Goal: Task Accomplishment & Management: Complete application form

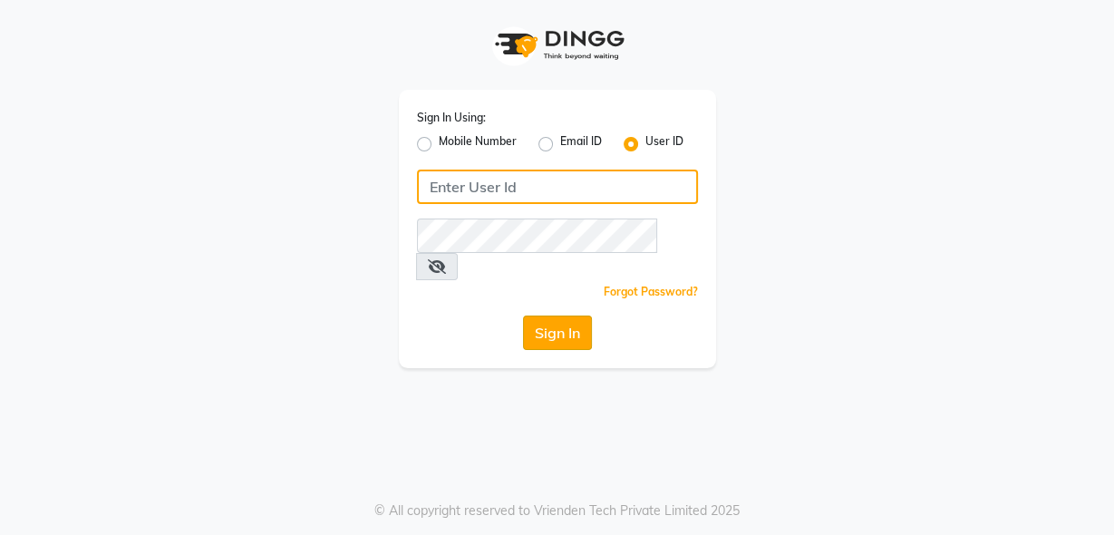
type input "rhapsody"
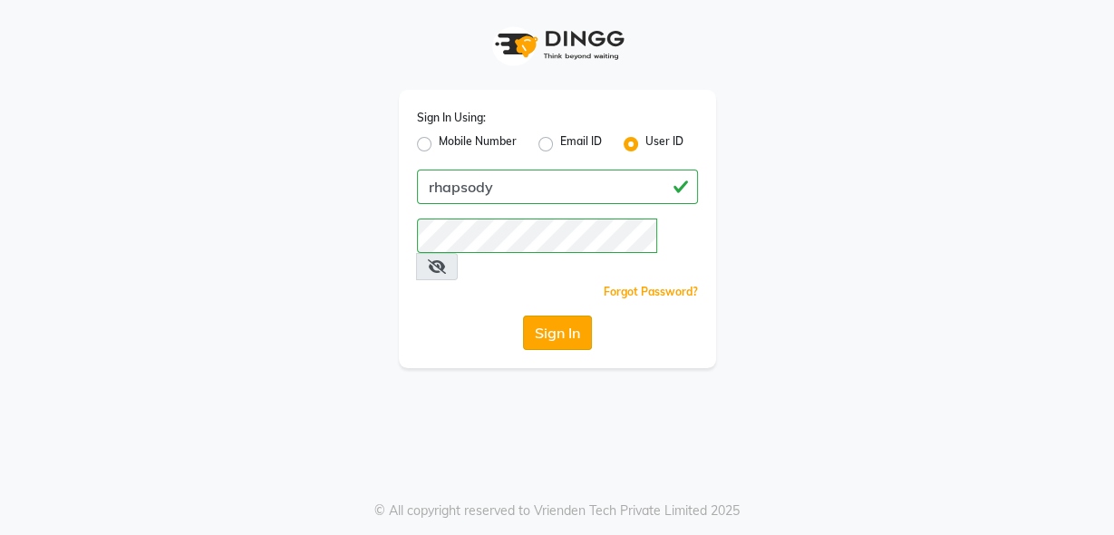
click at [575, 315] on button "Sign In" at bounding box center [557, 332] width 69 height 34
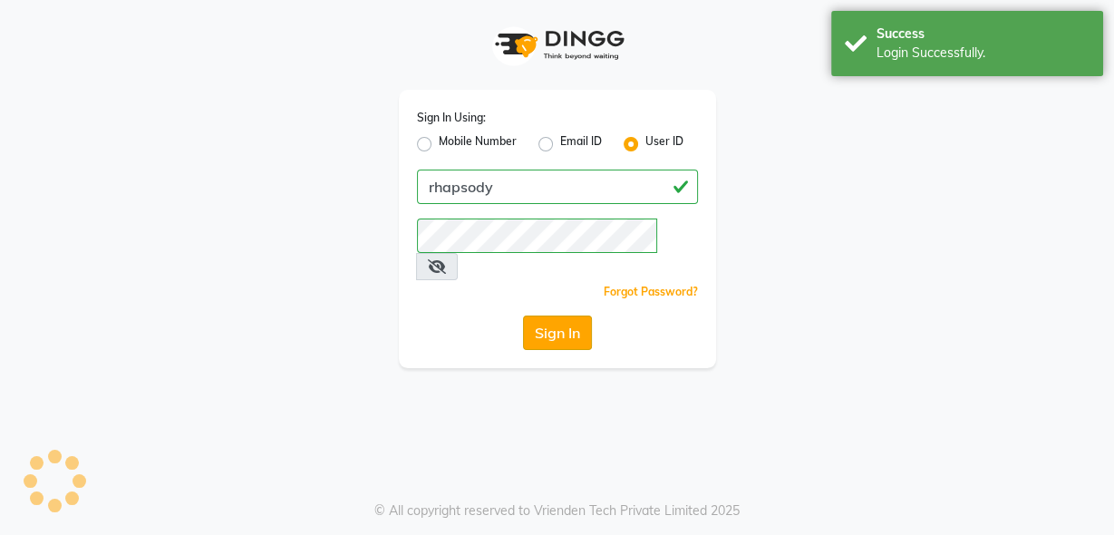
select select "service"
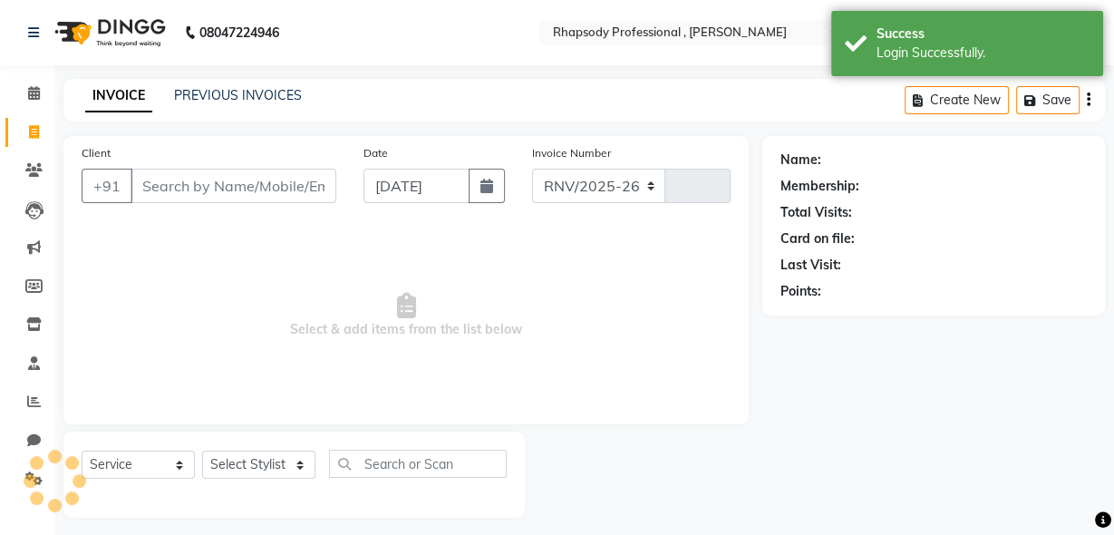
select select "8581"
type input "0532"
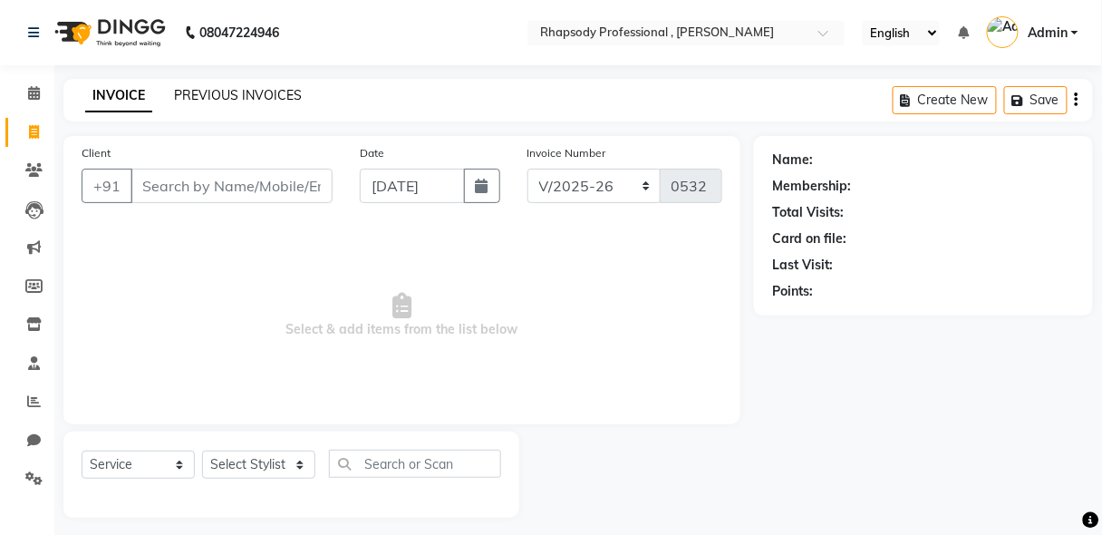
click at [196, 91] on link "PREVIOUS INVOICES" at bounding box center [238, 95] width 128 height 16
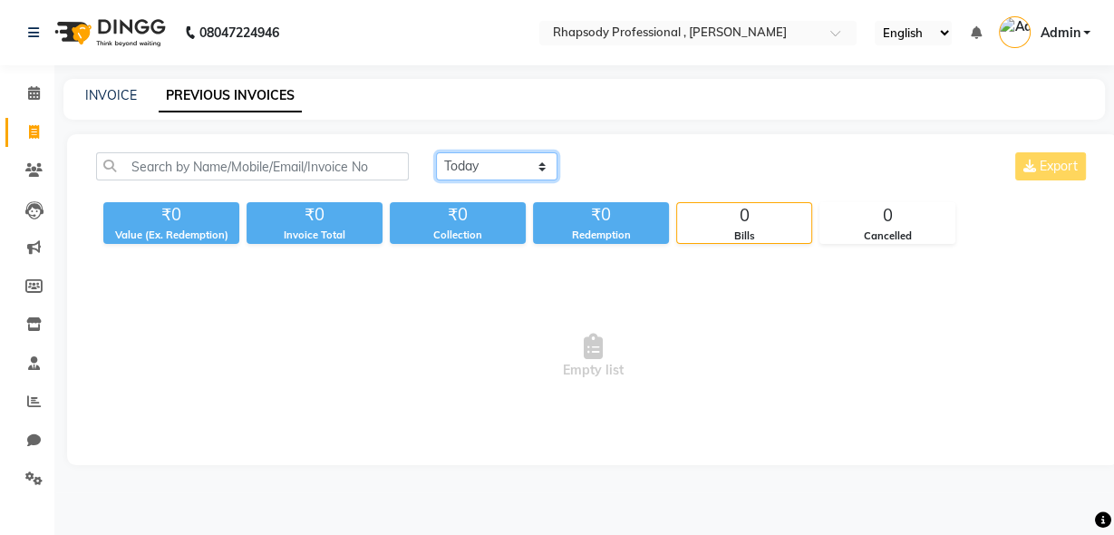
click at [535, 168] on select "[DATE] [DATE] Custom Range" at bounding box center [496, 166] width 121 height 28
select select "[DATE]"
click at [436, 152] on select "[DATE] [DATE] Custom Range" at bounding box center [496, 166] width 121 height 28
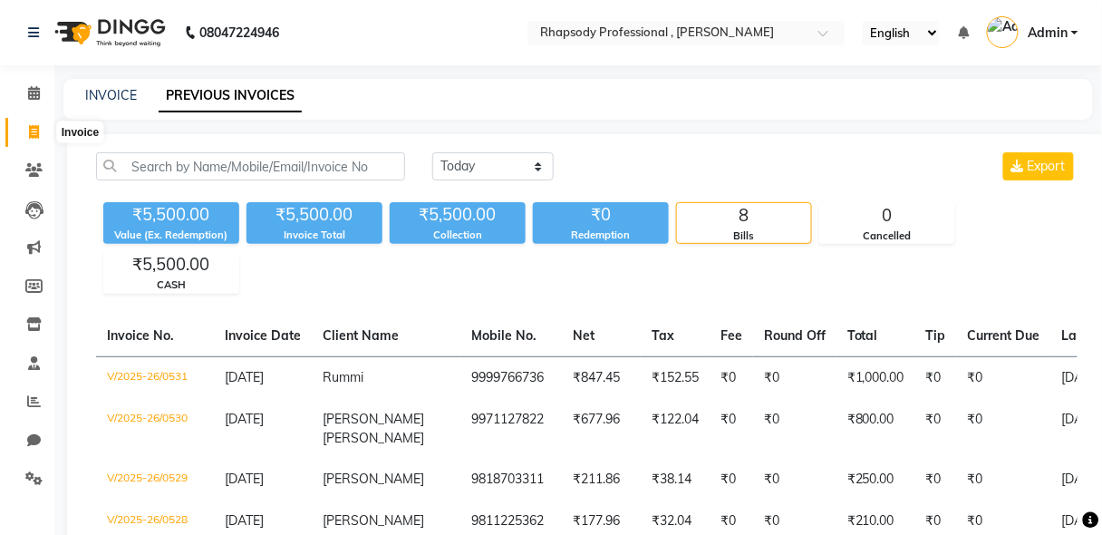
click at [30, 132] on icon at bounding box center [34, 132] width 10 height 14
select select "service"
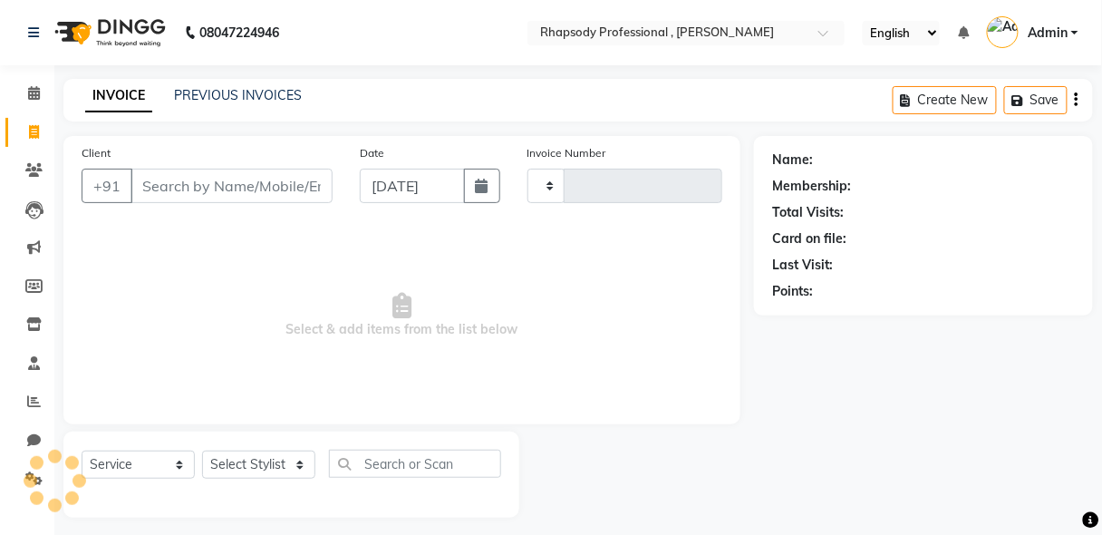
scroll to position [9, 0]
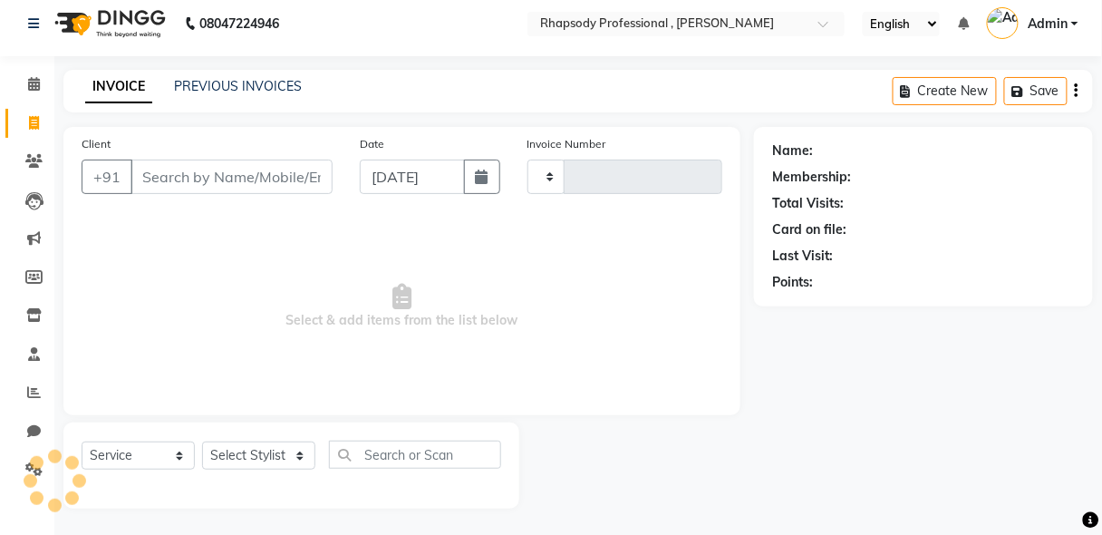
type input "0532"
select select "8581"
click at [236, 89] on link "PREVIOUS INVOICES" at bounding box center [238, 86] width 128 height 16
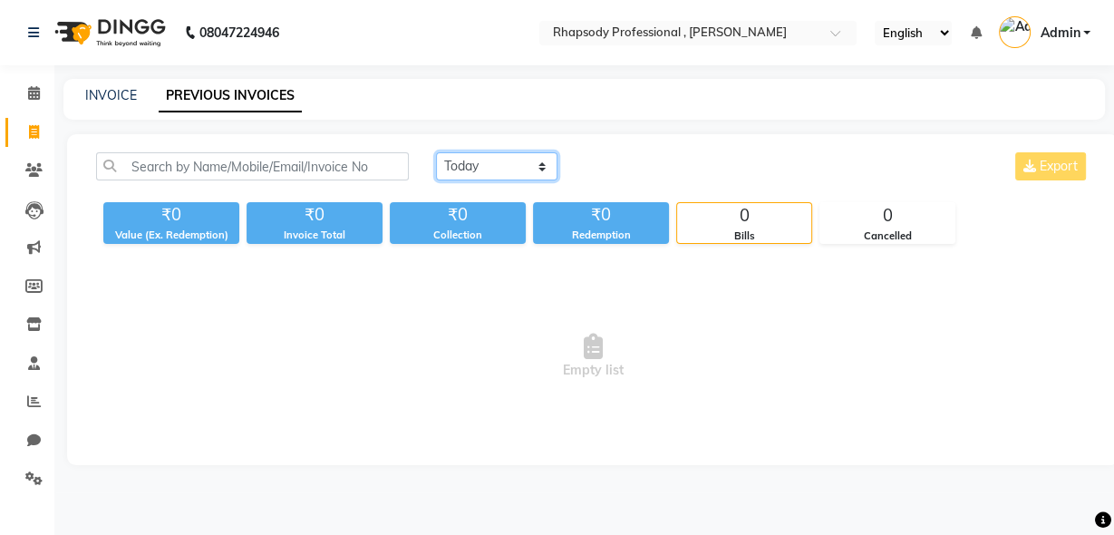
click at [500, 162] on select "[DATE] [DATE] Custom Range" at bounding box center [496, 166] width 121 height 28
select select "[DATE]"
click at [436, 152] on select "[DATE] [DATE] Custom Range" at bounding box center [496, 166] width 121 height 28
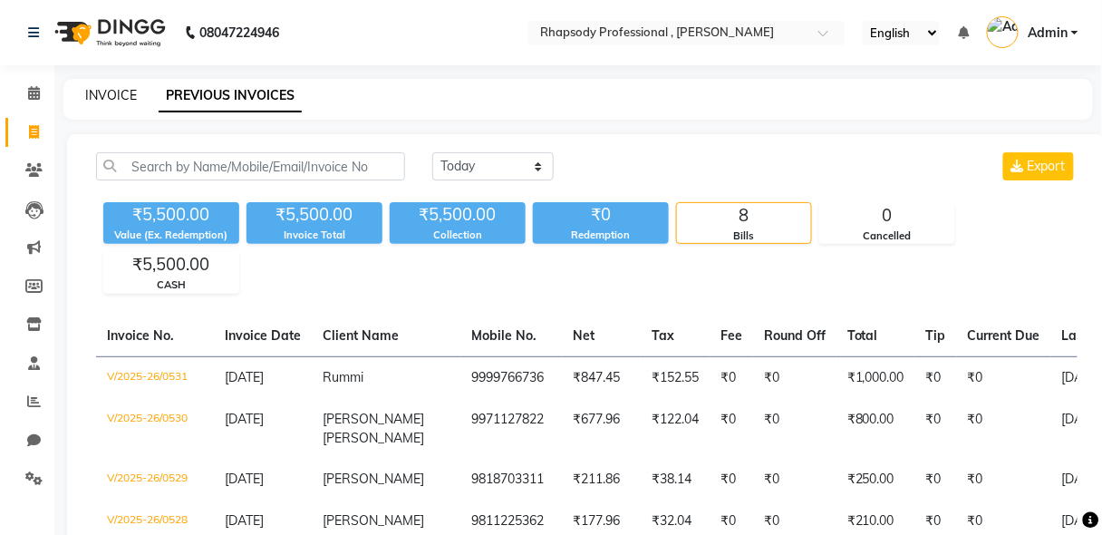
click at [111, 90] on link "INVOICE" at bounding box center [111, 95] width 52 height 16
select select "service"
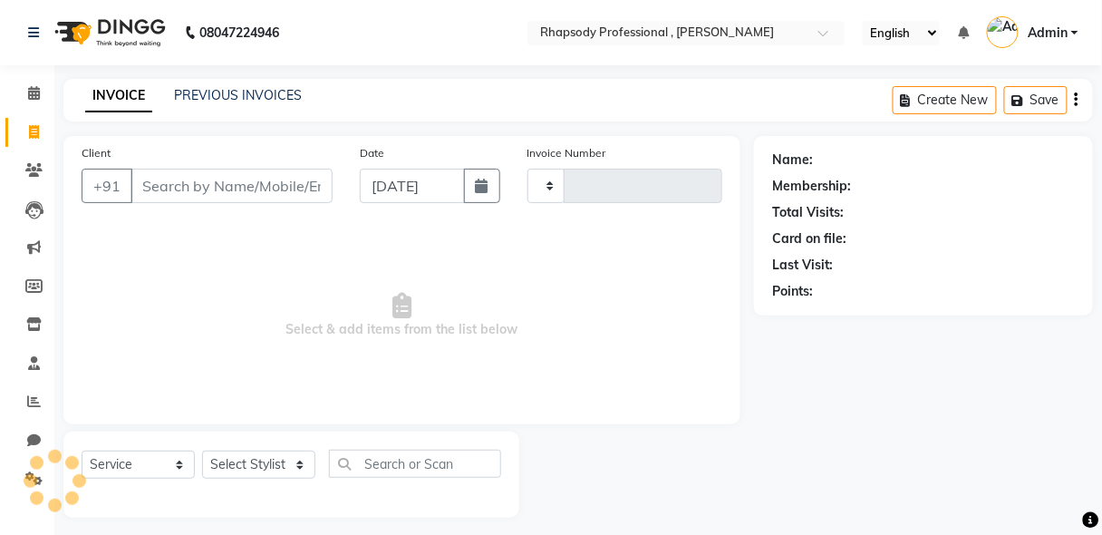
scroll to position [9, 0]
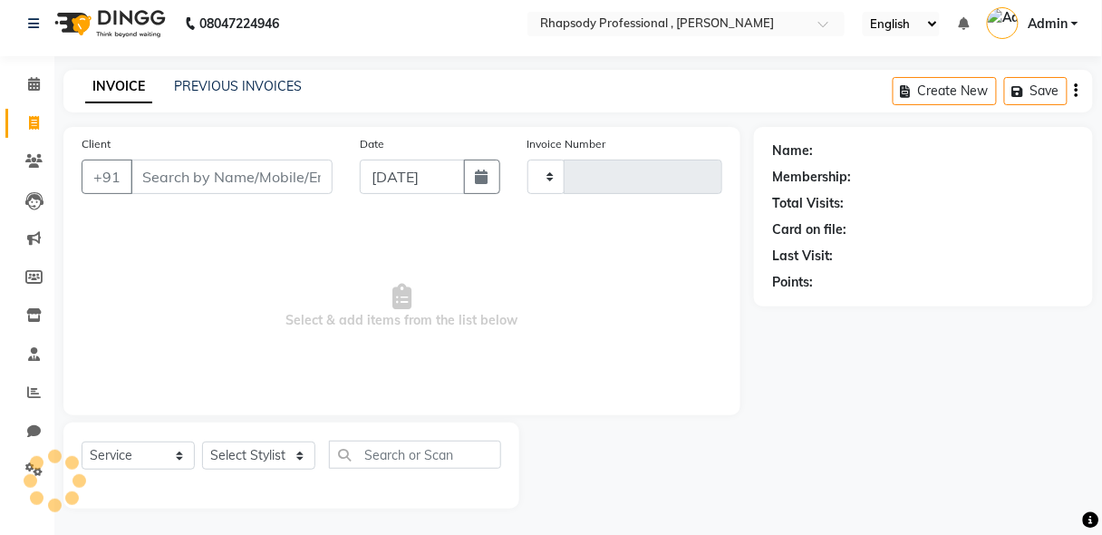
type input "0532"
select select "8581"
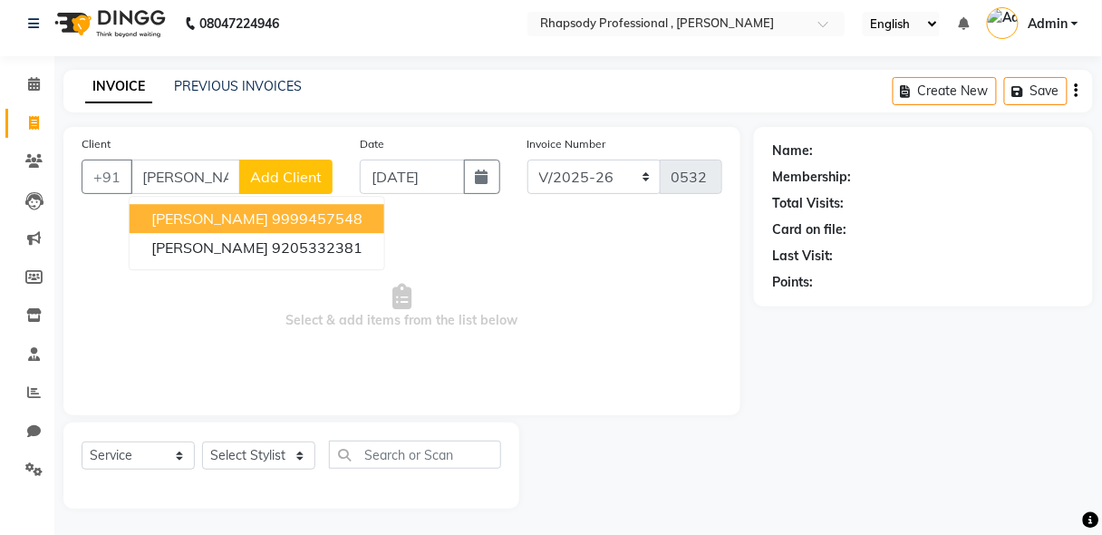
click at [272, 213] on ngb-highlight "9999457548" at bounding box center [317, 218] width 91 height 18
type input "9999457548"
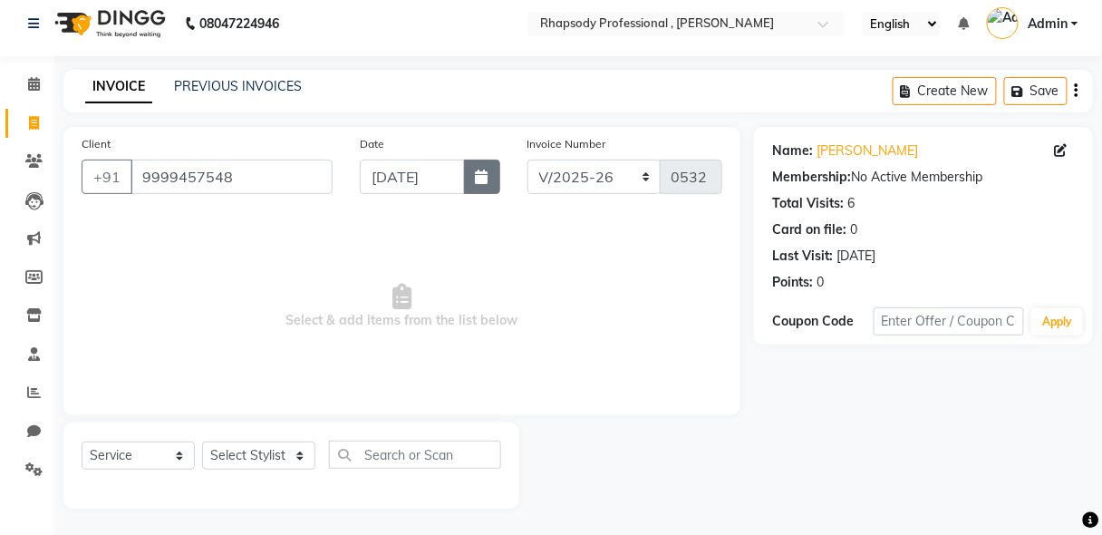
click at [478, 180] on icon "button" at bounding box center [482, 176] width 13 height 14
select select "9"
select select "2025"
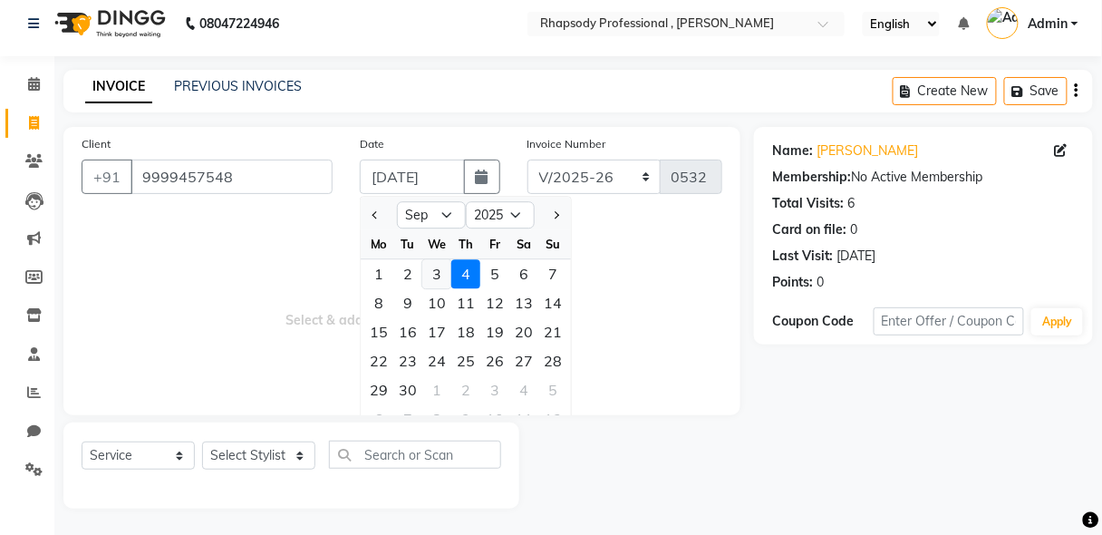
click at [433, 271] on div "3" at bounding box center [436, 273] width 29 height 29
type input "[DATE]"
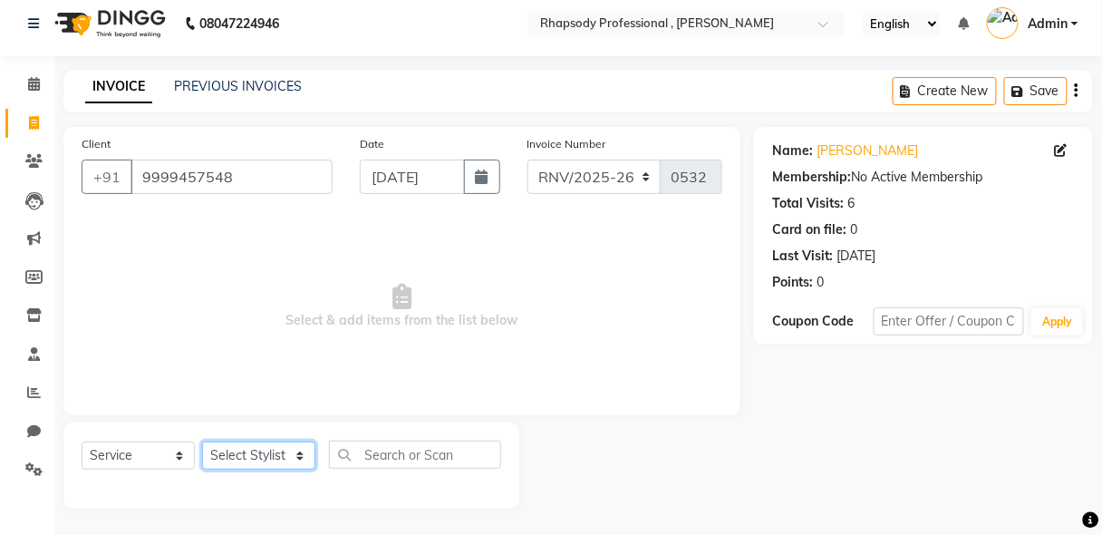
click at [261, 458] on select "Select Stylist [PERSON_NAME] [PERSON_NAME] Manager [PERSON_NAME] [PERSON_NAME] …" at bounding box center [258, 455] width 113 height 28
select select "85675"
click at [202, 441] on select "Select Stylist [PERSON_NAME] [PERSON_NAME] Manager [PERSON_NAME] [PERSON_NAME] …" at bounding box center [258, 455] width 113 height 28
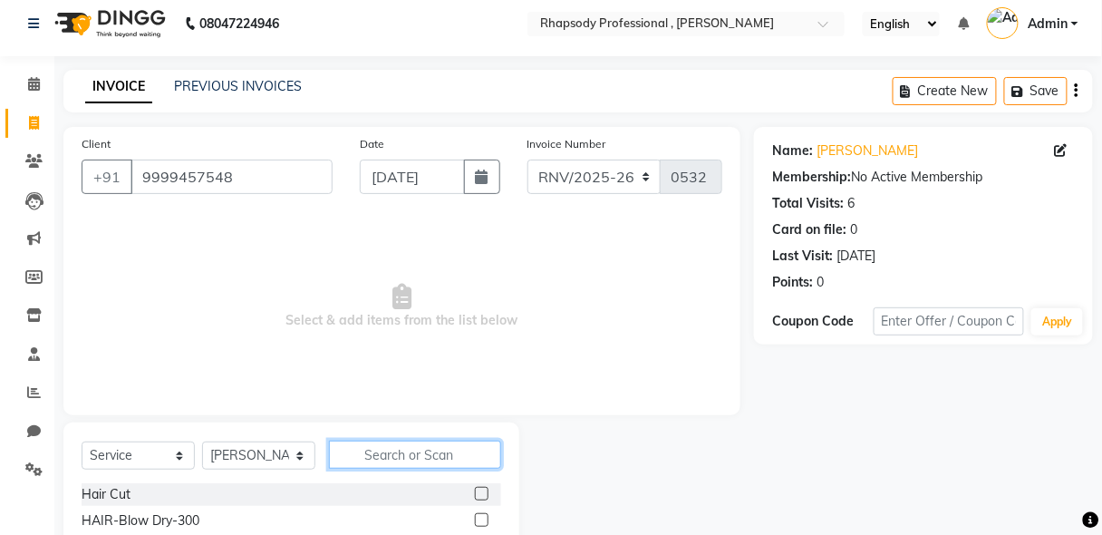
click at [433, 454] on input "text" at bounding box center [415, 454] width 172 height 28
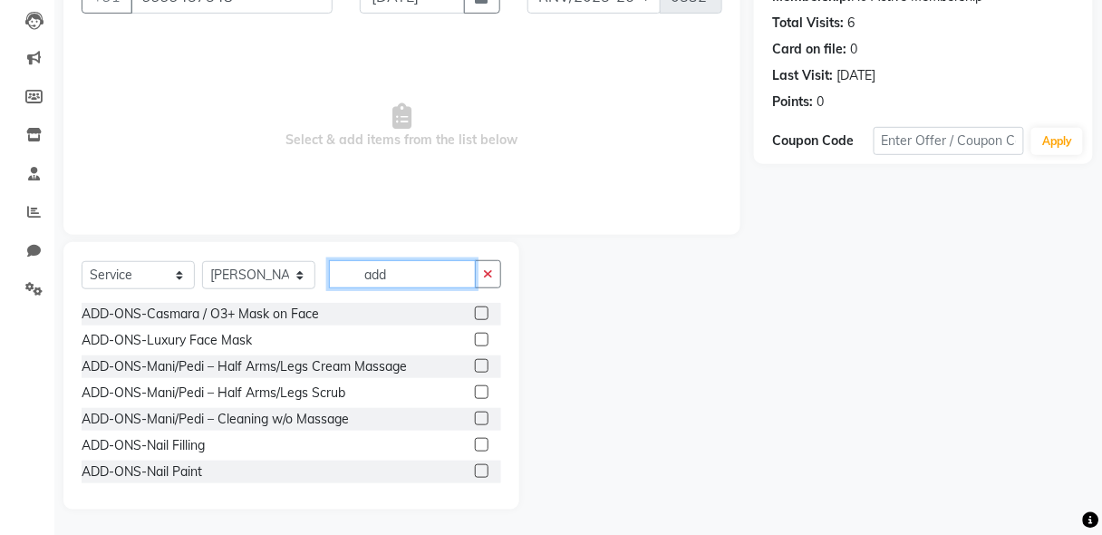
type input "add"
click at [475, 469] on label at bounding box center [482, 471] width 14 height 14
click at [475, 469] on input "checkbox" at bounding box center [481, 472] width 12 height 12
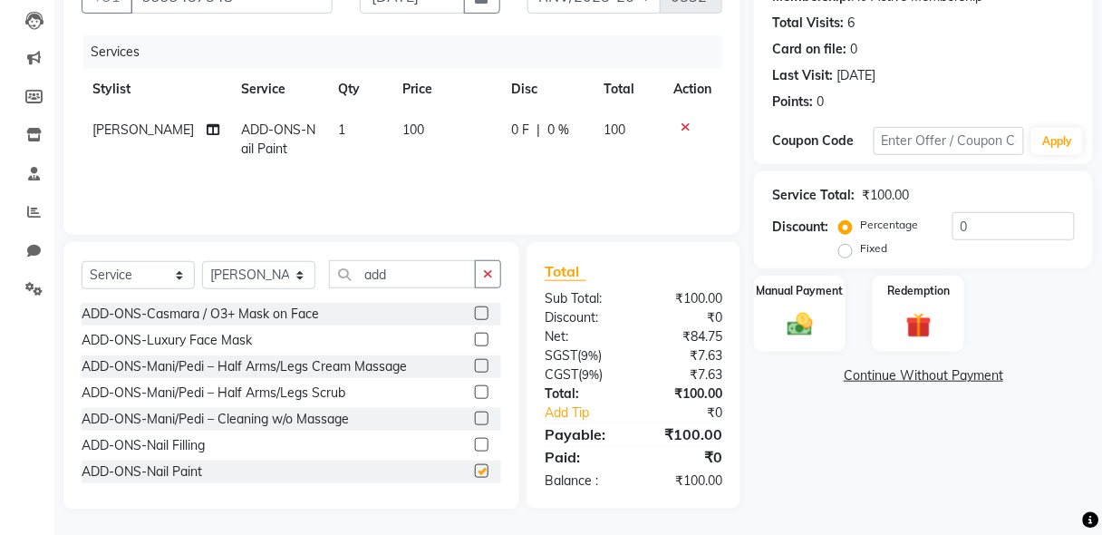
checkbox input "false"
click at [484, 275] on icon "button" at bounding box center [488, 273] width 10 height 13
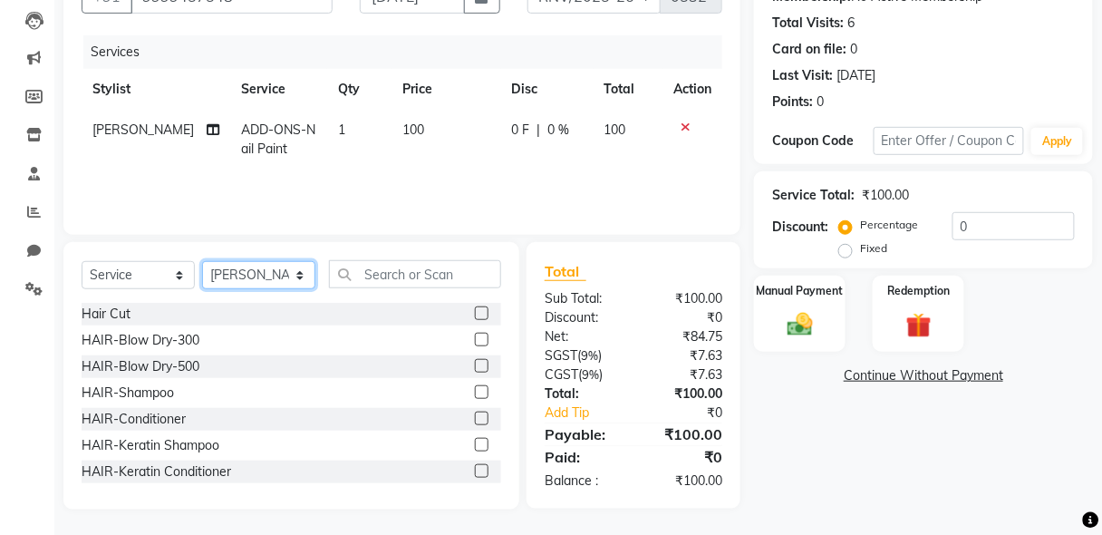
click at [271, 283] on select "Select Stylist [PERSON_NAME] [PERSON_NAME] Manager [PERSON_NAME] [PERSON_NAME] …" at bounding box center [258, 275] width 113 height 28
select select "85673"
click at [202, 261] on select "Select Stylist [PERSON_NAME] [PERSON_NAME] Manager [PERSON_NAME] [PERSON_NAME] …" at bounding box center [258, 275] width 113 height 28
click at [475, 340] on label at bounding box center [482, 340] width 14 height 14
click at [475, 340] on input "checkbox" at bounding box center [481, 340] width 12 height 12
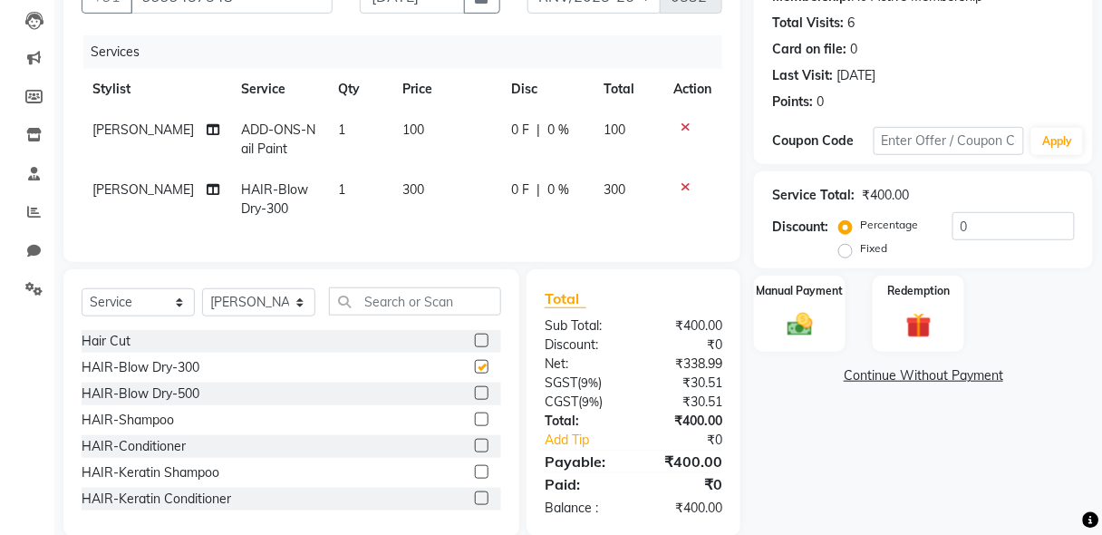
checkbox input "false"
click at [233, 315] on select "Select Stylist [PERSON_NAME] [PERSON_NAME] Manager [PERSON_NAME] [PERSON_NAME] …" at bounding box center [258, 302] width 113 height 28
select select "90568"
click at [202, 298] on select "Select Stylist [PERSON_NAME] [PERSON_NAME] Manager [PERSON_NAME] [PERSON_NAME] …" at bounding box center [258, 302] width 113 height 28
click at [442, 314] on input "text" at bounding box center [415, 301] width 172 height 28
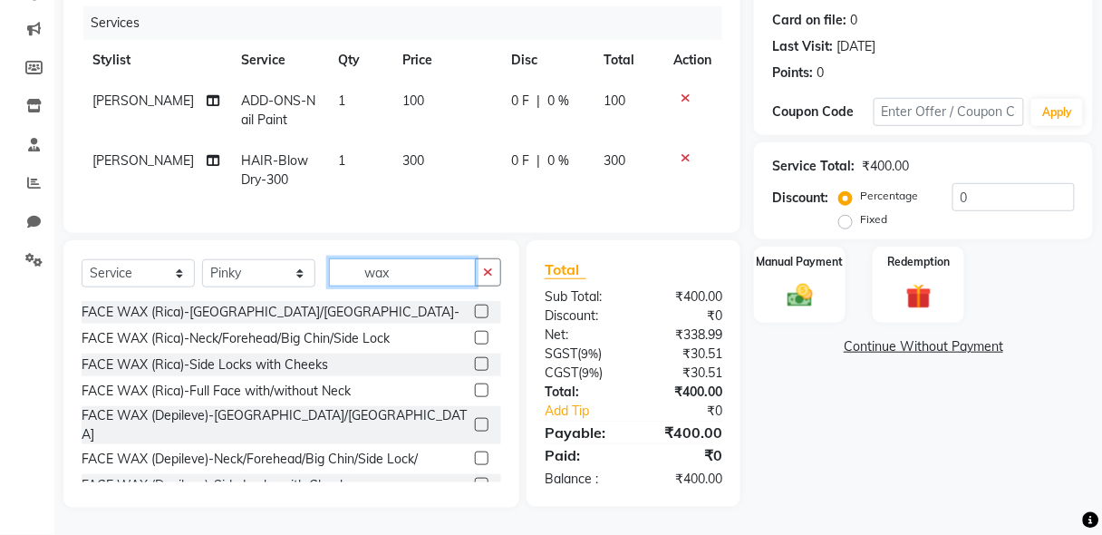
scroll to position [158, 0]
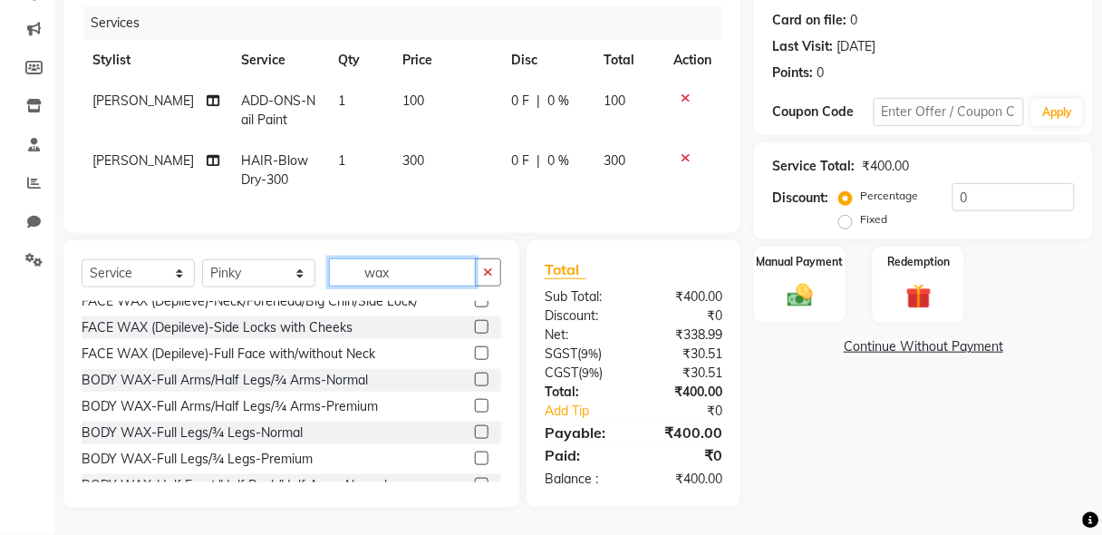
type input "wax"
click at [475, 372] on label at bounding box center [482, 379] width 14 height 14
click at [475, 374] on input "checkbox" at bounding box center [481, 380] width 12 height 12
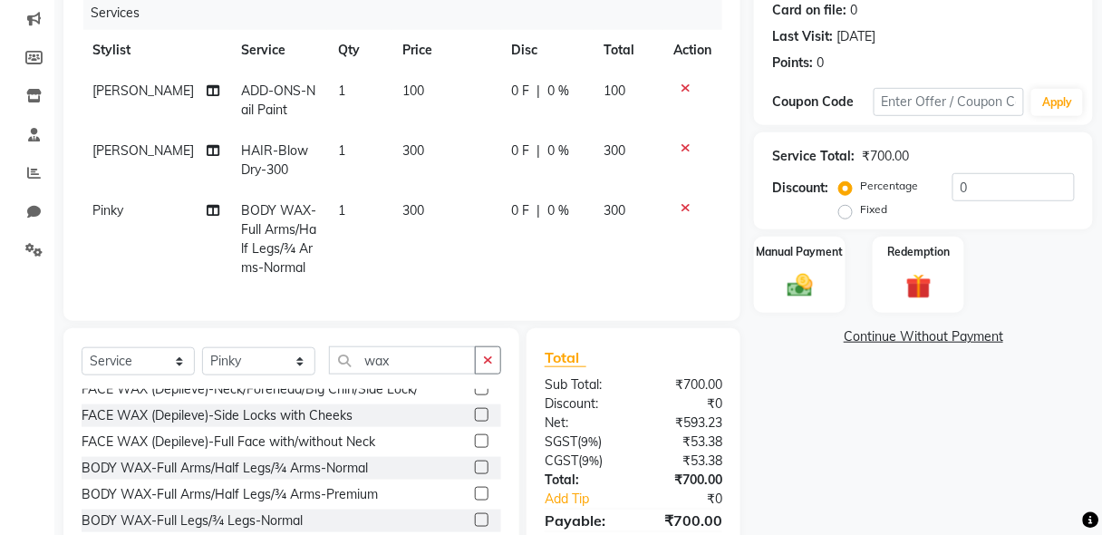
click at [475, 462] on label at bounding box center [482, 467] width 14 height 14
click at [475, 462] on input "checkbox" at bounding box center [481, 468] width 12 height 12
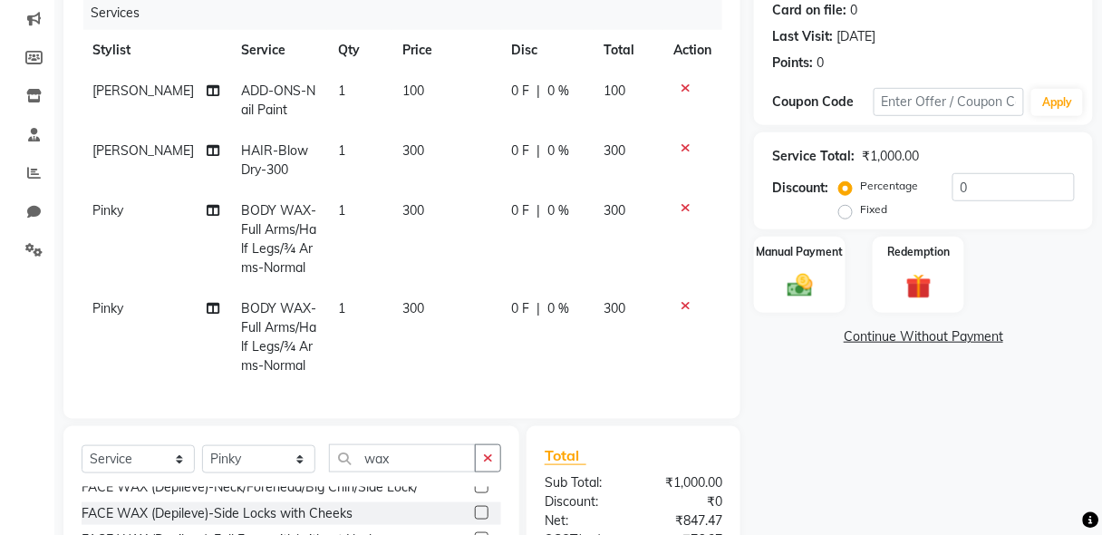
checkbox input "false"
click at [479, 468] on button "button" at bounding box center [488, 458] width 26 height 28
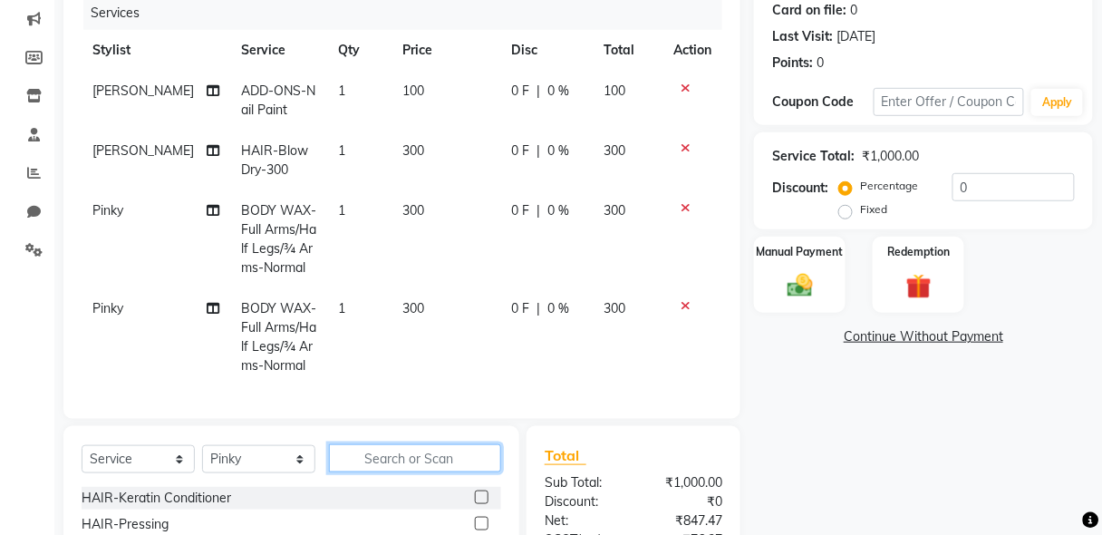
scroll to position [1051, 0]
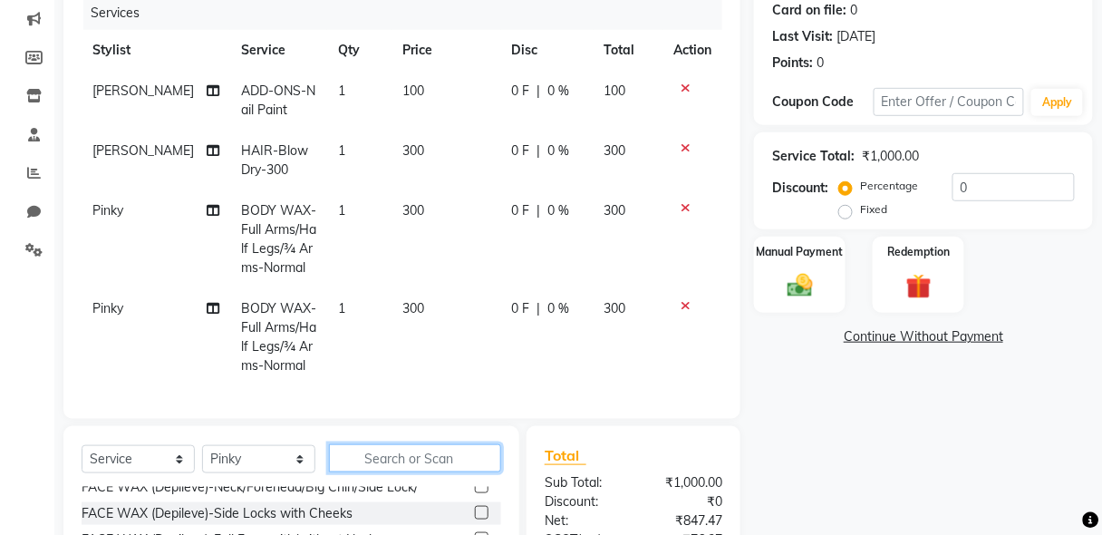
click at [408, 469] on input "text" at bounding box center [415, 458] width 172 height 28
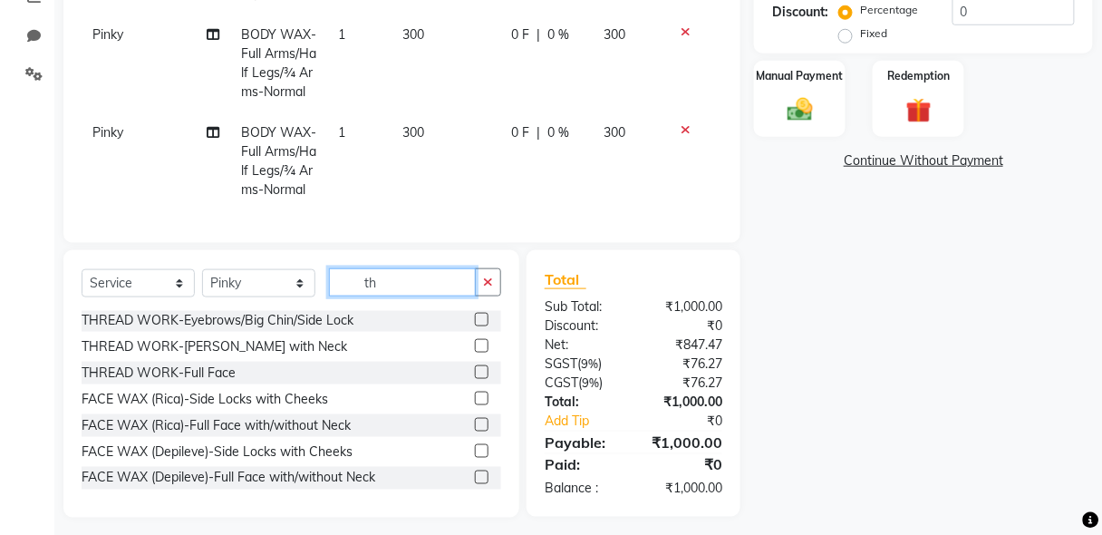
scroll to position [424, 0]
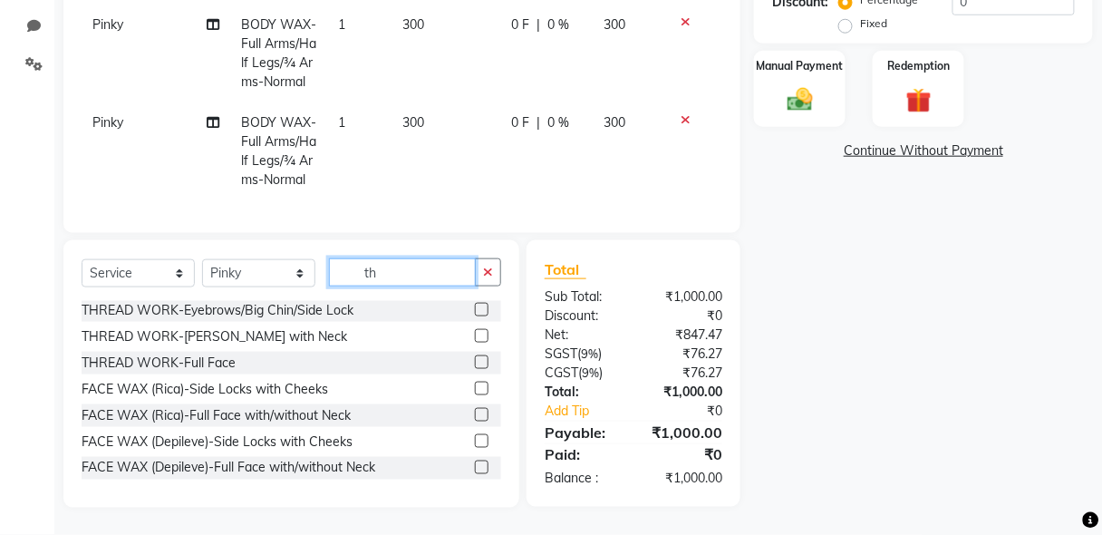
type input "th"
click at [475, 307] on label at bounding box center [482, 310] width 14 height 14
click at [475, 307] on input "checkbox" at bounding box center [481, 310] width 12 height 12
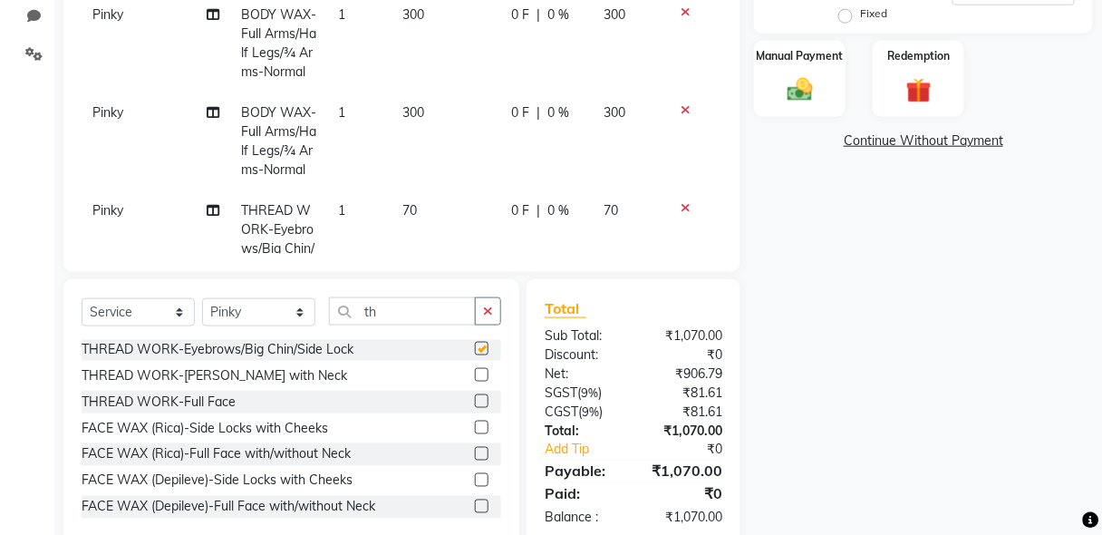
checkbox input "false"
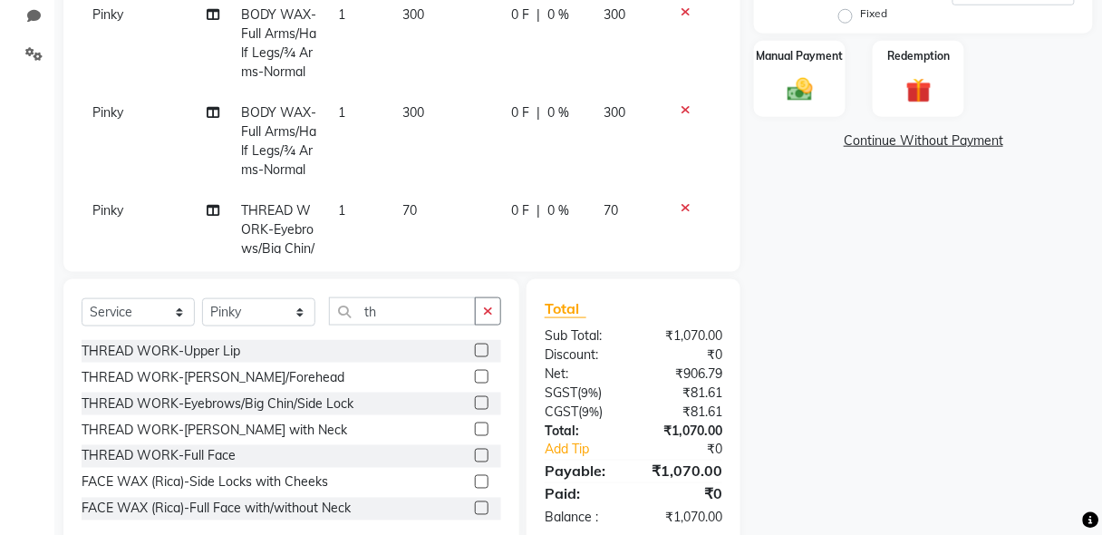
click at [475, 348] on label at bounding box center [482, 350] width 14 height 14
click at [475, 348] on input "checkbox" at bounding box center [481, 351] width 12 height 12
checkbox input "false"
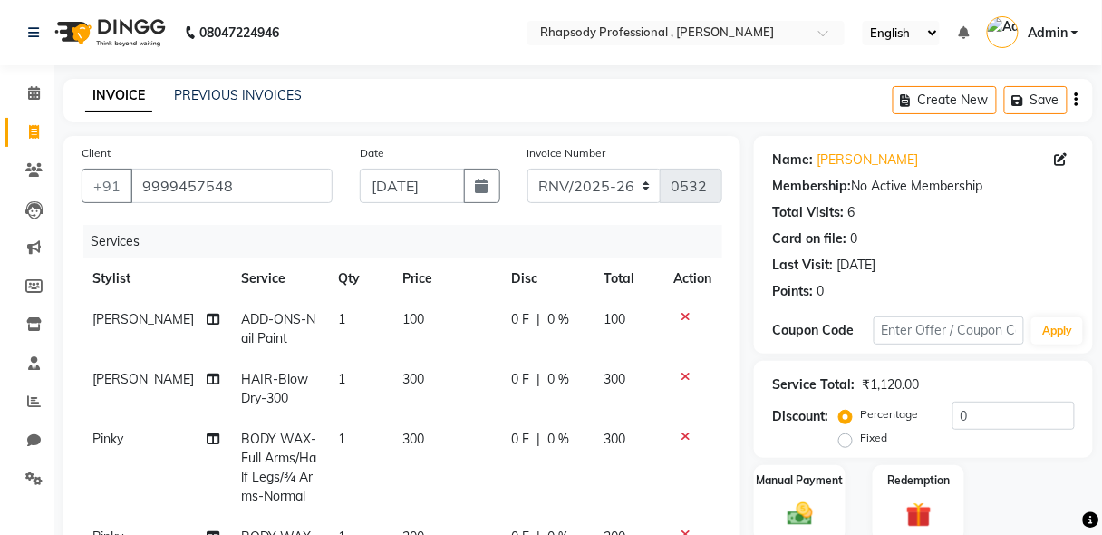
click at [1076, 101] on icon "button" at bounding box center [1077, 100] width 4 height 1
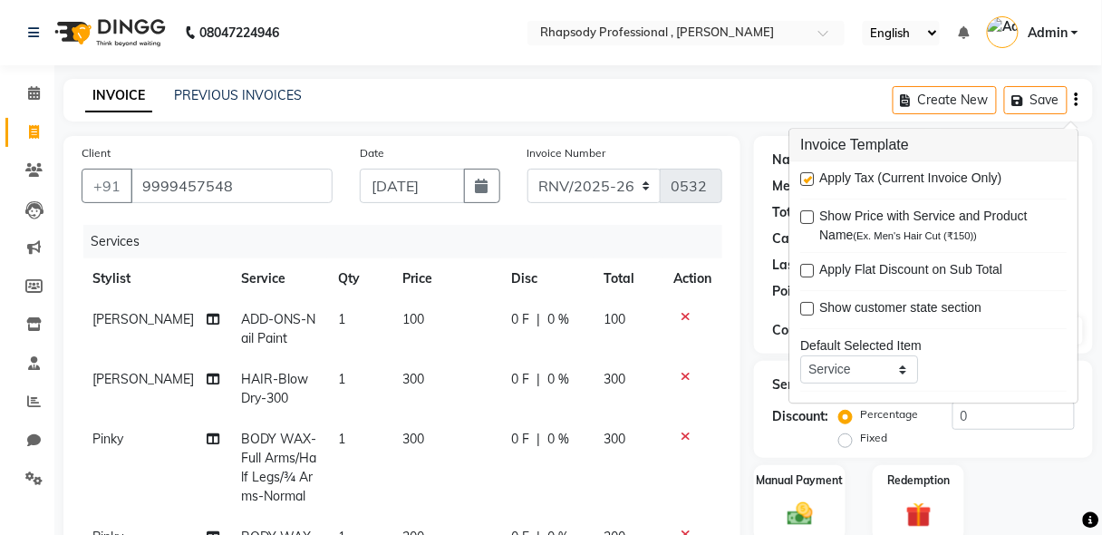
click at [806, 178] on label at bounding box center [807, 180] width 14 height 14
click at [806, 178] on input "checkbox" at bounding box center [806, 181] width 12 height 12
checkbox input "false"
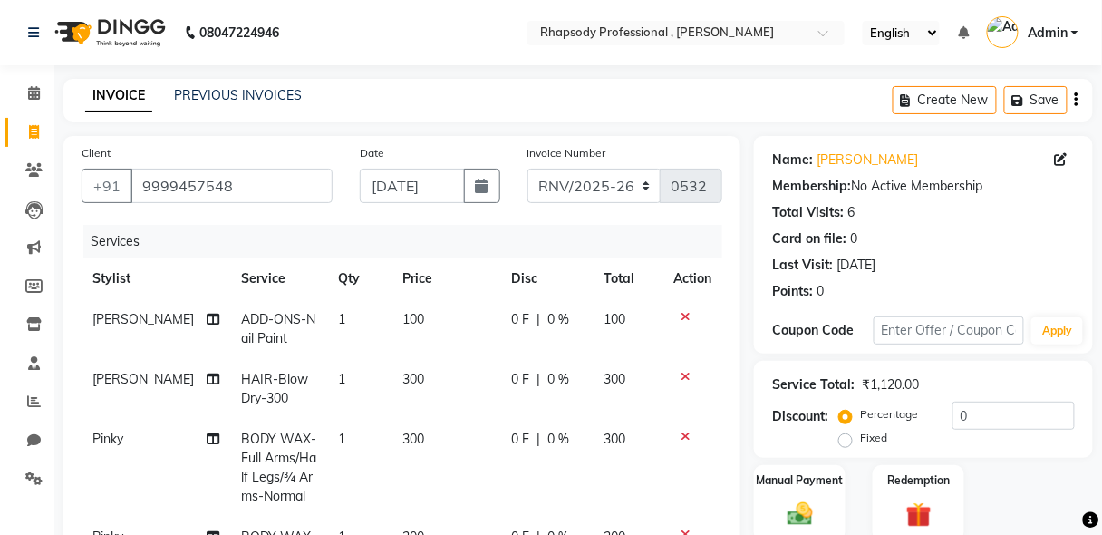
scroll to position [462, 0]
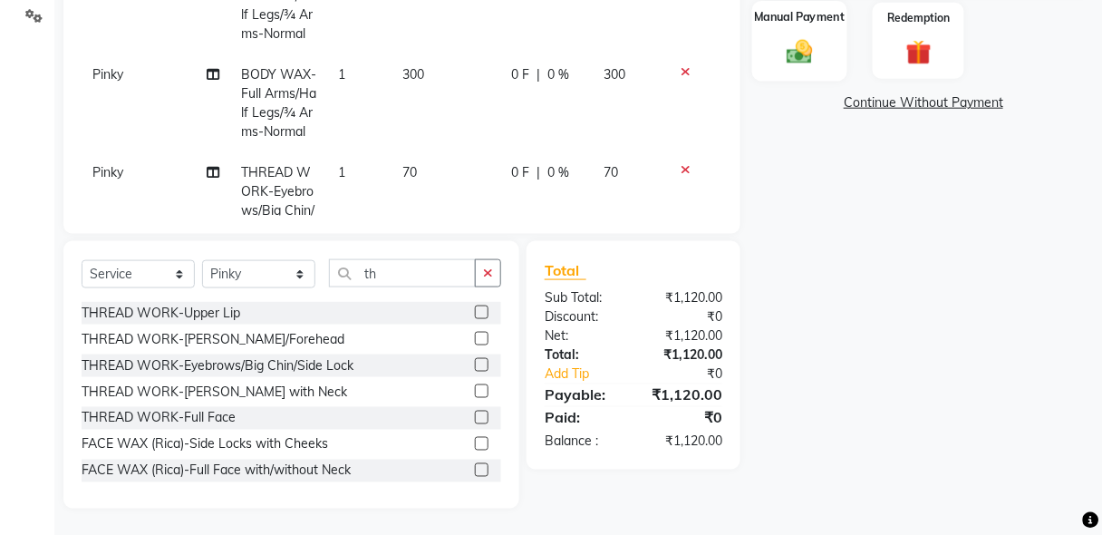
click at [815, 62] on img at bounding box center [799, 51] width 43 height 31
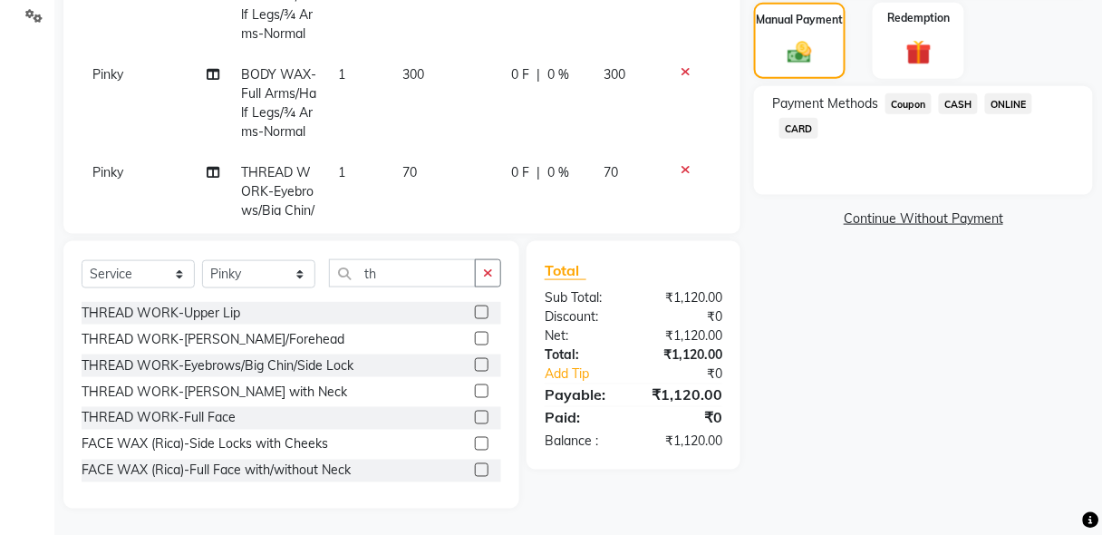
click at [961, 104] on span "CASH" at bounding box center [958, 103] width 39 height 21
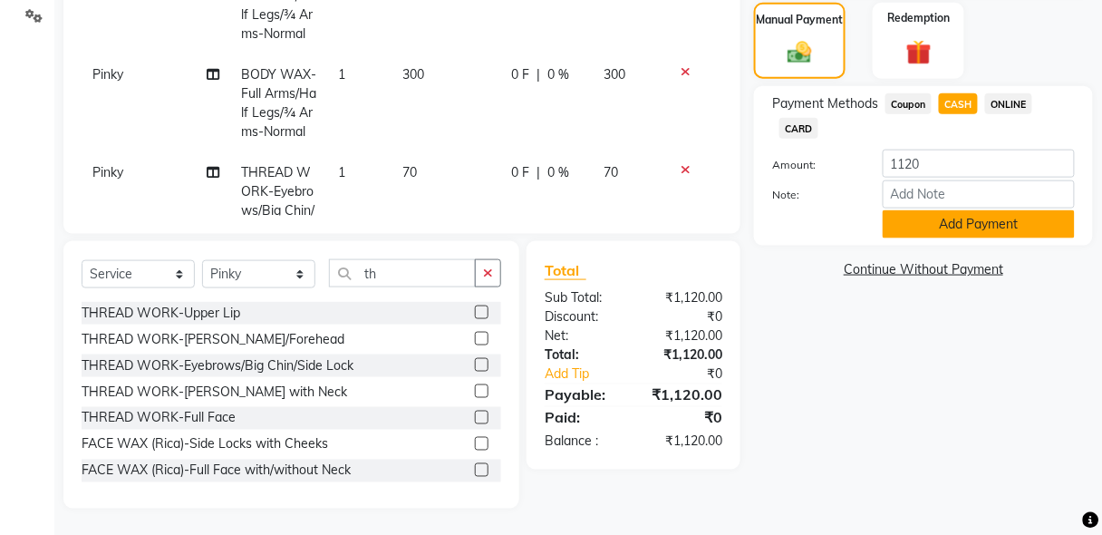
click at [998, 227] on button "Add Payment" at bounding box center [979, 224] width 192 height 28
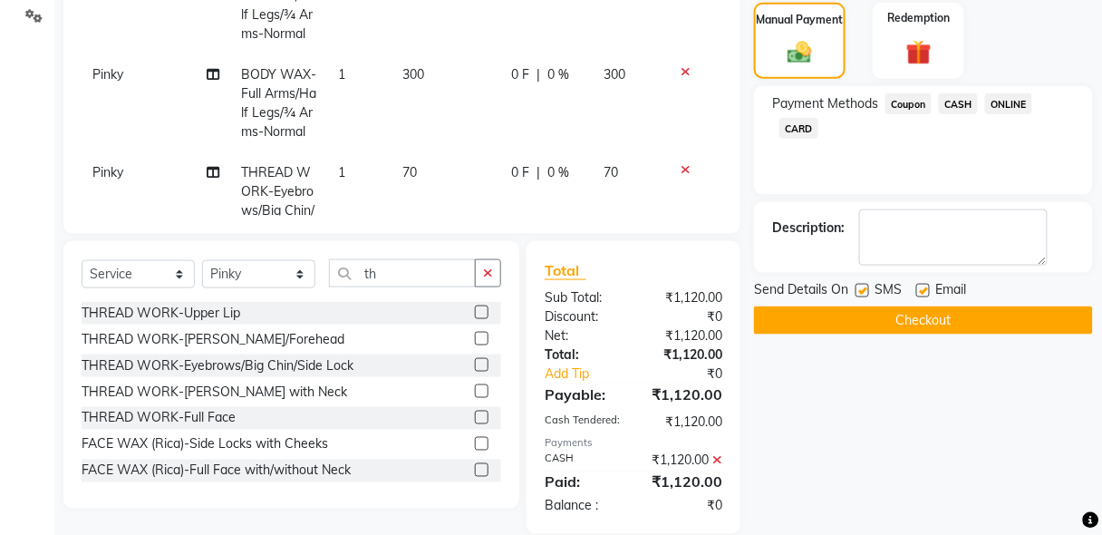
click at [927, 322] on button "Checkout" at bounding box center [923, 320] width 339 height 28
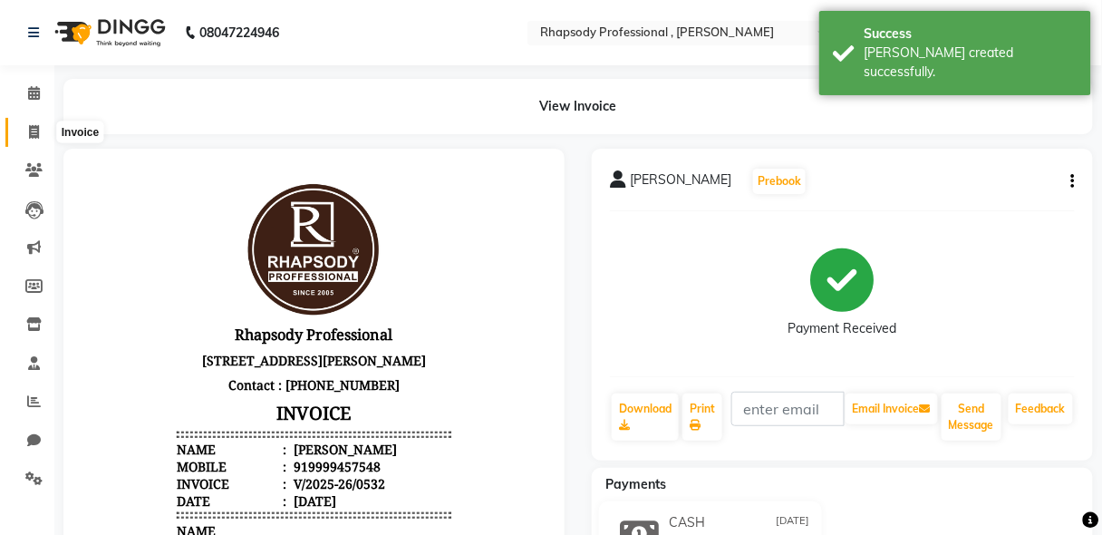
click at [26, 129] on span at bounding box center [34, 132] width 32 height 21
select select "service"
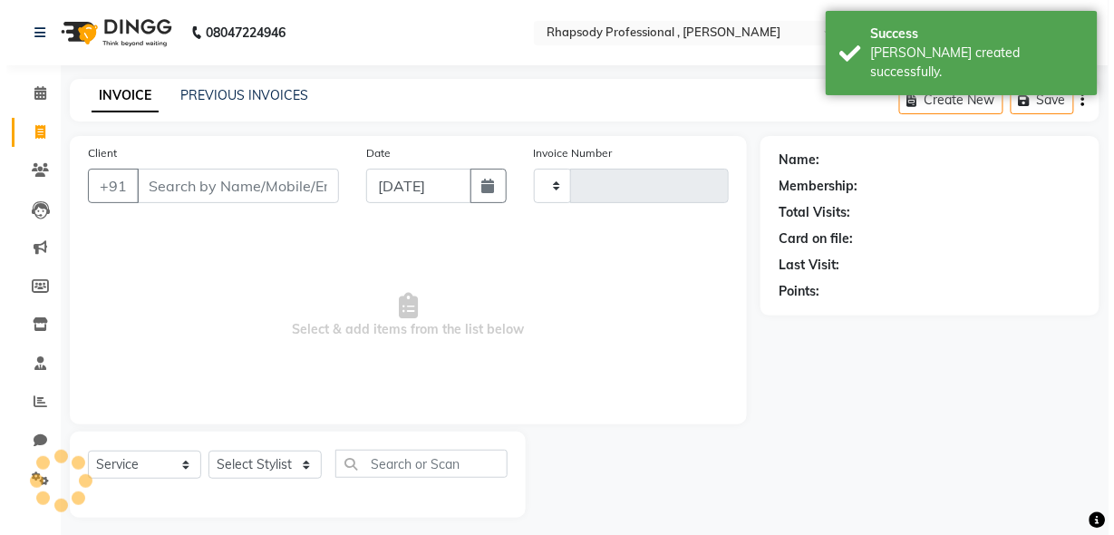
scroll to position [9, 0]
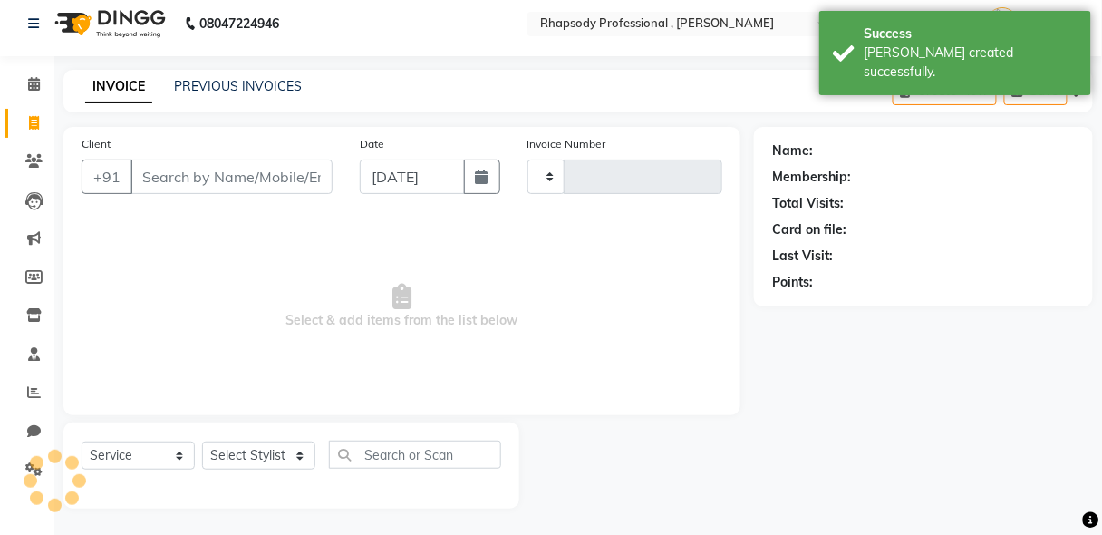
type input "0533"
select select "8581"
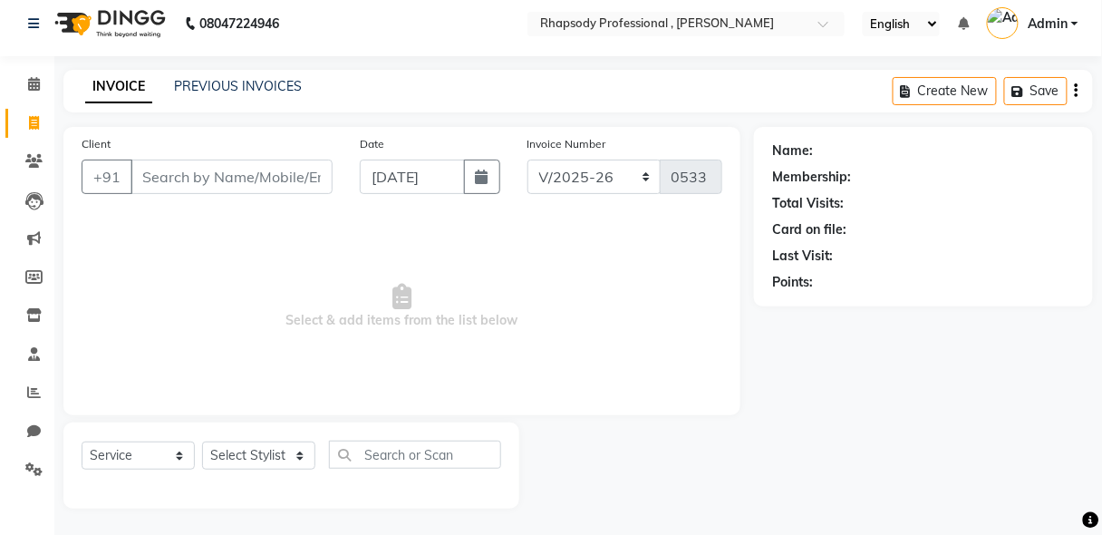
click at [150, 184] on input "Client" at bounding box center [231, 176] width 202 height 34
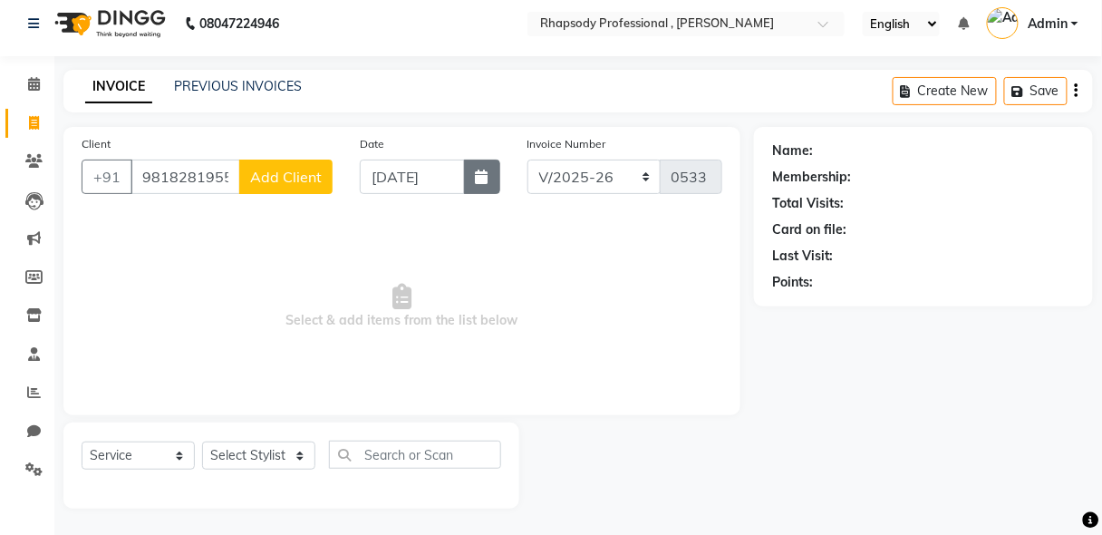
type input "9818281955"
click at [486, 176] on icon "button" at bounding box center [482, 176] width 13 height 14
select select "9"
select select "2025"
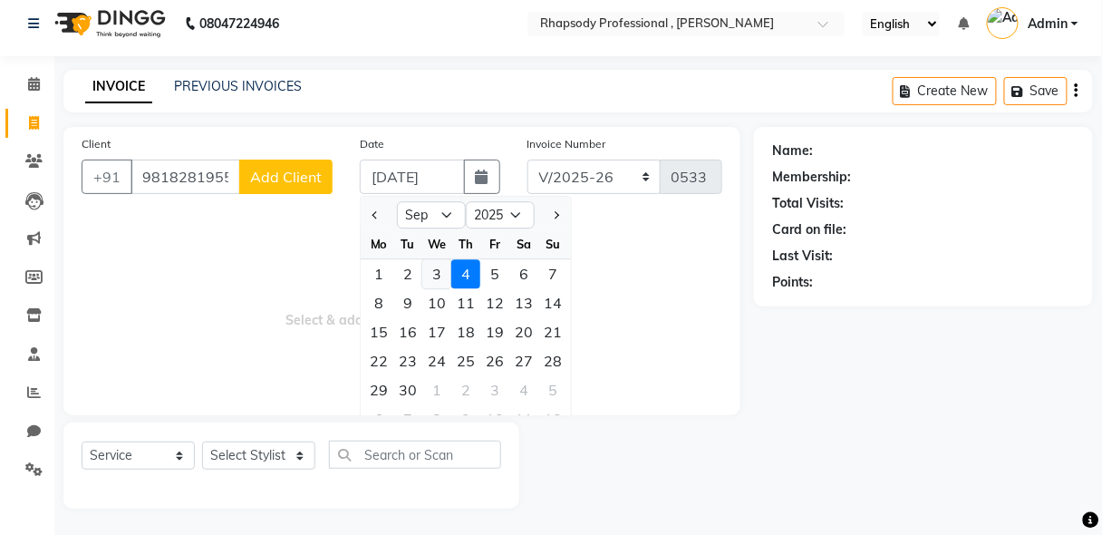
click at [430, 268] on div "3" at bounding box center [436, 273] width 29 height 29
type input "[DATE]"
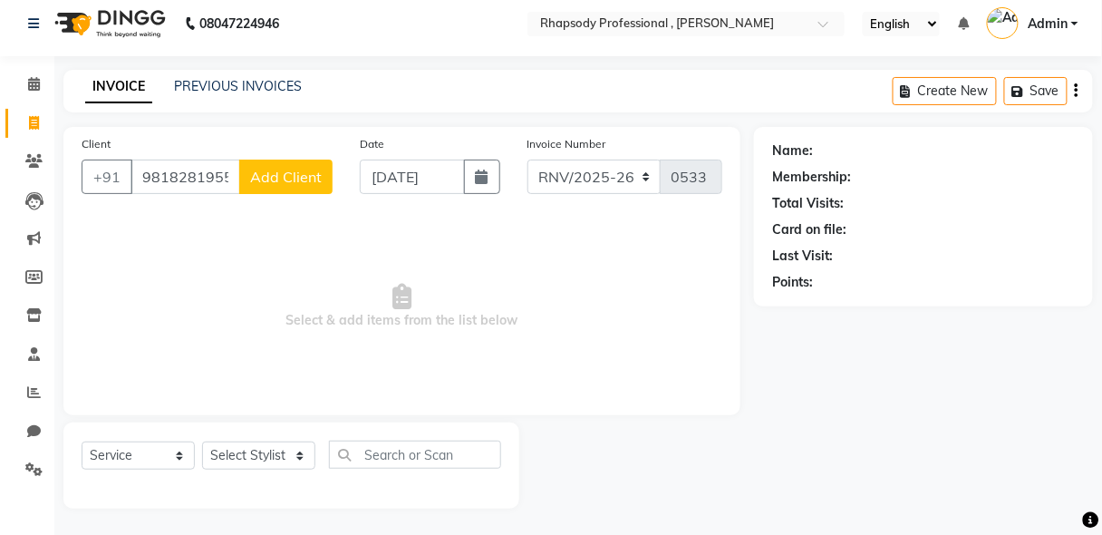
click at [274, 189] on button "Add Client" at bounding box center [285, 176] width 93 height 34
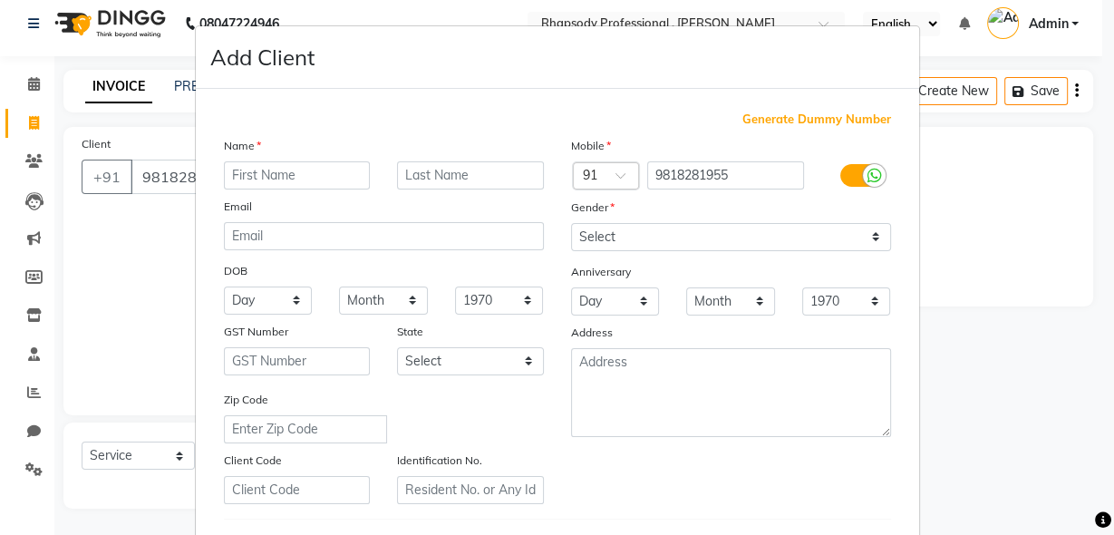
click at [277, 174] on input "text" at bounding box center [297, 175] width 147 height 28
type input "[PERSON_NAME]"
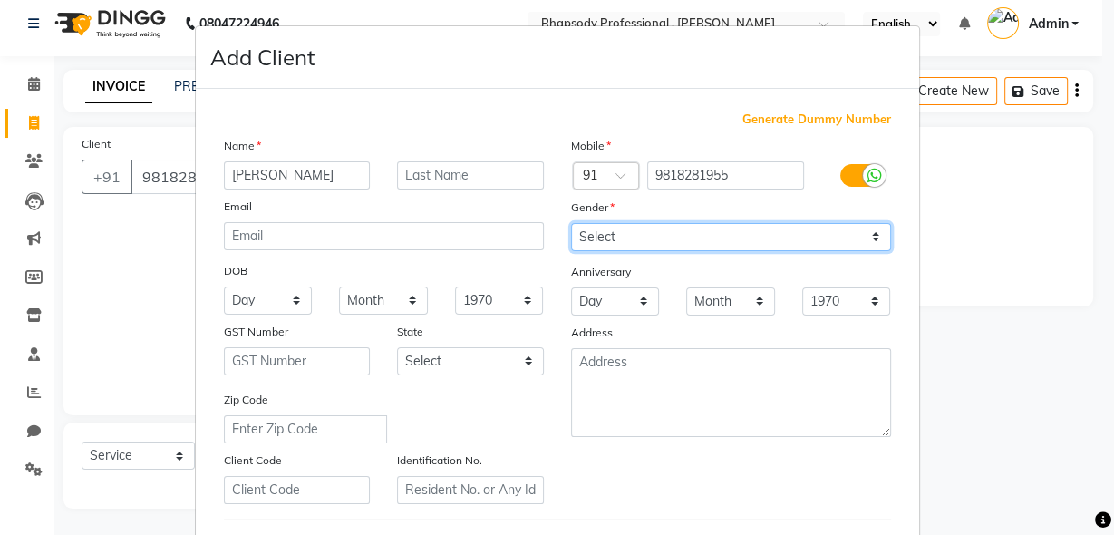
click at [789, 243] on select "Select [DEMOGRAPHIC_DATA] [DEMOGRAPHIC_DATA] Other Prefer Not To Say" at bounding box center [731, 237] width 320 height 28
select select "[DEMOGRAPHIC_DATA]"
click at [571, 223] on select "Select [DEMOGRAPHIC_DATA] [DEMOGRAPHIC_DATA] Other Prefer Not To Say" at bounding box center [731, 237] width 320 height 28
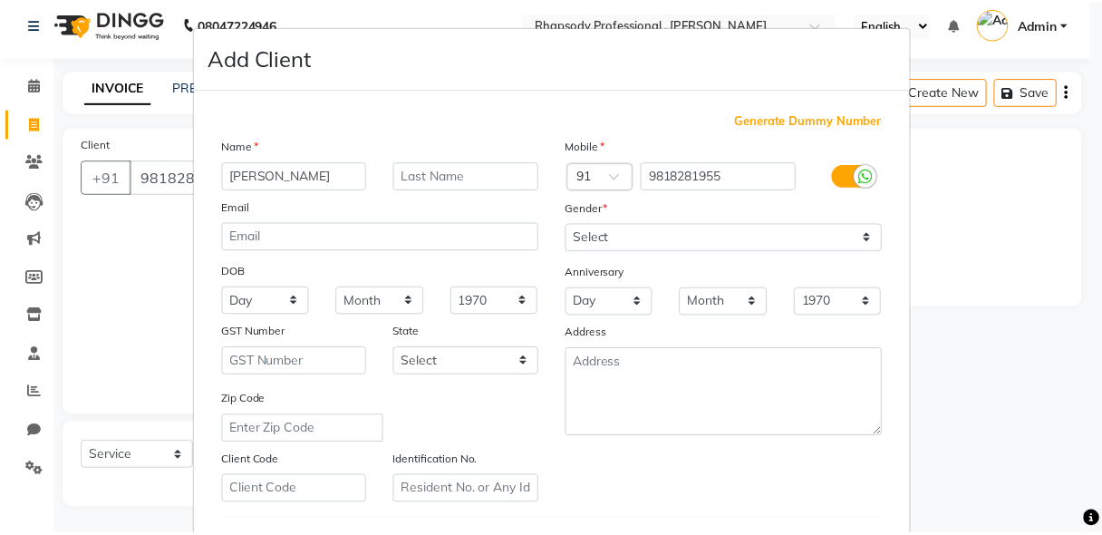
scroll to position [297, 0]
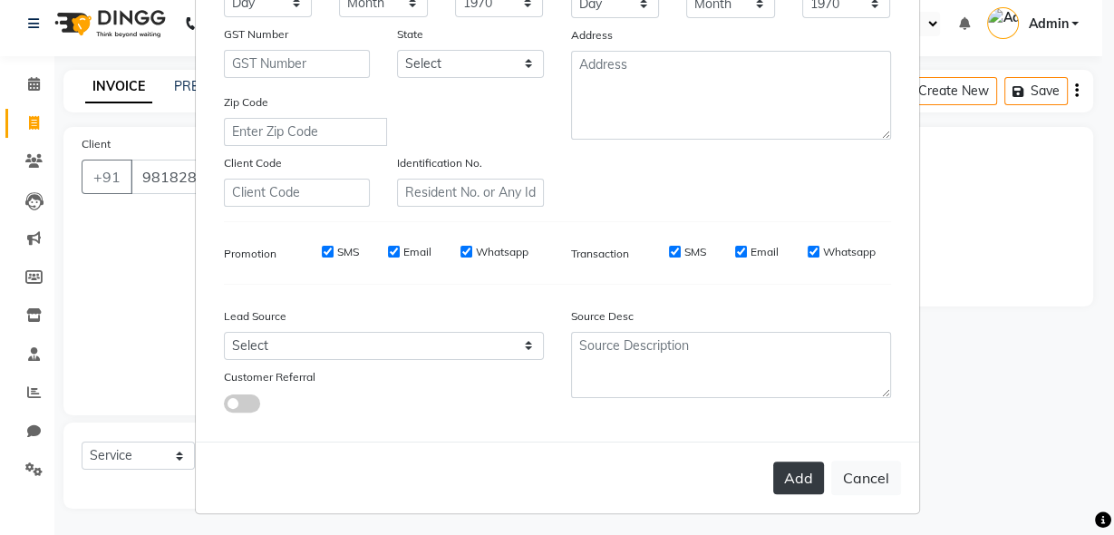
click at [810, 474] on button "Add" at bounding box center [798, 477] width 51 height 33
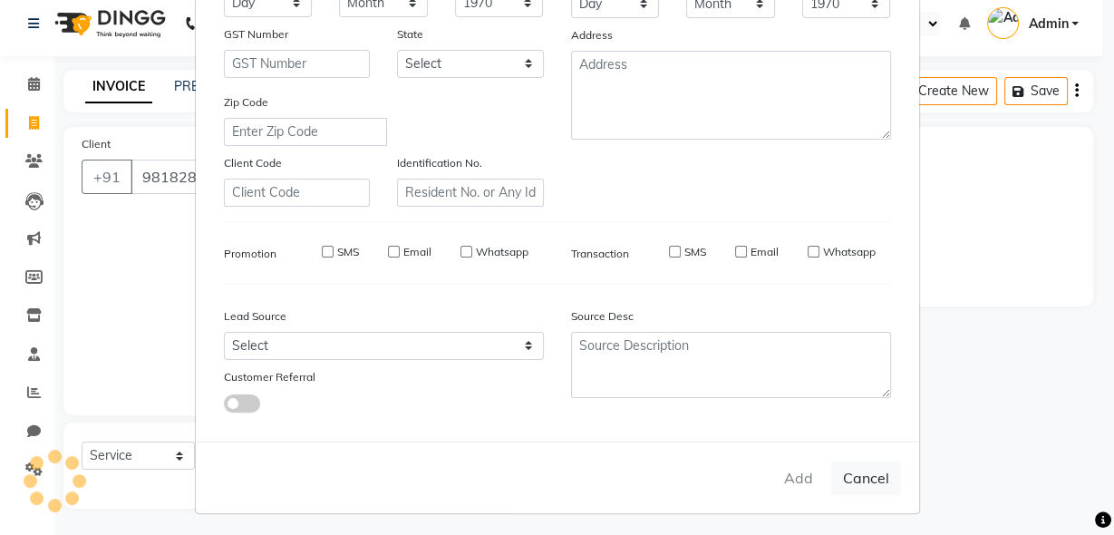
select select
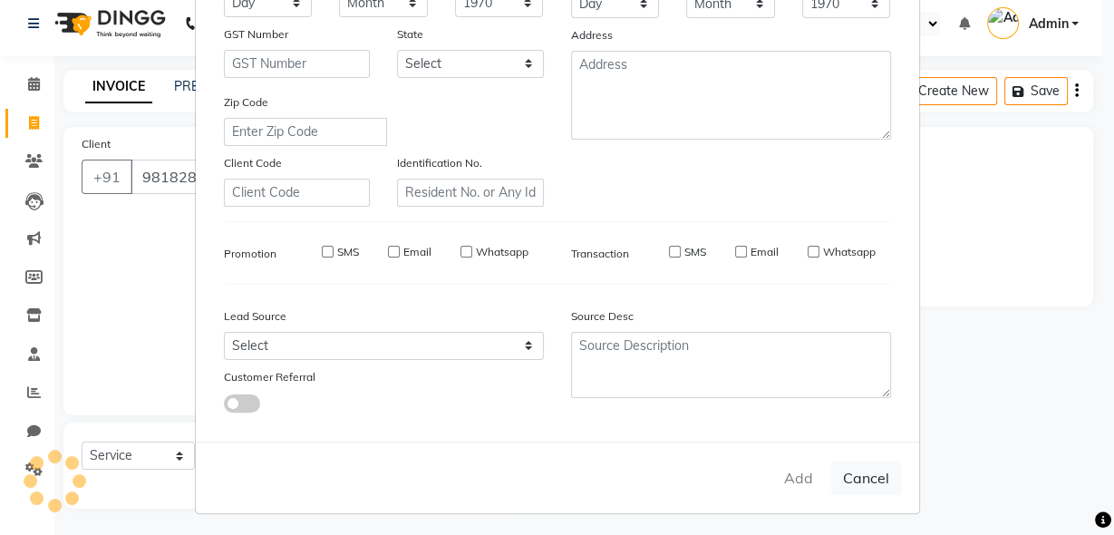
select select
checkbox input "false"
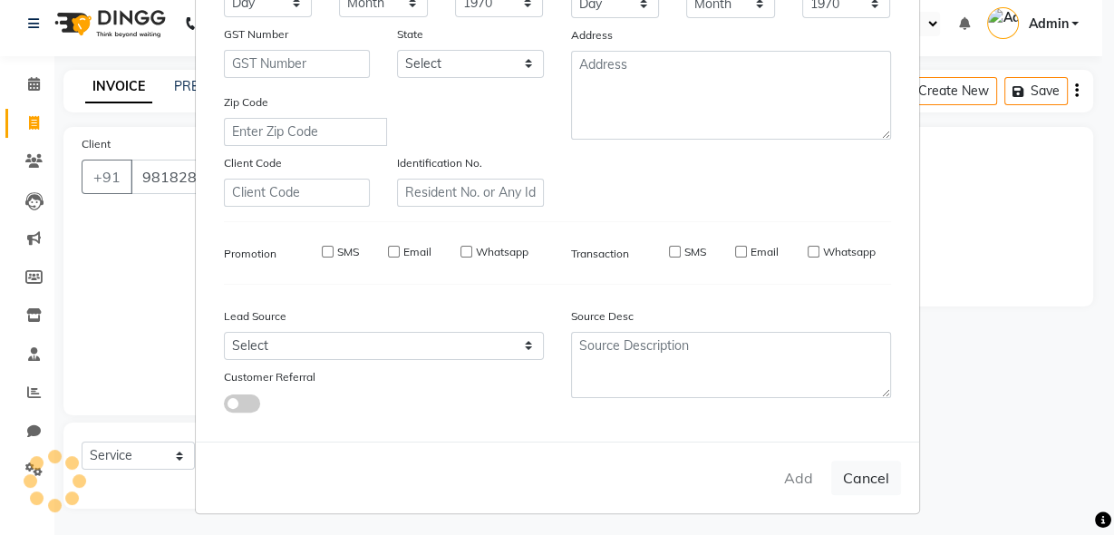
checkbox input "false"
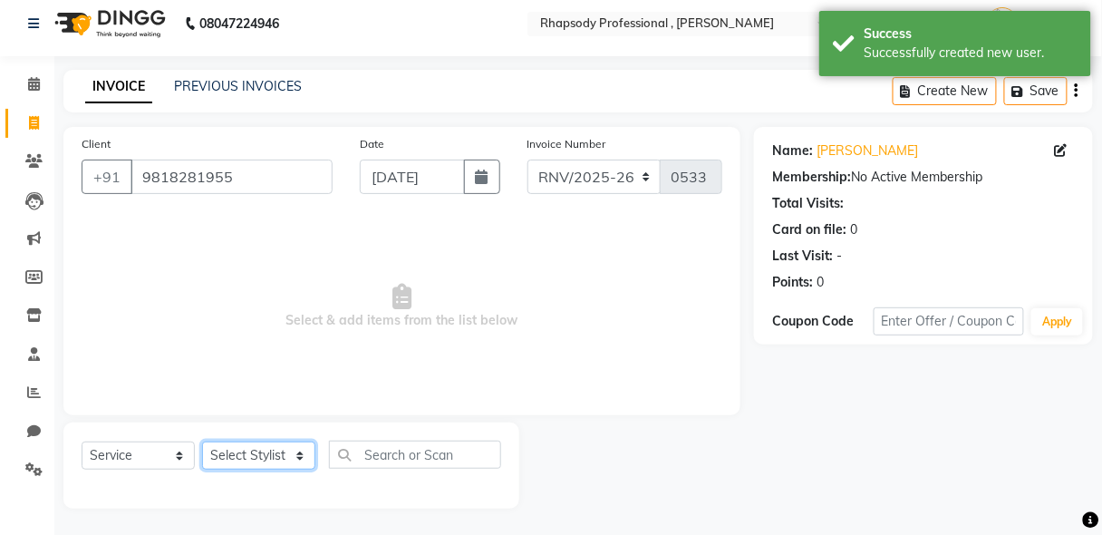
click at [230, 466] on select "Select Stylist [PERSON_NAME] [PERSON_NAME] Manager [PERSON_NAME] [PERSON_NAME] …" at bounding box center [258, 455] width 113 height 28
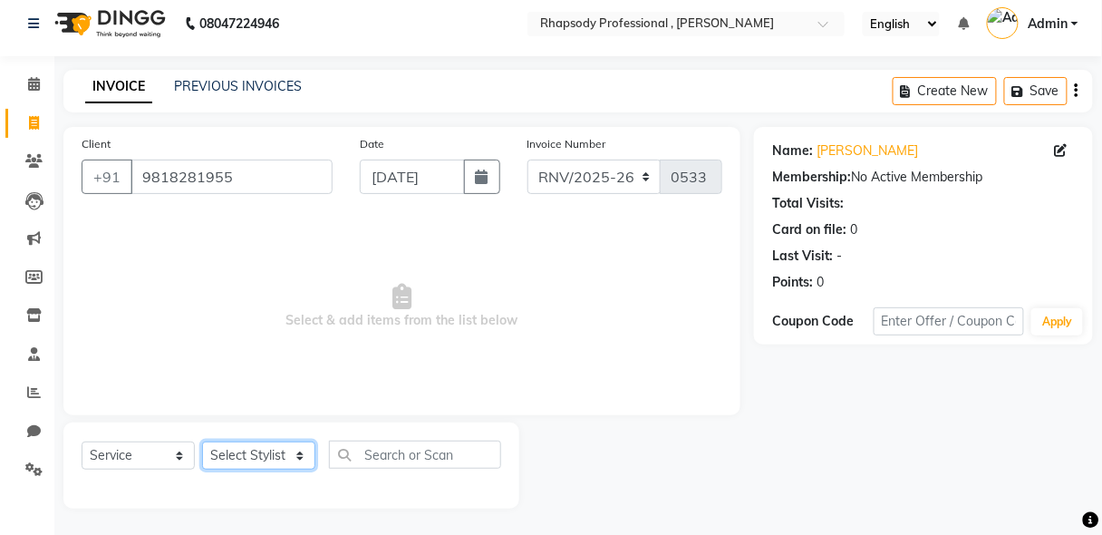
select select "85668"
click at [202, 441] on select "Select Stylist [PERSON_NAME] [PERSON_NAME] Manager [PERSON_NAME] [PERSON_NAME] …" at bounding box center [258, 455] width 113 height 28
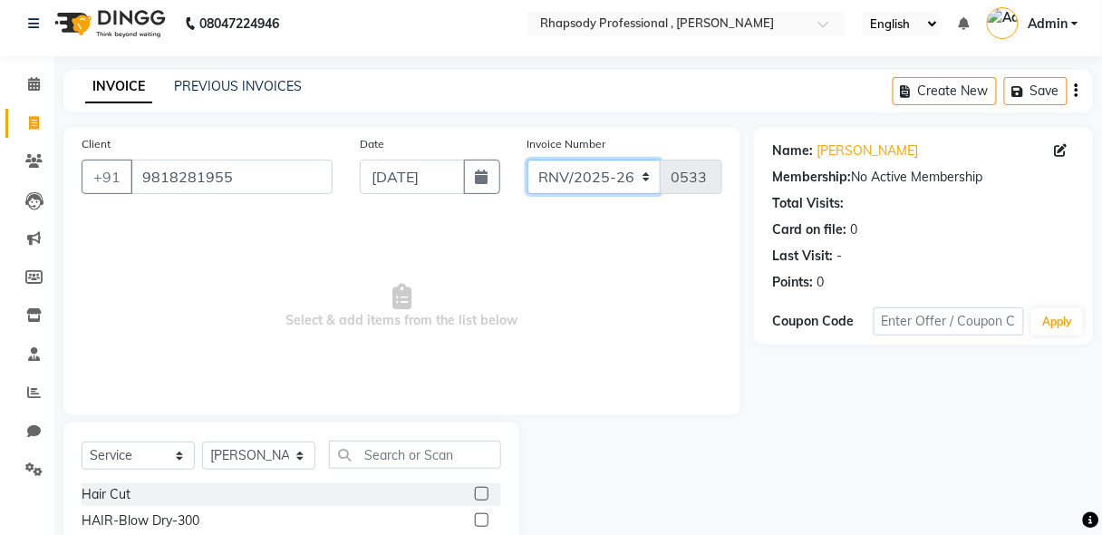
click at [602, 176] on select "RNV/2025-26 V/2025 V/2025-26" at bounding box center [594, 176] width 134 height 34
select select "8581"
click at [527, 159] on select "RNV/2025-26 V/2025 V/2025-26" at bounding box center [594, 176] width 134 height 34
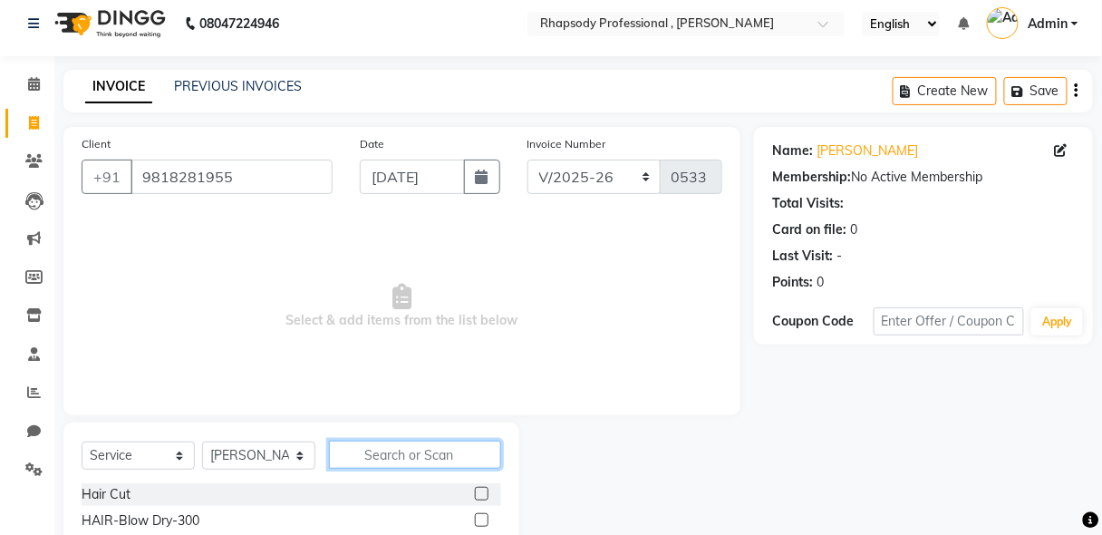
click at [435, 449] on input "text" at bounding box center [415, 454] width 172 height 28
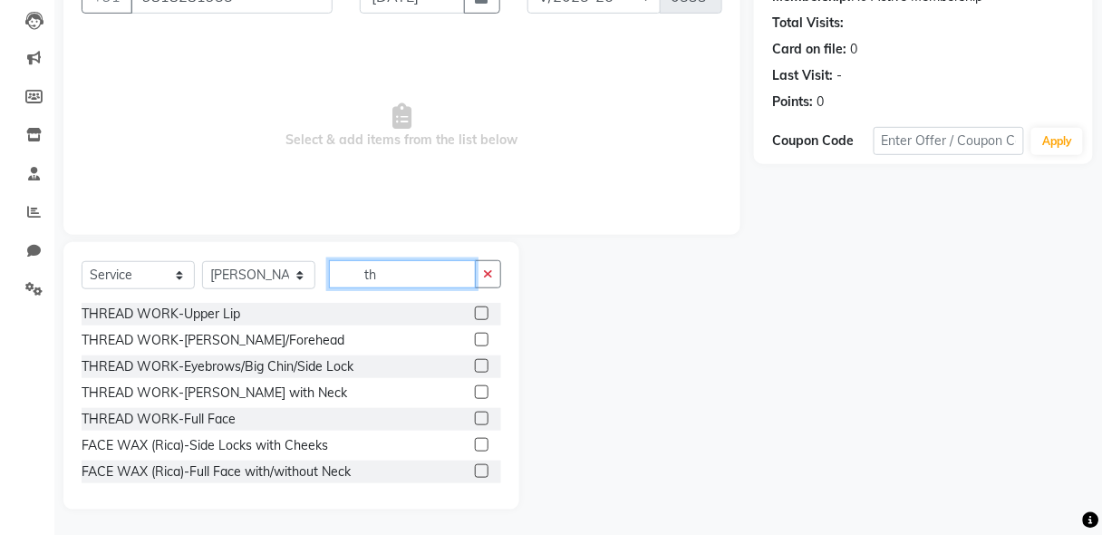
type input "th"
click at [475, 335] on label at bounding box center [482, 340] width 14 height 14
click at [475, 335] on input "checkbox" at bounding box center [481, 340] width 12 height 12
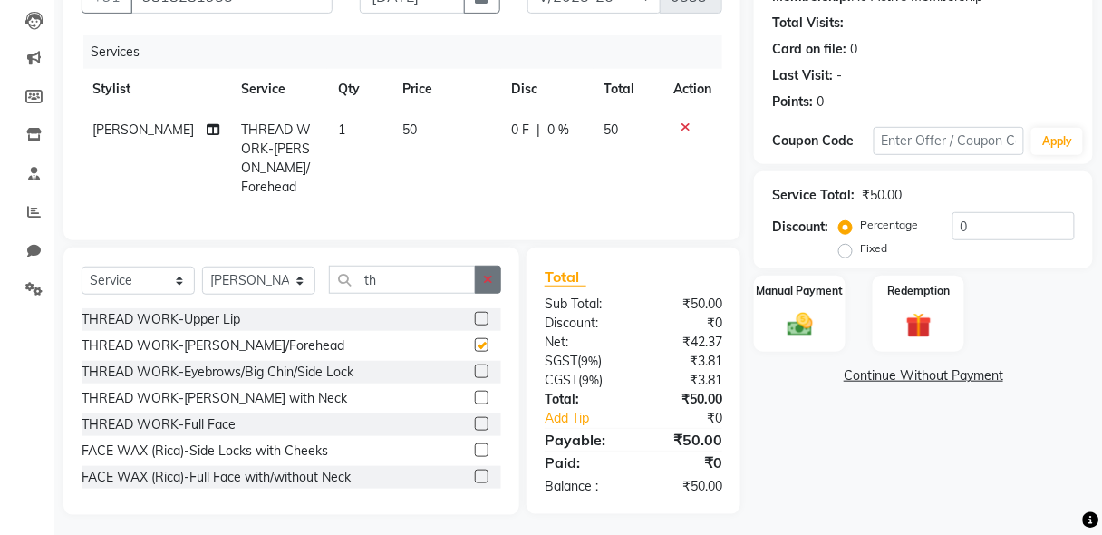
checkbox input "false"
click at [486, 275] on icon "button" at bounding box center [488, 279] width 10 height 13
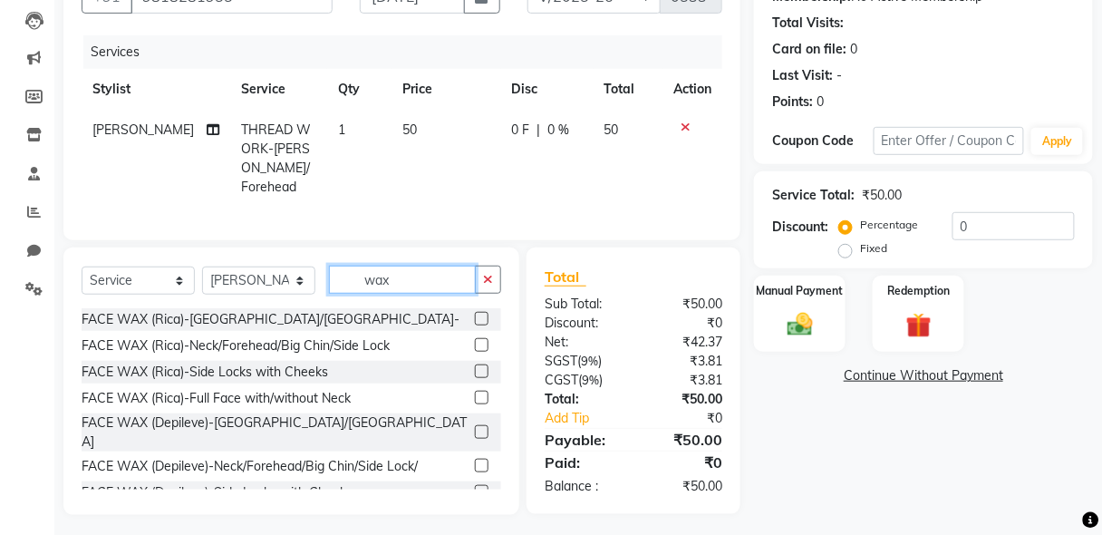
type input "wax"
click at [475, 312] on label at bounding box center [482, 319] width 14 height 14
click at [475, 314] on input "checkbox" at bounding box center [481, 320] width 12 height 12
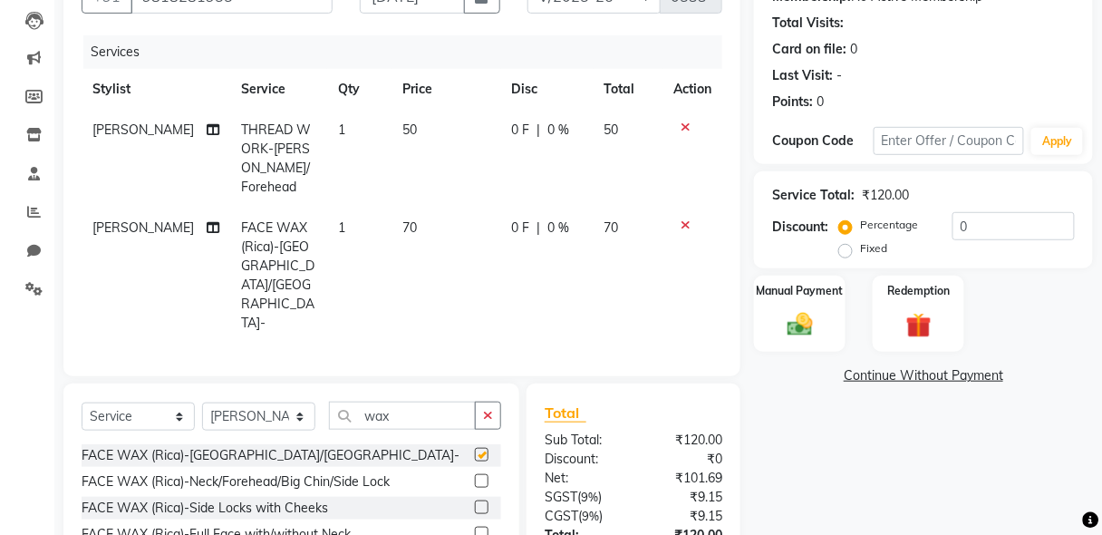
checkbox input "false"
click at [680, 122] on icon at bounding box center [685, 127] width 10 height 13
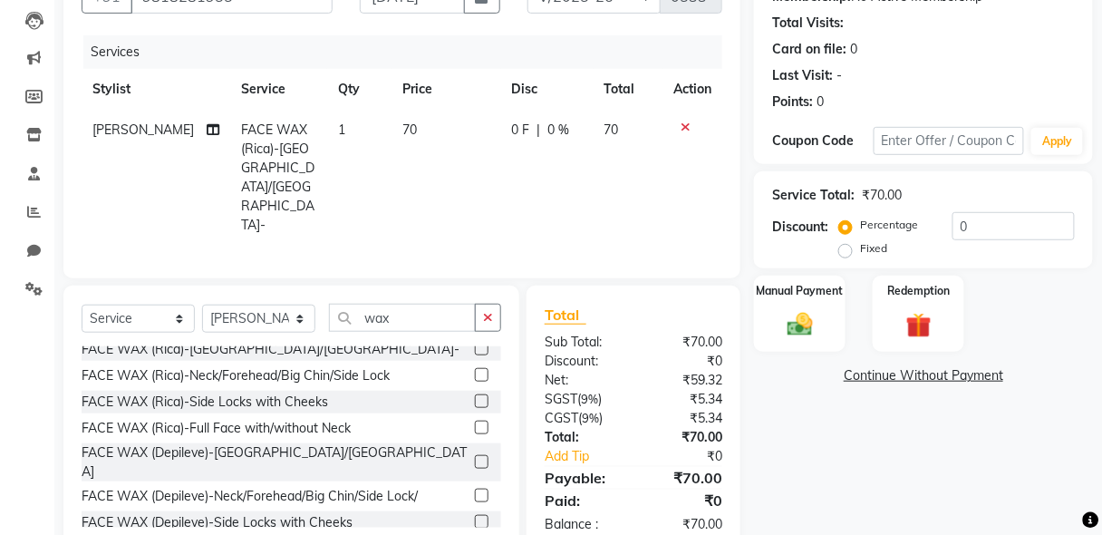
scroll to position [0, 0]
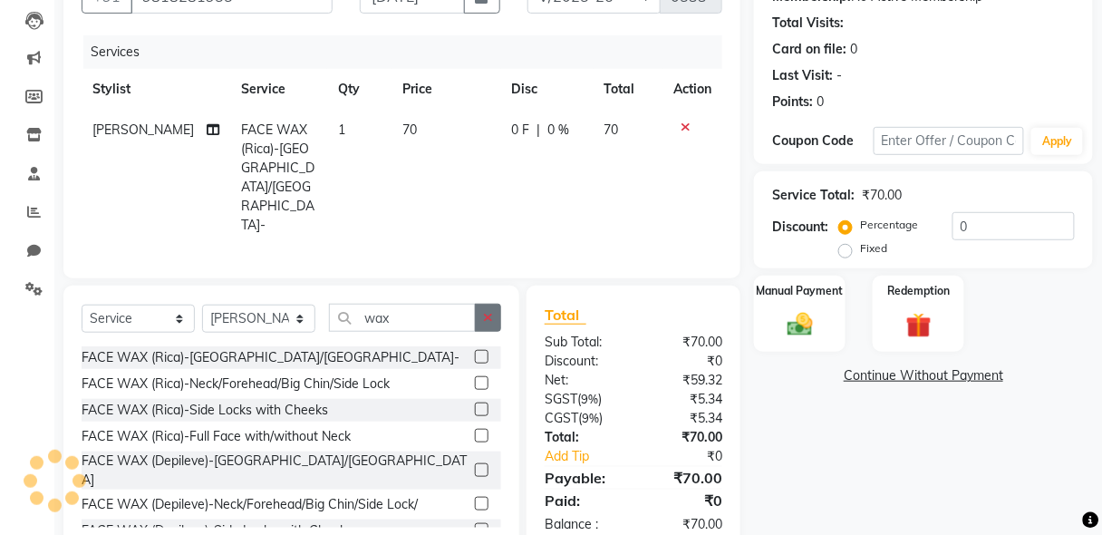
click at [489, 311] on icon "button" at bounding box center [488, 317] width 10 height 13
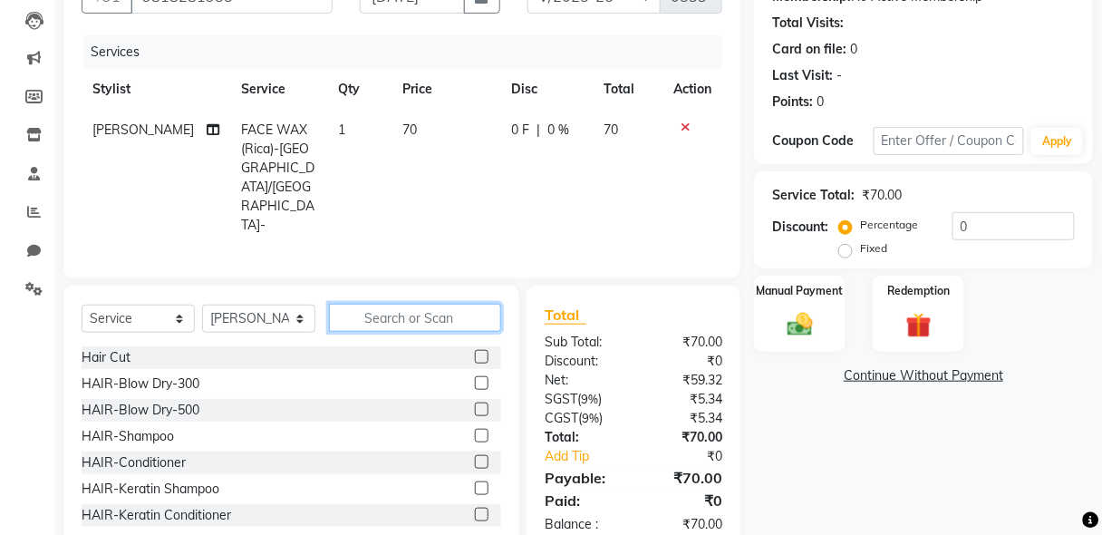
click at [460, 304] on input "text" at bounding box center [415, 318] width 172 height 28
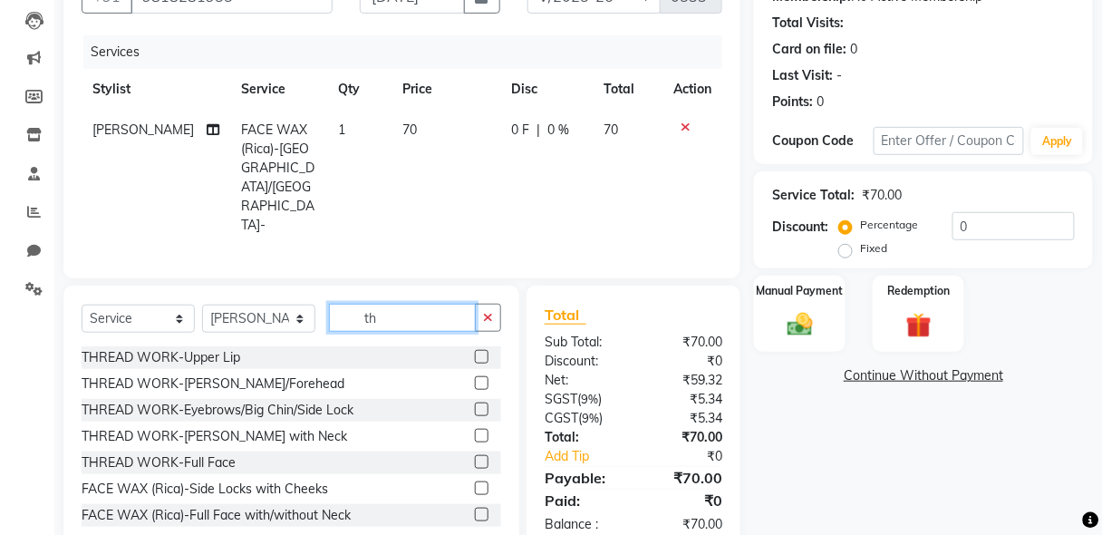
type input "th"
click at [475, 402] on label at bounding box center [482, 409] width 14 height 14
click at [475, 404] on input "checkbox" at bounding box center [481, 410] width 12 height 12
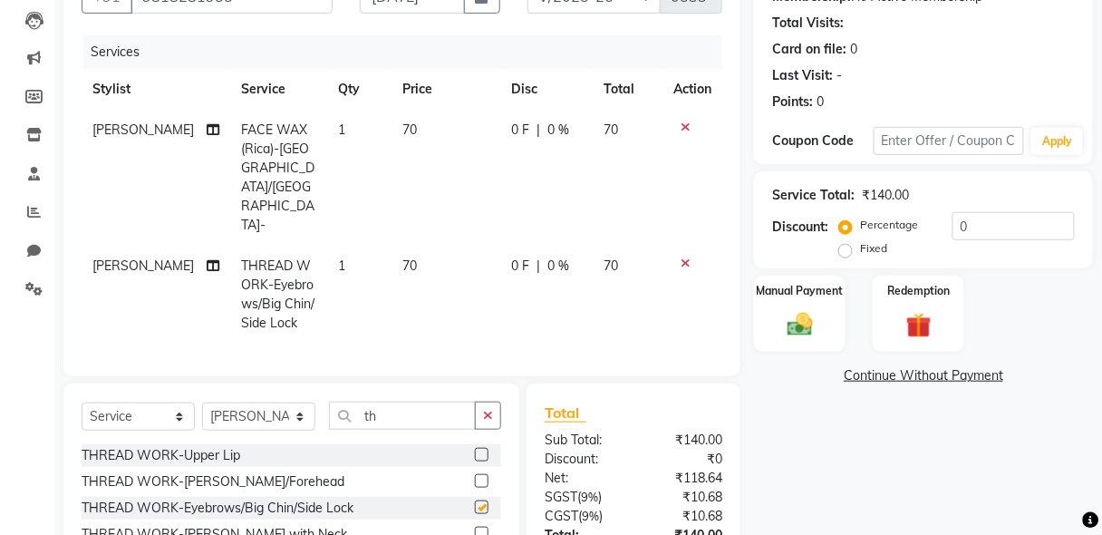
checkbox input "false"
click at [811, 335] on img at bounding box center [799, 324] width 43 height 31
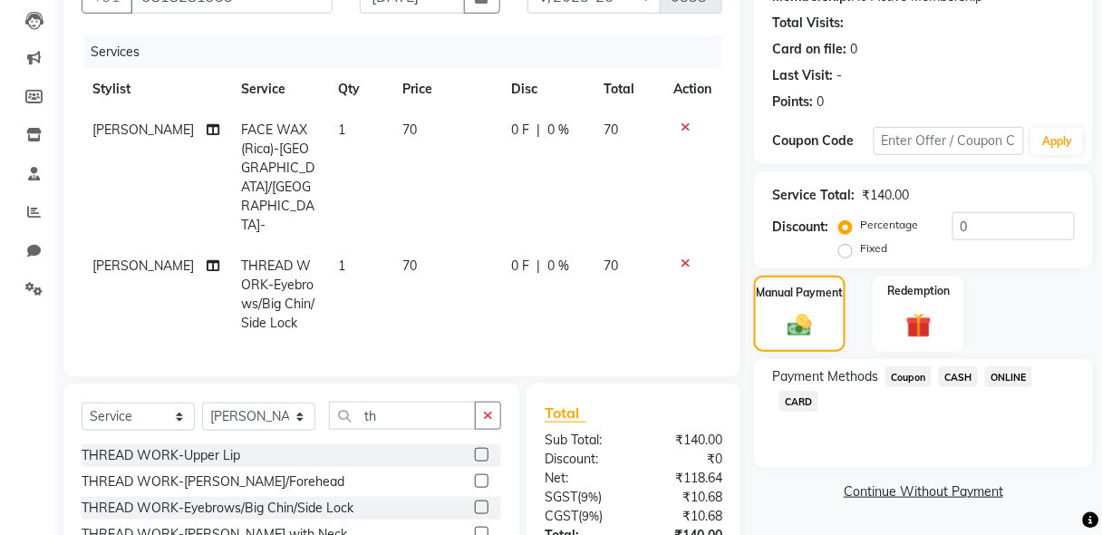
click at [999, 381] on span "ONLINE" at bounding box center [1008, 376] width 47 height 21
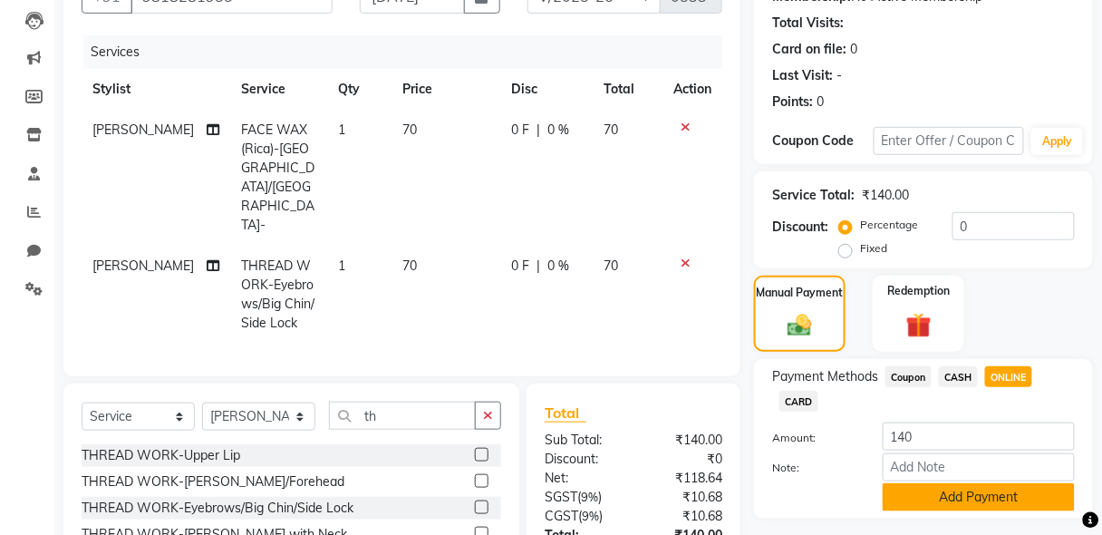
click at [1006, 504] on button "Add Payment" at bounding box center [979, 497] width 192 height 28
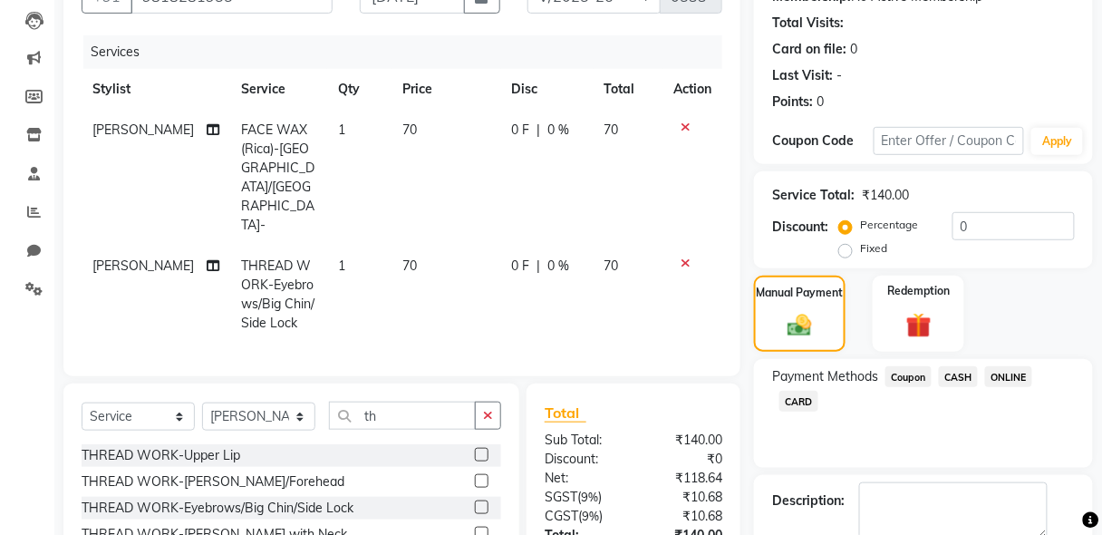
scroll to position [322, 0]
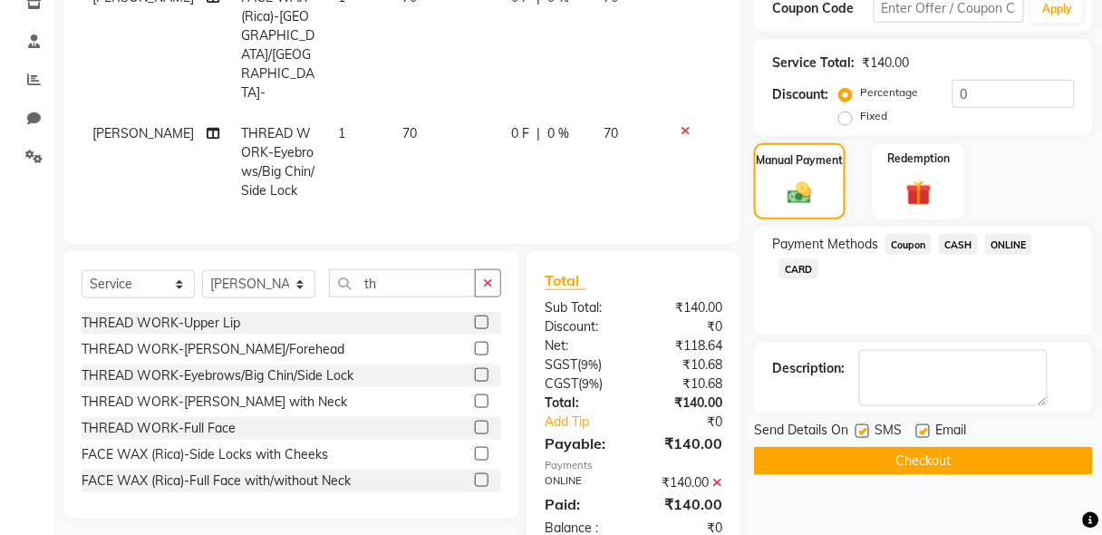
click at [929, 465] on button "Checkout" at bounding box center [923, 461] width 339 height 28
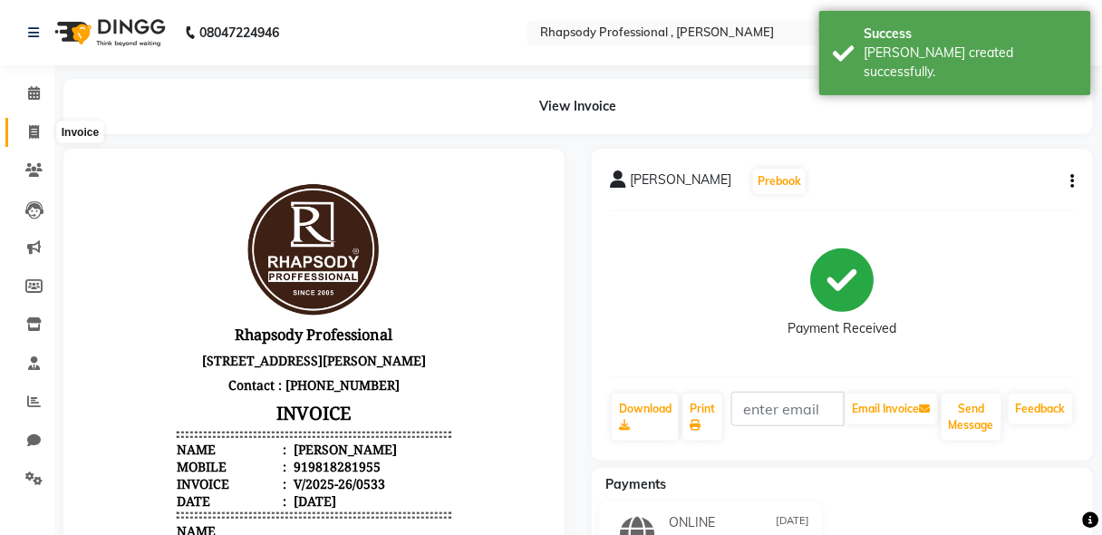
click at [34, 133] on icon at bounding box center [34, 132] width 10 height 14
select select "service"
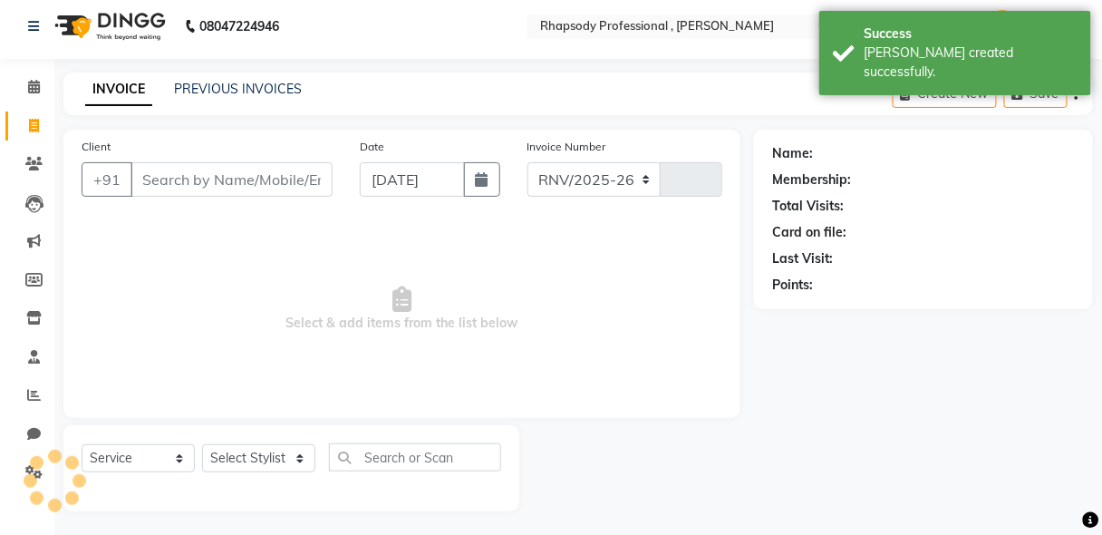
select select "8581"
type input "0534"
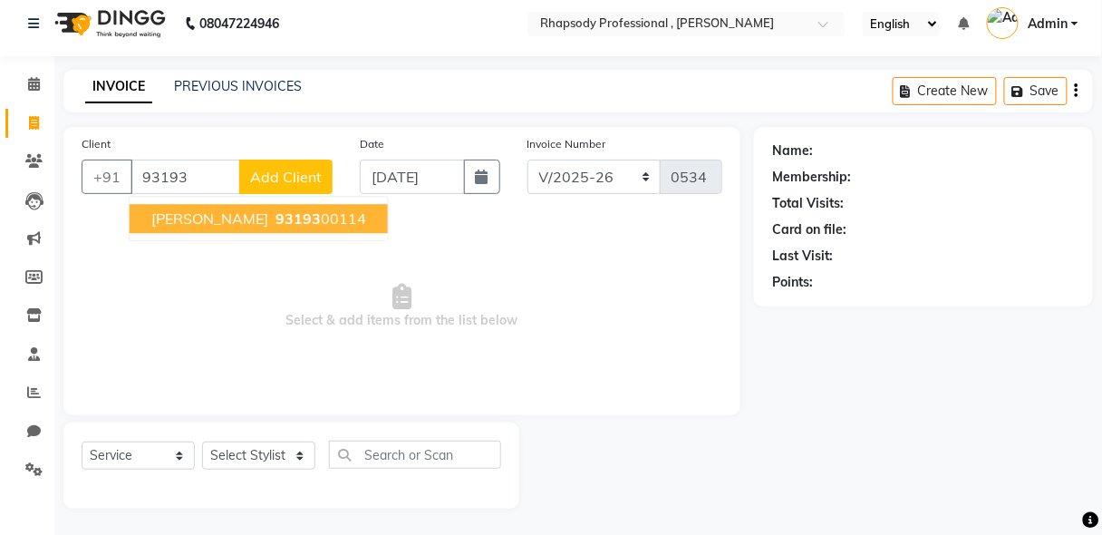
click at [179, 219] on span "[PERSON_NAME]" at bounding box center [209, 218] width 117 height 18
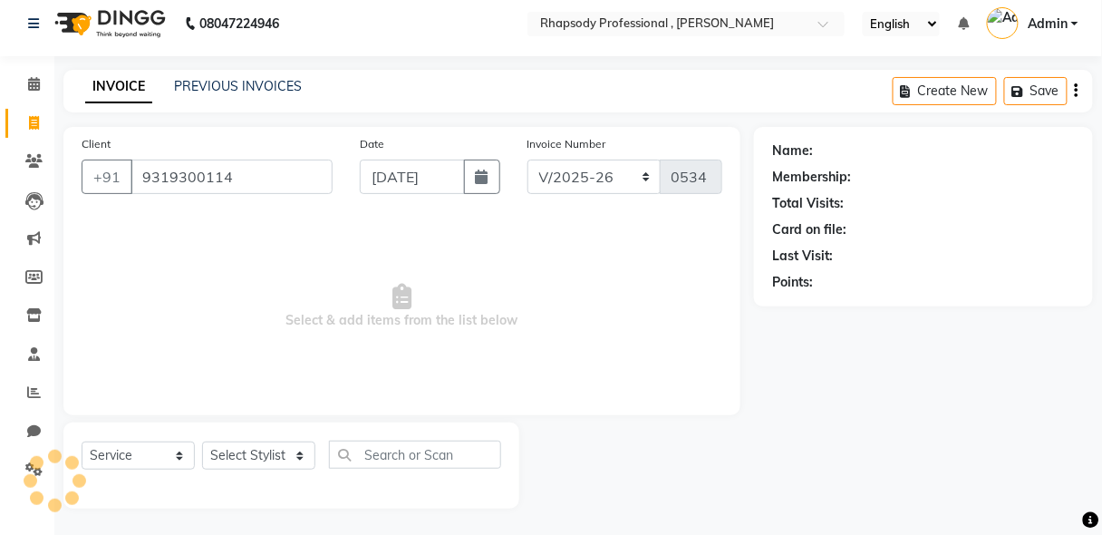
type input "9319300114"
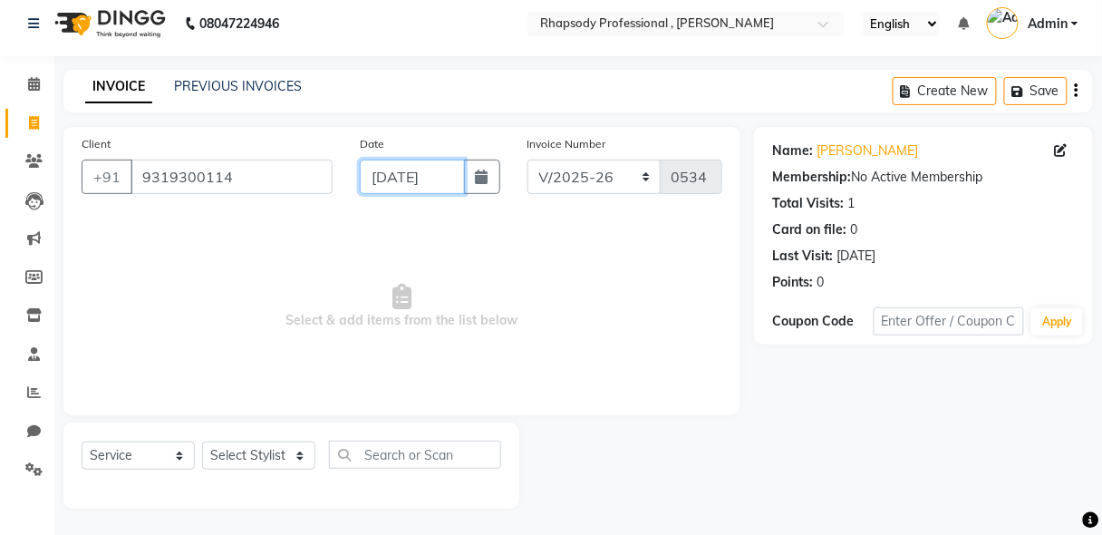
click at [455, 184] on input "[DATE]" at bounding box center [412, 176] width 104 height 34
select select "9"
select select "2025"
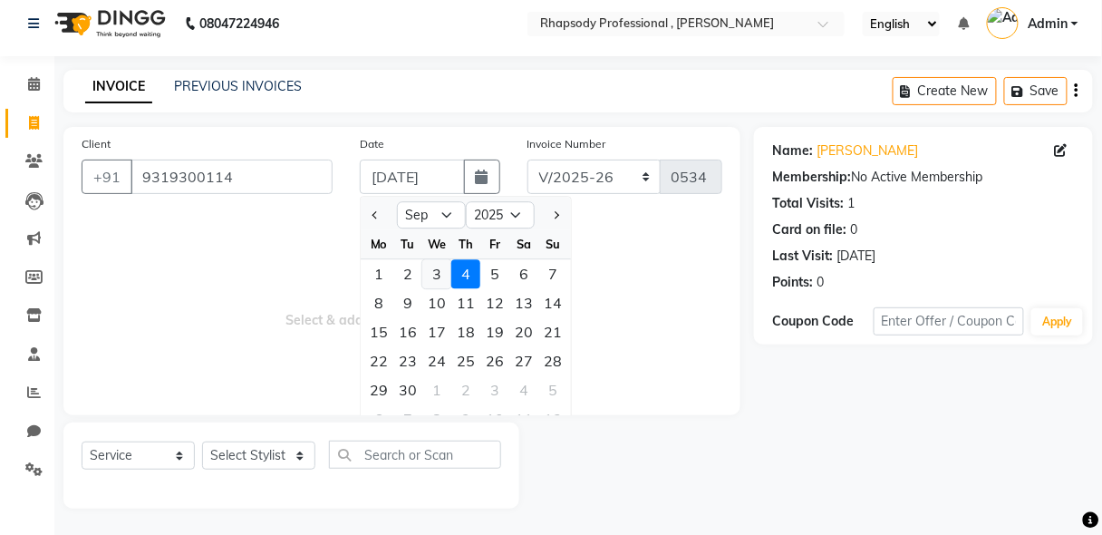
click at [440, 271] on div "3" at bounding box center [436, 273] width 29 height 29
type input "[DATE]"
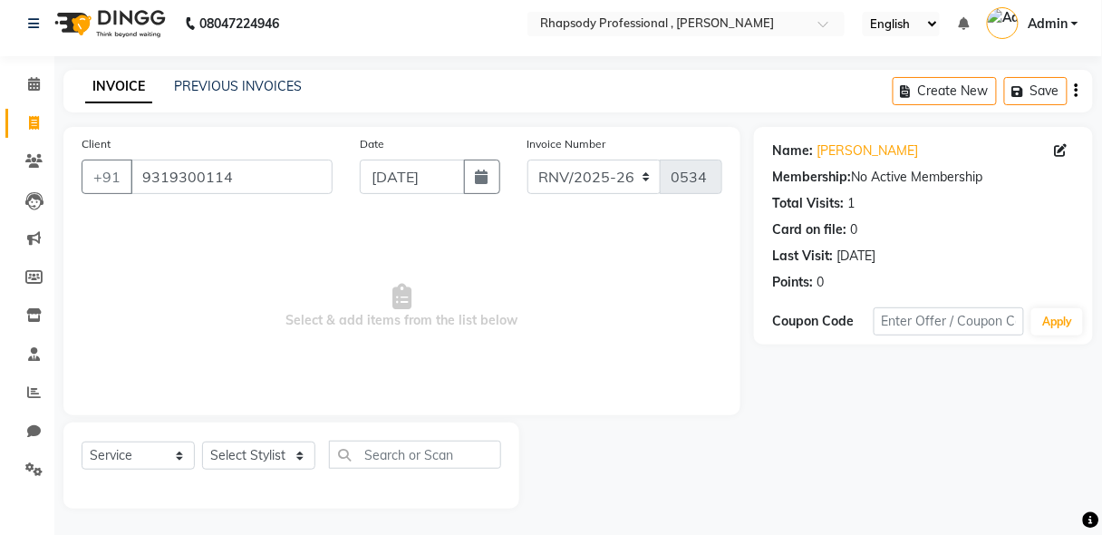
click at [1077, 91] on icon "button" at bounding box center [1077, 91] width 4 height 1
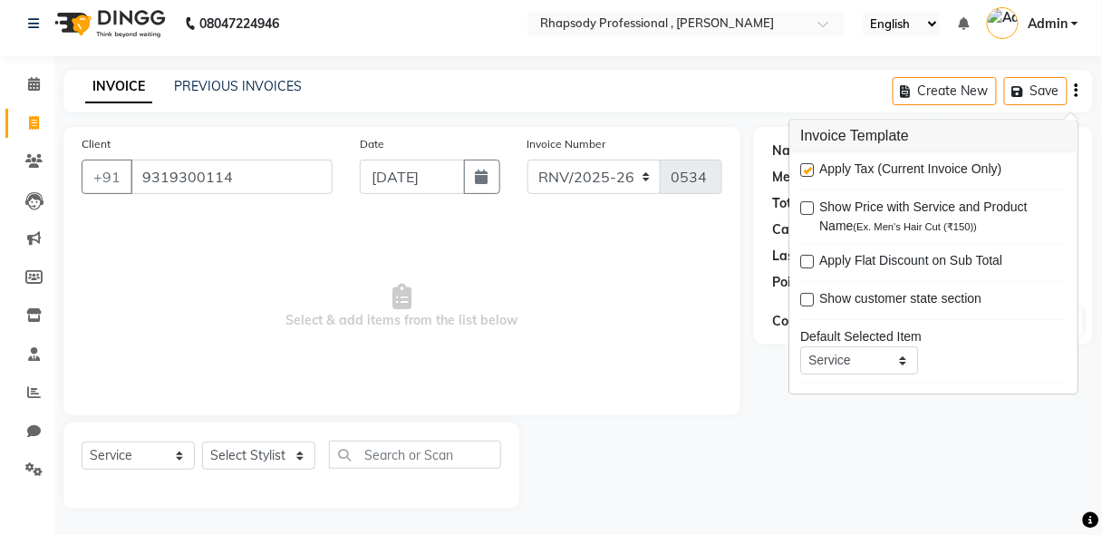
click at [809, 169] on label at bounding box center [807, 171] width 14 height 14
click at [809, 169] on input "checkbox" at bounding box center [806, 172] width 12 height 12
checkbox input "false"
click at [256, 455] on select "Select Stylist [PERSON_NAME] [PERSON_NAME] Manager [PERSON_NAME] [PERSON_NAME] …" at bounding box center [258, 455] width 113 height 28
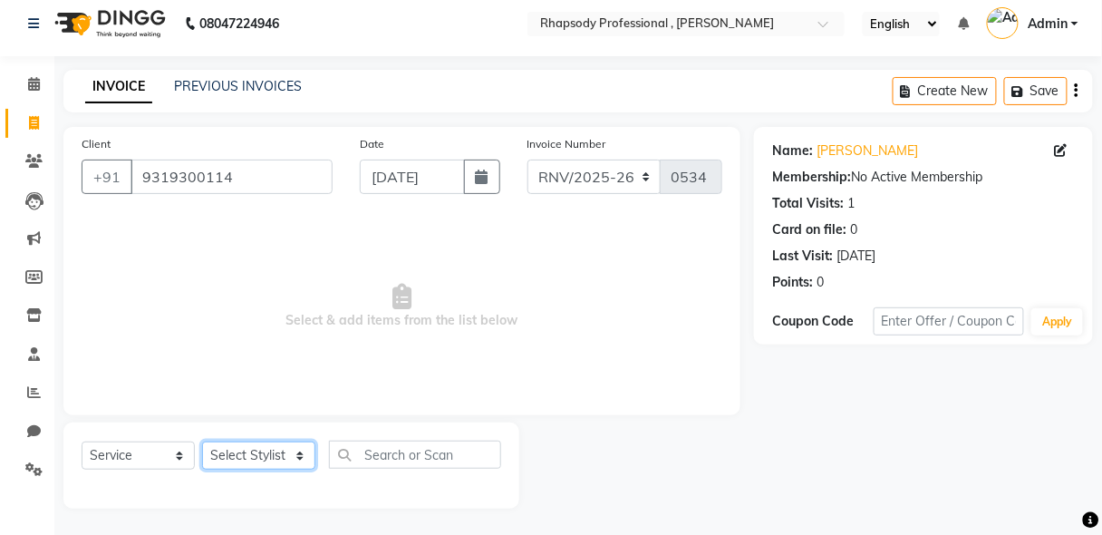
select select "85672"
click at [202, 441] on select "Select Stylist [PERSON_NAME] [PERSON_NAME] Manager [PERSON_NAME] [PERSON_NAME] …" at bounding box center [258, 455] width 113 height 28
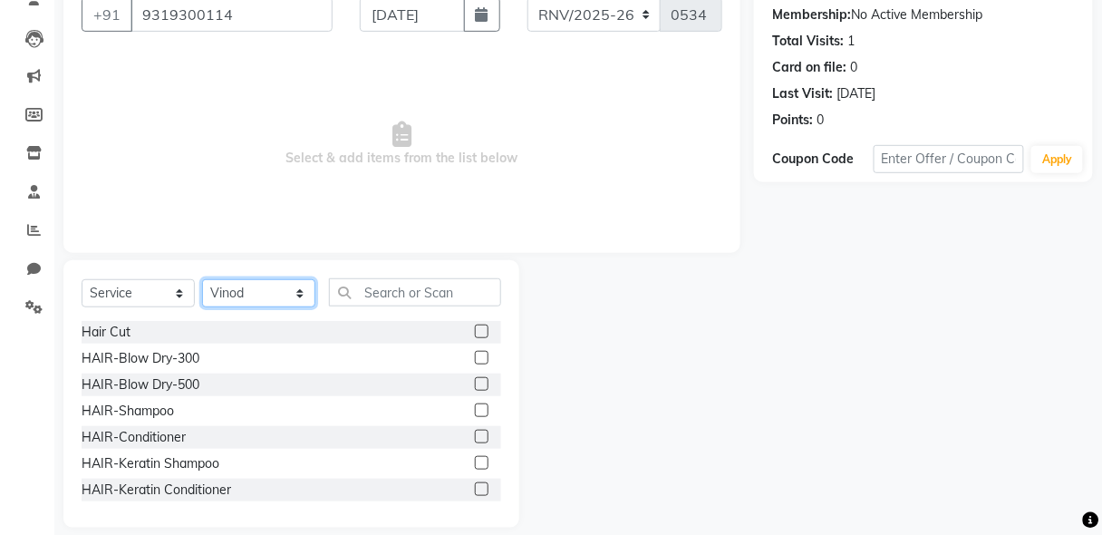
scroll to position [189, 0]
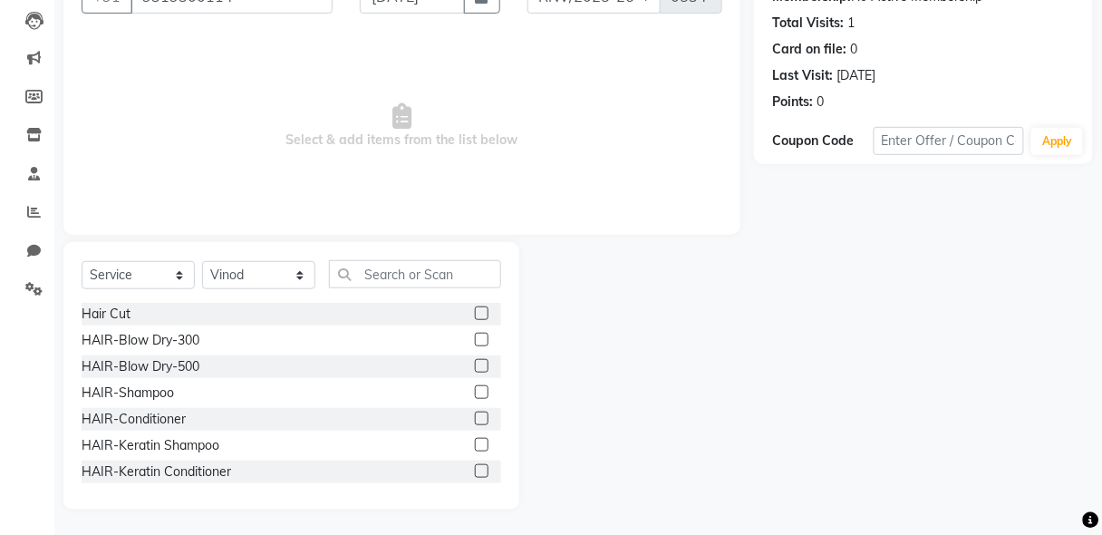
click at [475, 386] on label at bounding box center [482, 392] width 14 height 14
click at [475, 387] on input "checkbox" at bounding box center [481, 393] width 12 height 12
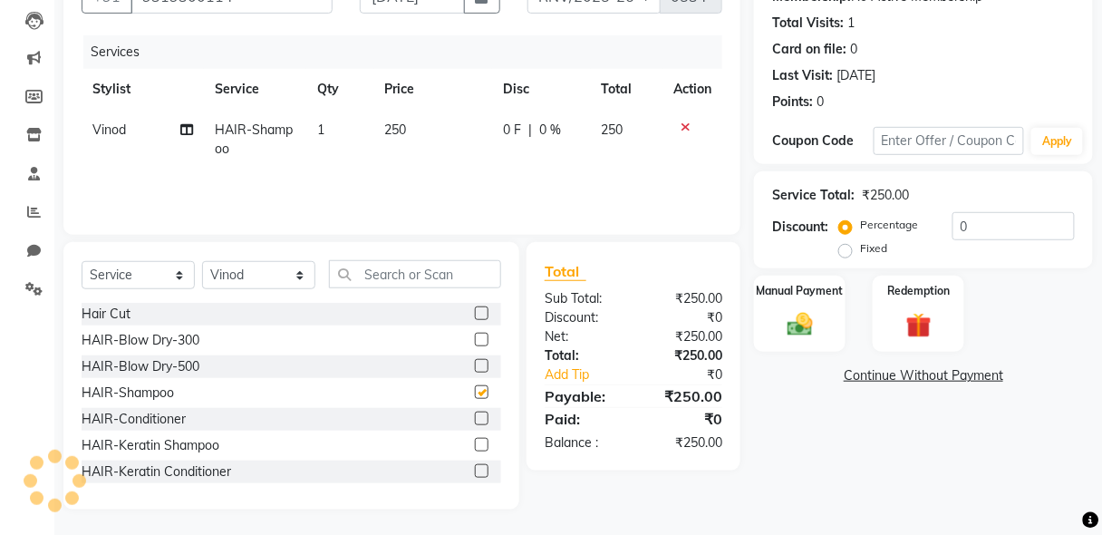
checkbox input "false"
click at [475, 417] on label at bounding box center [482, 418] width 14 height 14
click at [475, 417] on input "checkbox" at bounding box center [481, 419] width 12 height 12
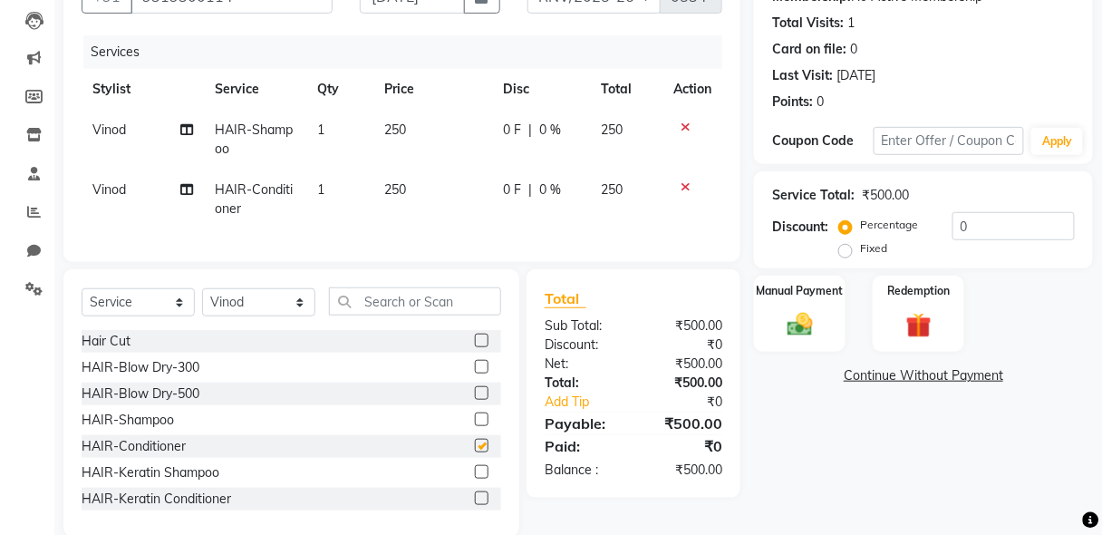
checkbox input "false"
click at [247, 316] on select "Select Stylist [PERSON_NAME] [PERSON_NAME] Manager [PERSON_NAME] [PERSON_NAME] …" at bounding box center [258, 302] width 113 height 28
select select "85667"
click at [202, 298] on select "Select Stylist [PERSON_NAME] [PERSON_NAME] Manager [PERSON_NAME] [PERSON_NAME] …" at bounding box center [258, 302] width 113 height 28
click at [457, 329] on div "Select Service Product Membership Package Voucher Prepaid Gift Card Select Styl…" at bounding box center [292, 308] width 420 height 43
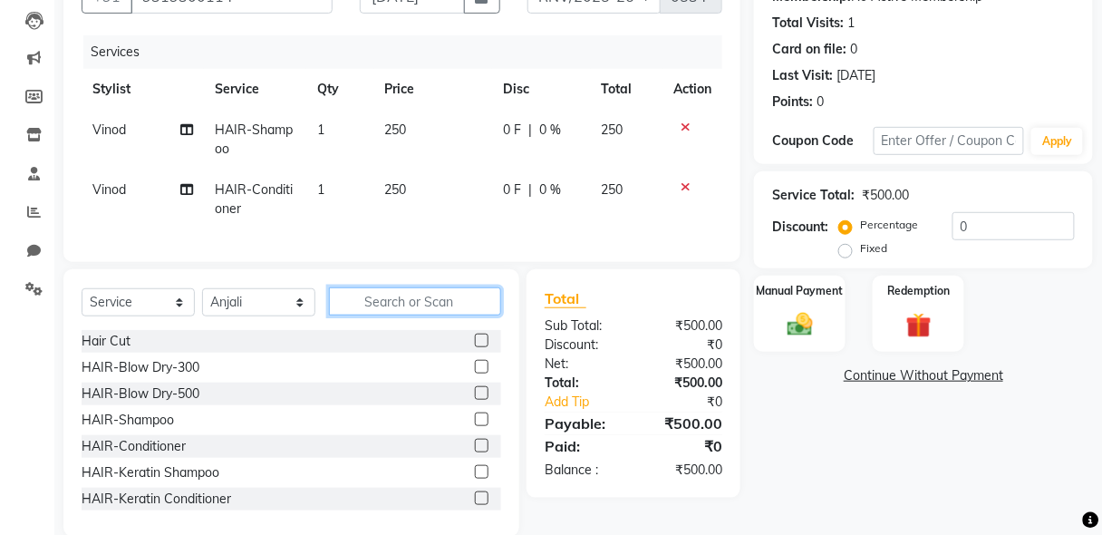
click at [456, 315] on input "text" at bounding box center [415, 301] width 172 height 28
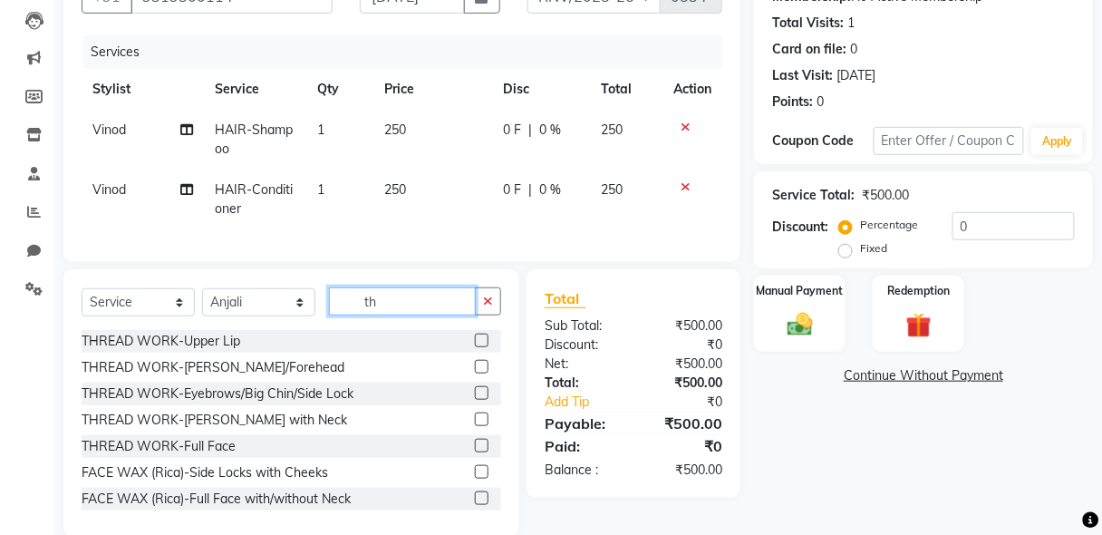
type input "th"
click at [475, 346] on label at bounding box center [482, 340] width 14 height 14
click at [475, 346] on input "checkbox" at bounding box center [481, 341] width 12 height 12
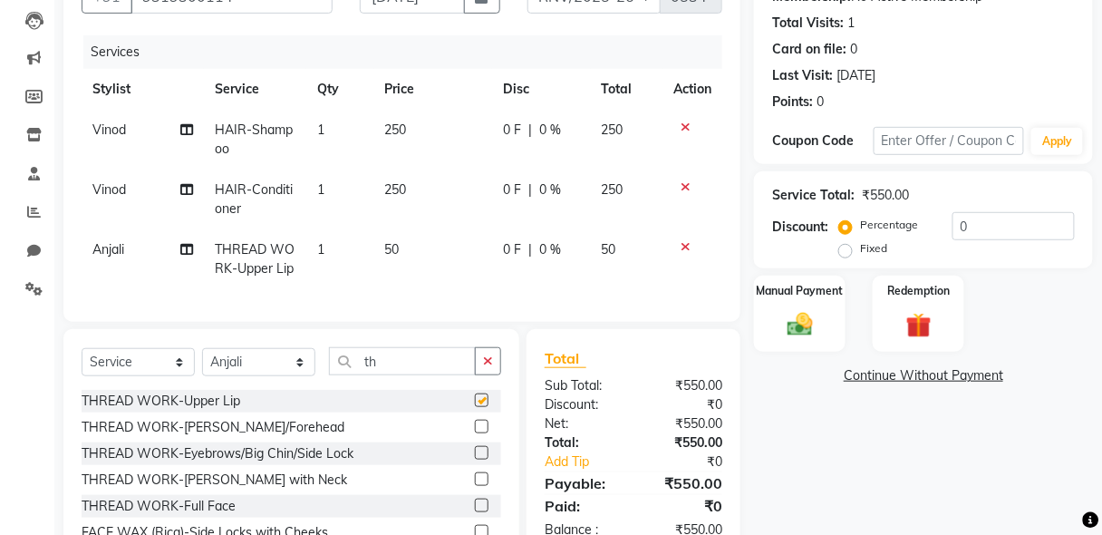
checkbox input "false"
click at [475, 459] on label at bounding box center [482, 453] width 14 height 14
click at [475, 459] on input "checkbox" at bounding box center [481, 454] width 12 height 12
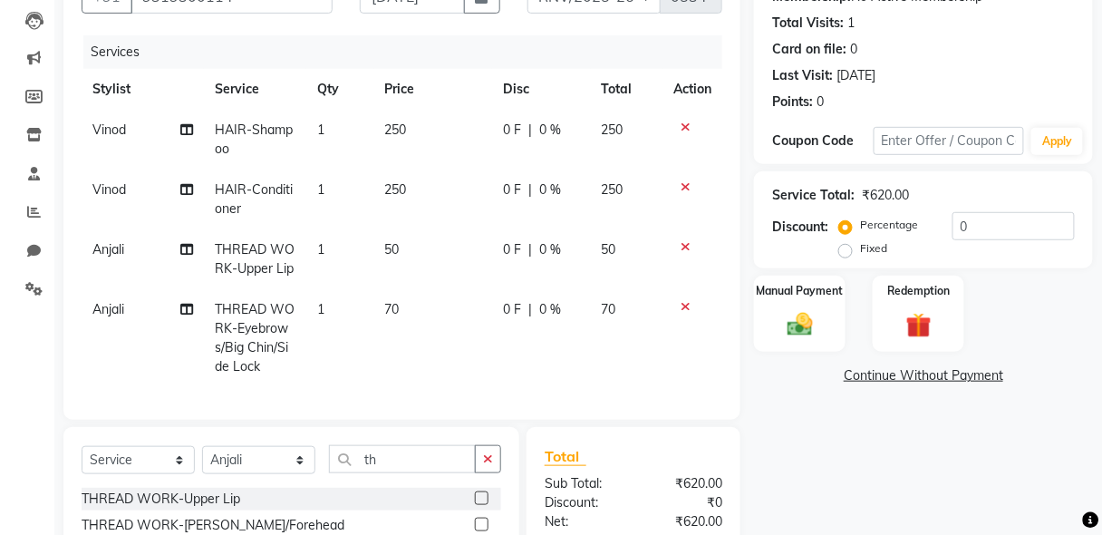
checkbox input "false"
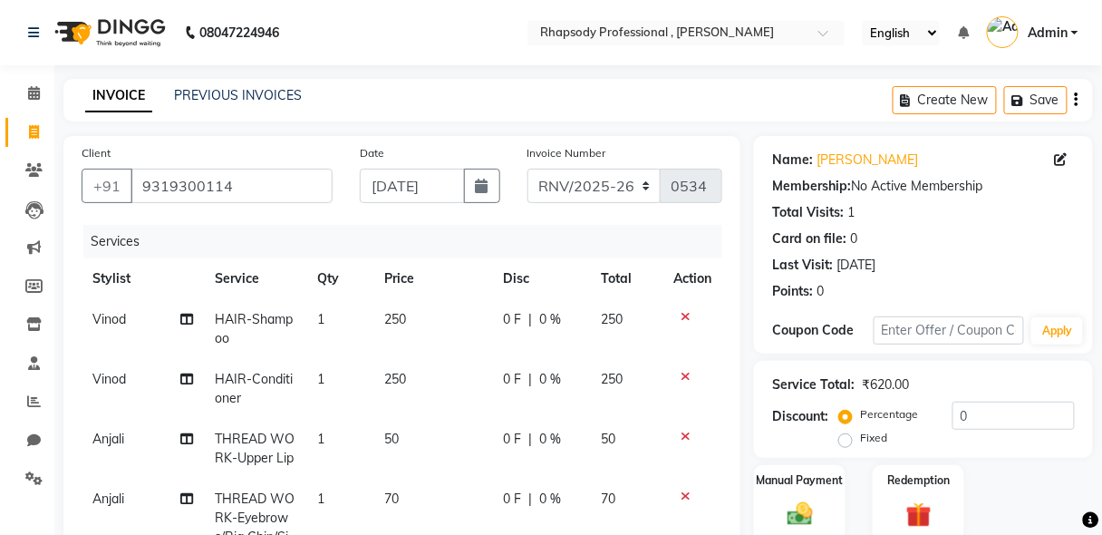
scroll to position [386, 0]
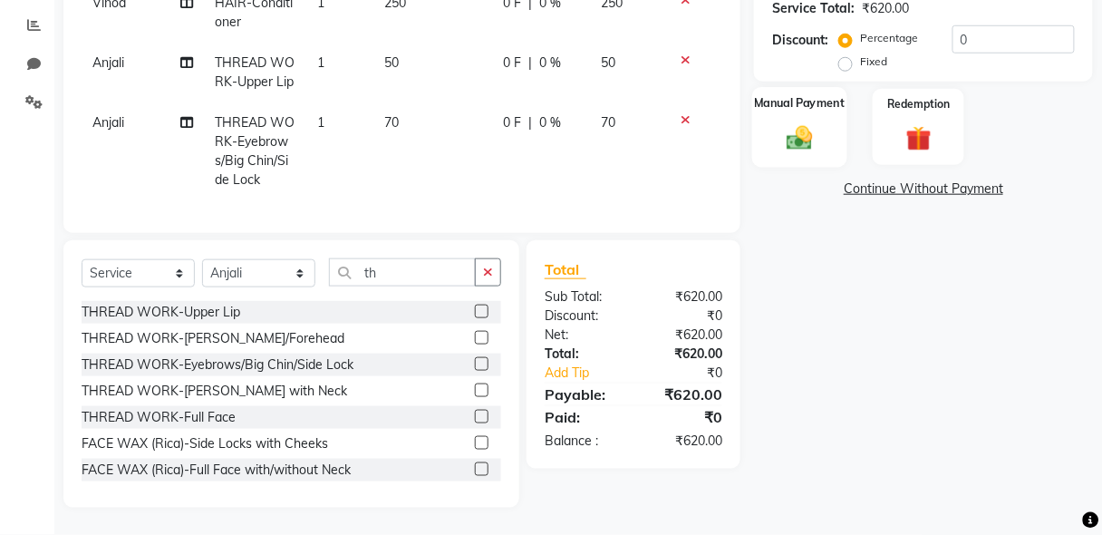
click at [806, 129] on img at bounding box center [799, 137] width 43 height 31
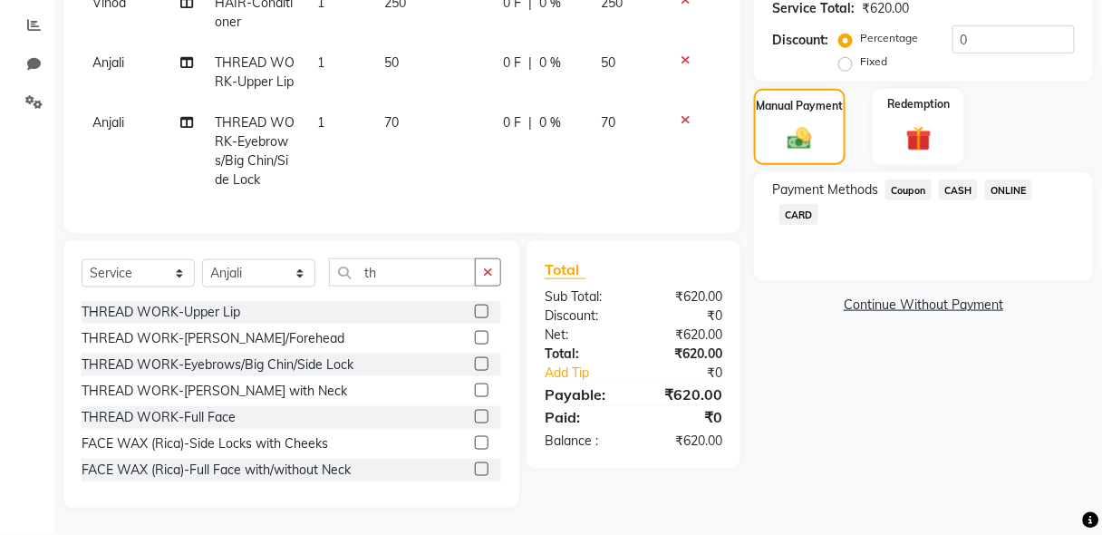
click at [958, 179] on span "CASH" at bounding box center [958, 189] width 39 height 21
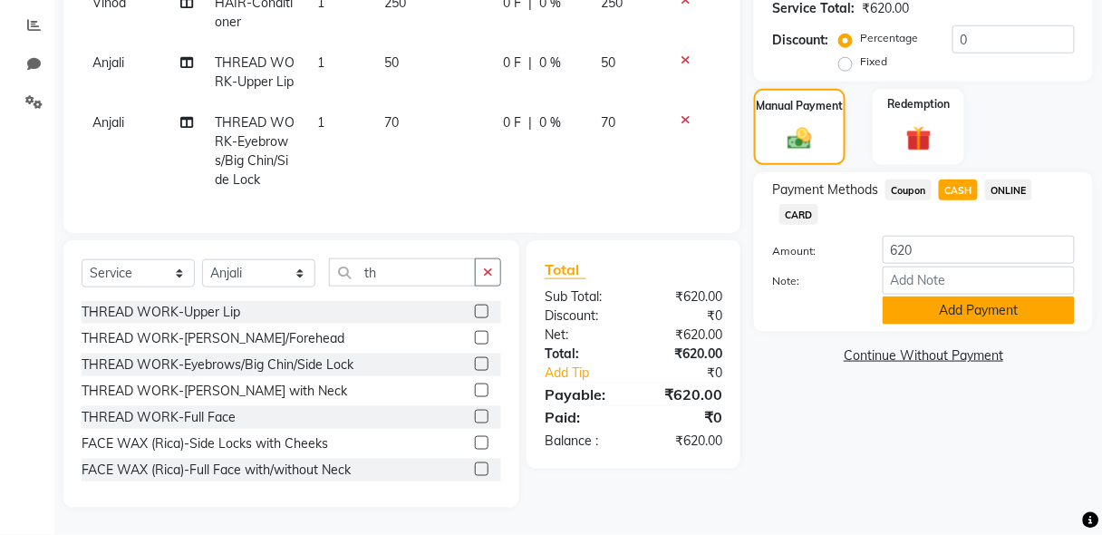
click at [966, 305] on button "Add Payment" at bounding box center [979, 310] width 192 height 28
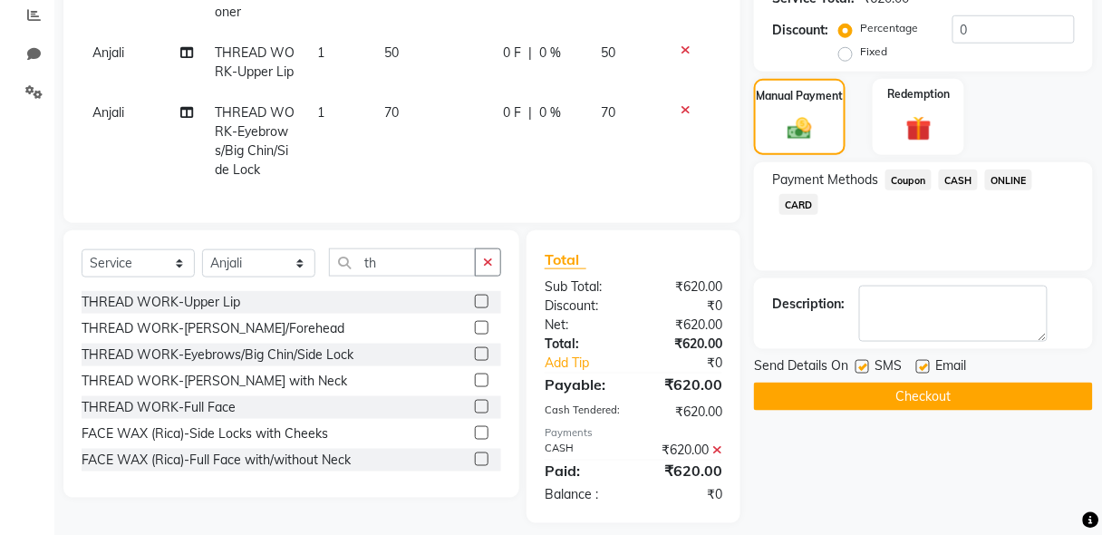
click at [910, 393] on button "Checkout" at bounding box center [923, 396] width 339 height 28
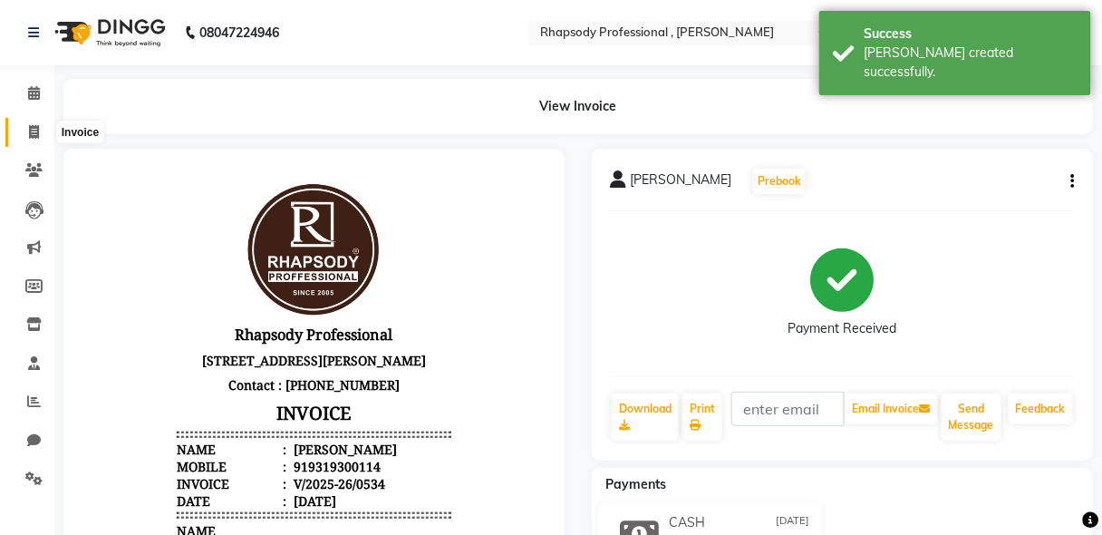
click at [30, 135] on icon at bounding box center [34, 132] width 10 height 14
select select "8581"
select select "service"
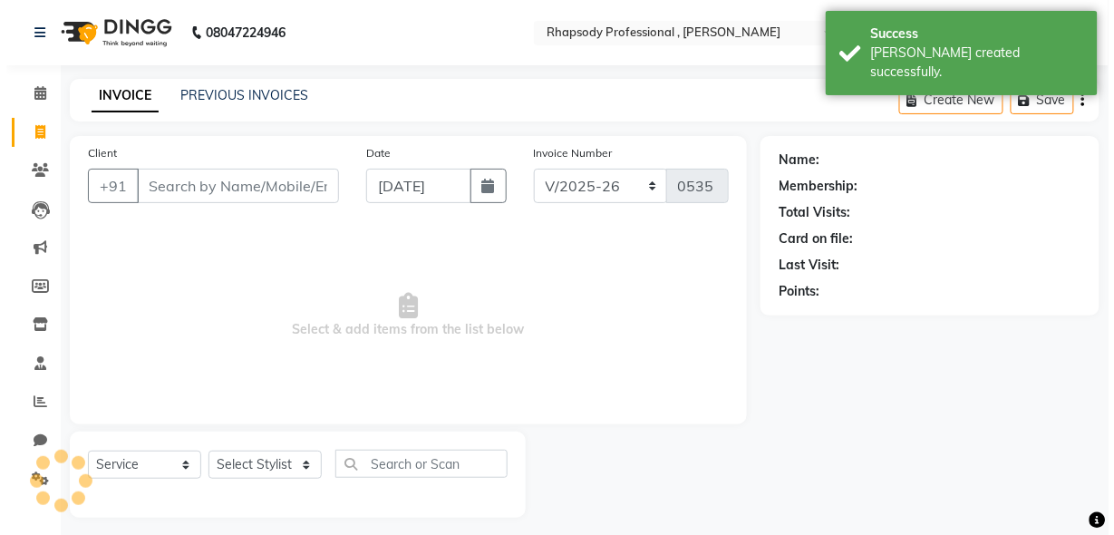
scroll to position [9, 0]
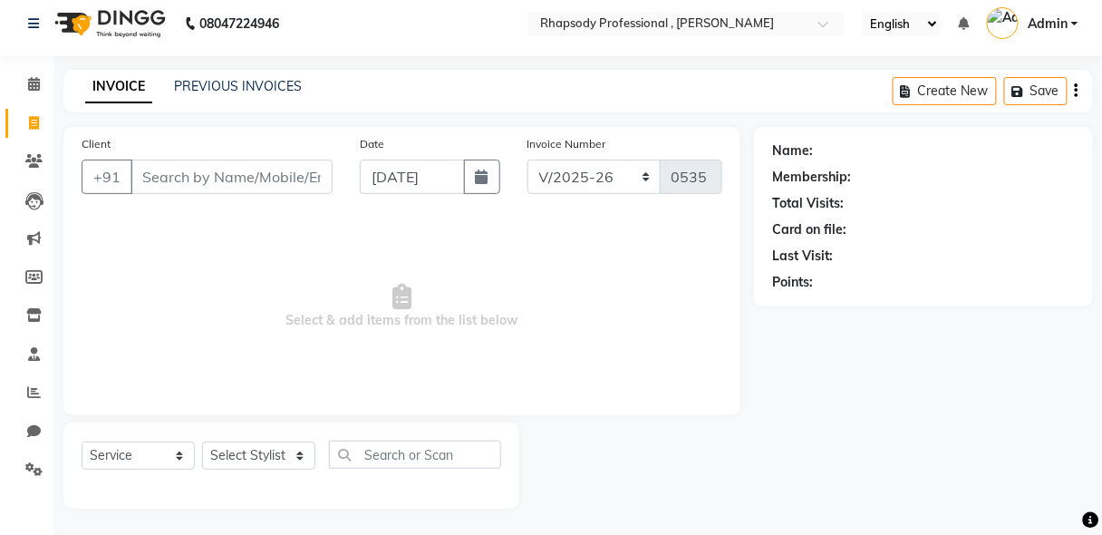
click at [304, 178] on input "Client" at bounding box center [231, 176] width 202 height 34
type input "9667325067"
click at [303, 176] on span "Add Client" at bounding box center [286, 177] width 72 height 18
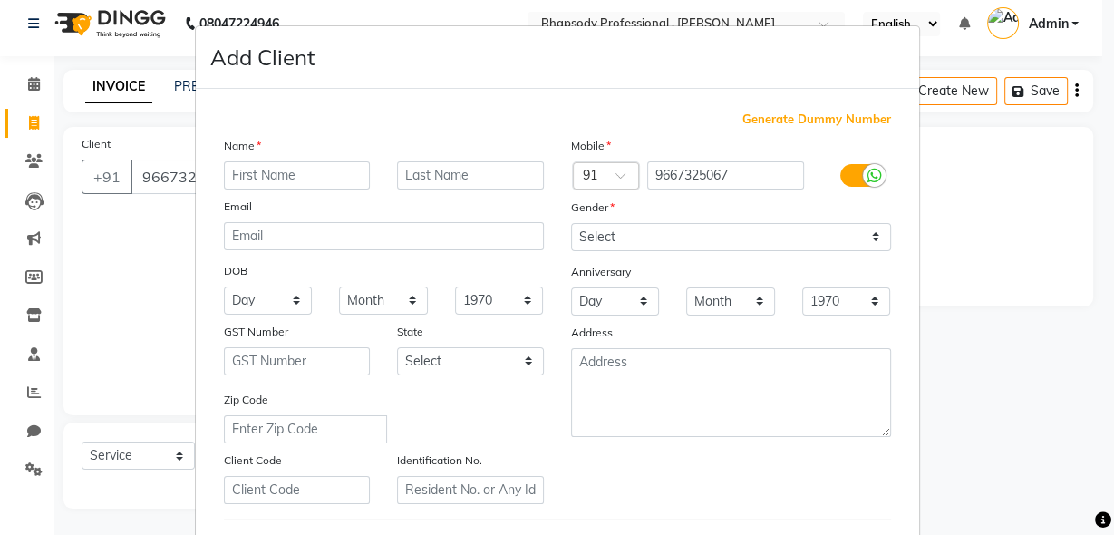
click at [296, 176] on input "text" at bounding box center [297, 175] width 147 height 28
type input "[PERSON_NAME]"
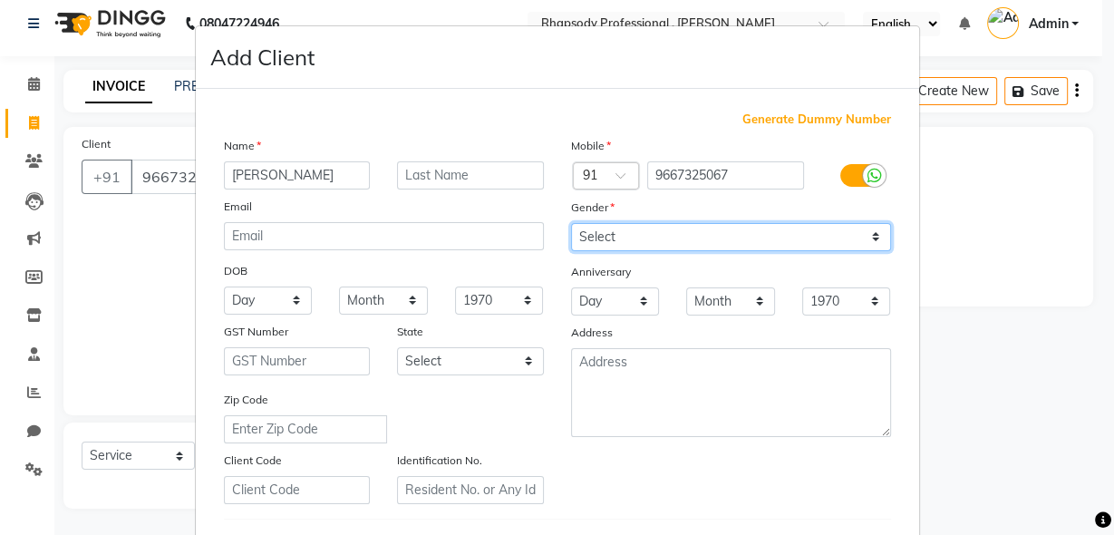
click at [667, 236] on select "Select [DEMOGRAPHIC_DATA] [DEMOGRAPHIC_DATA] Other Prefer Not To Say" at bounding box center [731, 237] width 320 height 28
select select "[DEMOGRAPHIC_DATA]"
click at [571, 223] on select "Select [DEMOGRAPHIC_DATA] [DEMOGRAPHIC_DATA] Other Prefer Not To Say" at bounding box center [731, 237] width 320 height 28
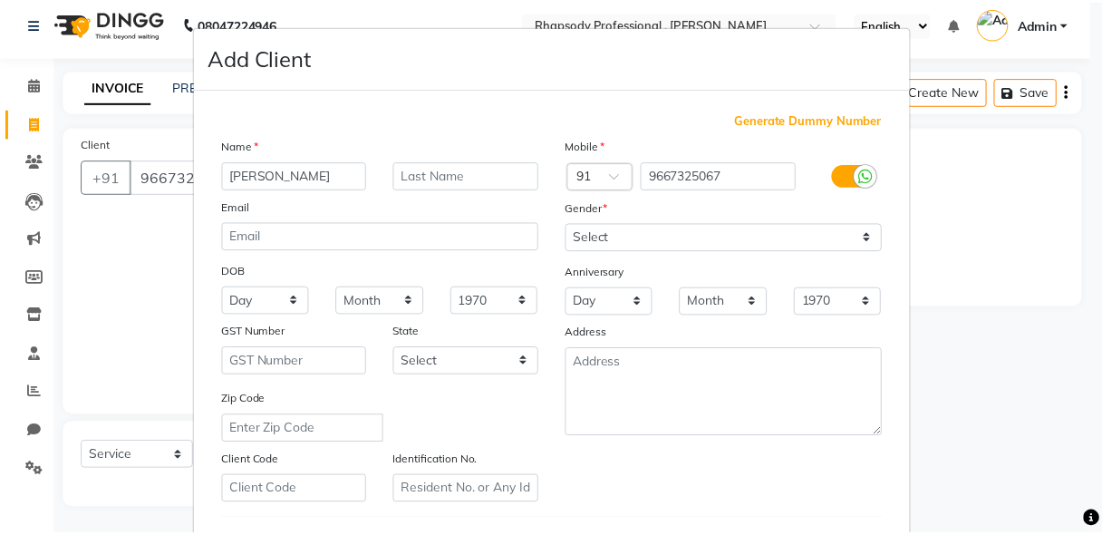
scroll to position [297, 0]
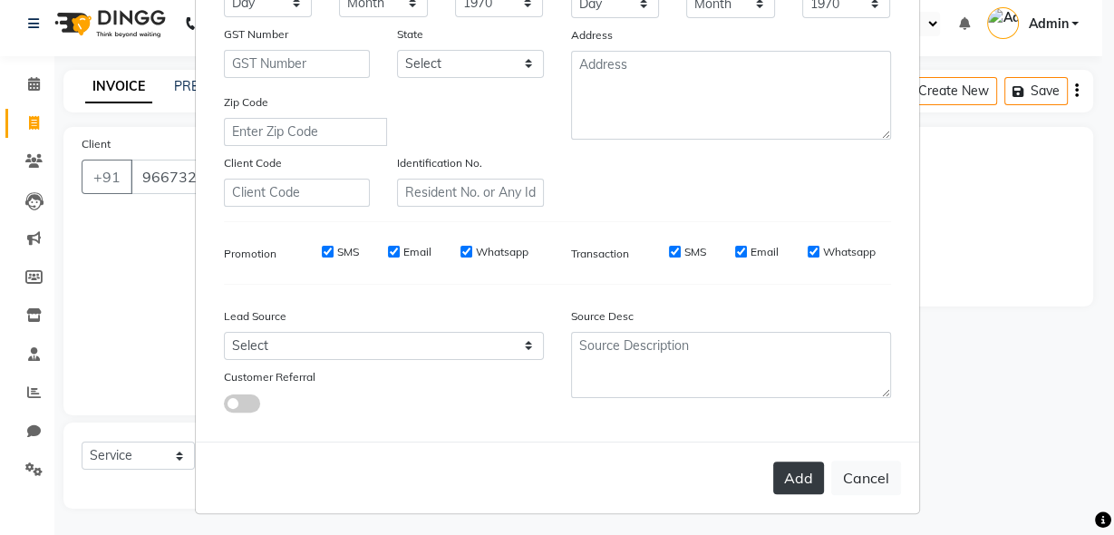
click at [790, 477] on button "Add" at bounding box center [798, 477] width 51 height 33
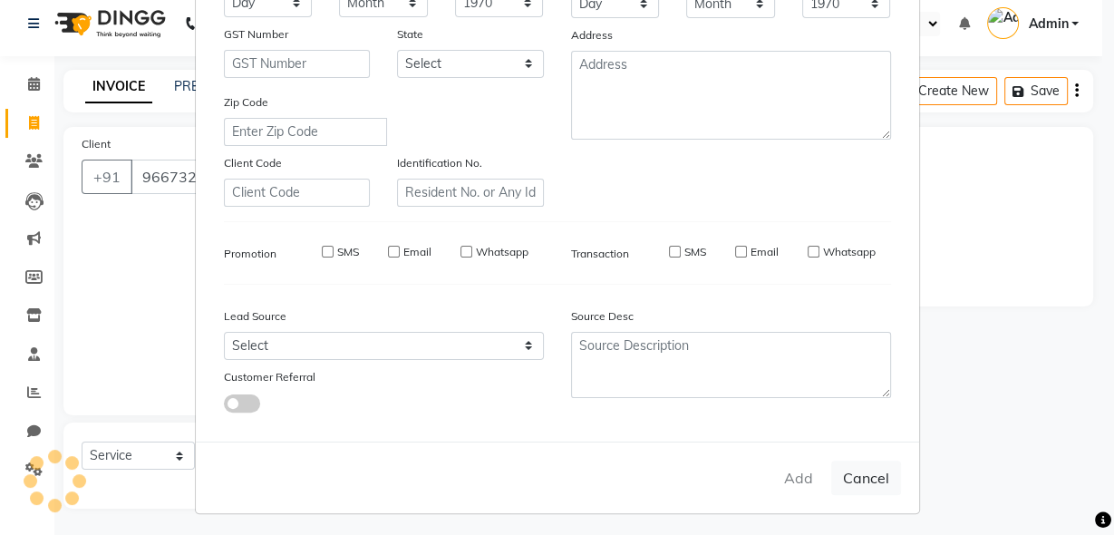
select select
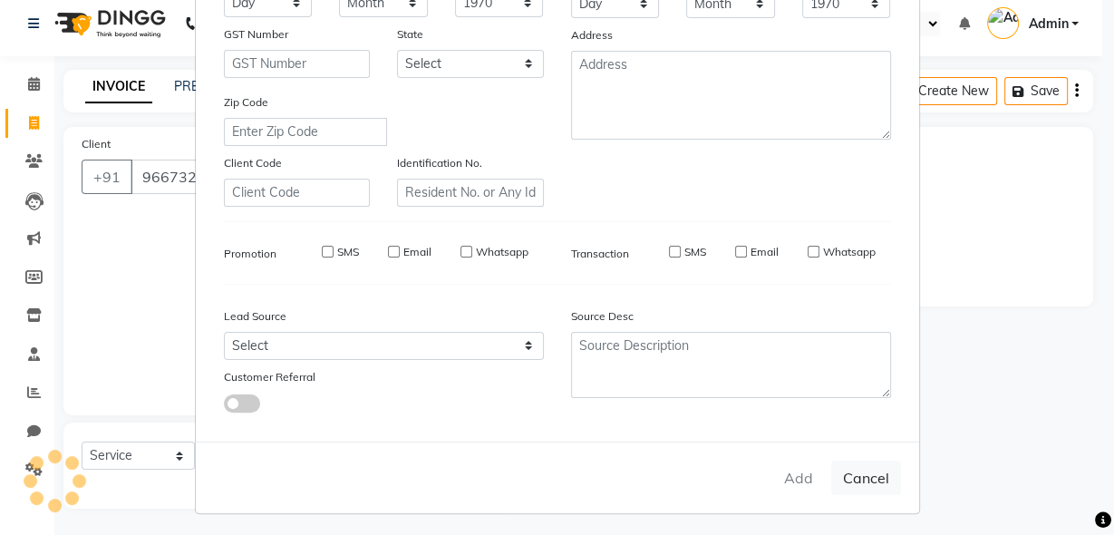
select select
checkbox input "false"
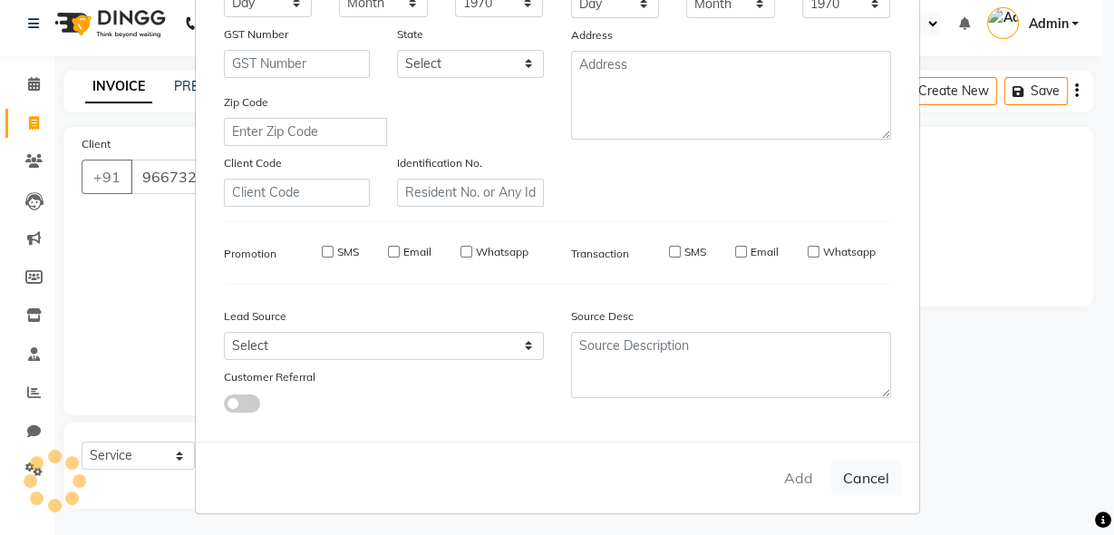
checkbox input "false"
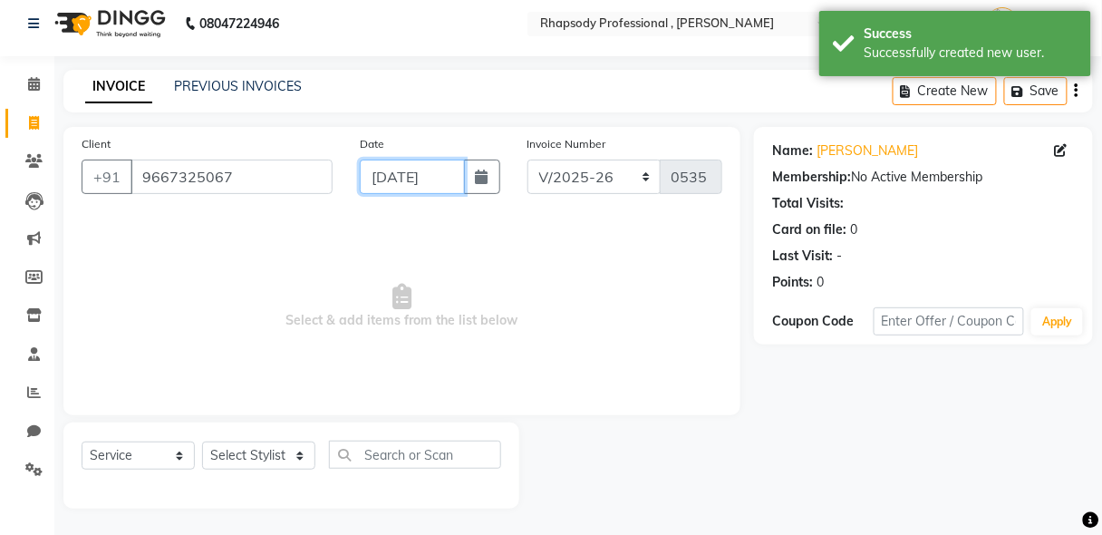
click at [441, 181] on input "[DATE]" at bounding box center [412, 176] width 104 height 34
select select "9"
select select "2025"
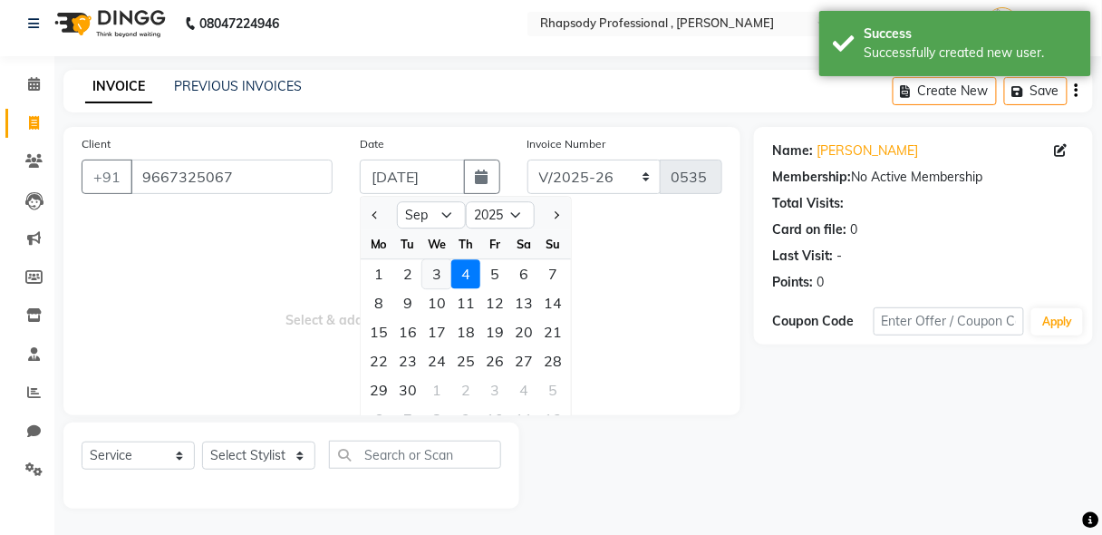
click at [429, 274] on div "3" at bounding box center [436, 273] width 29 height 29
type input "[DATE]"
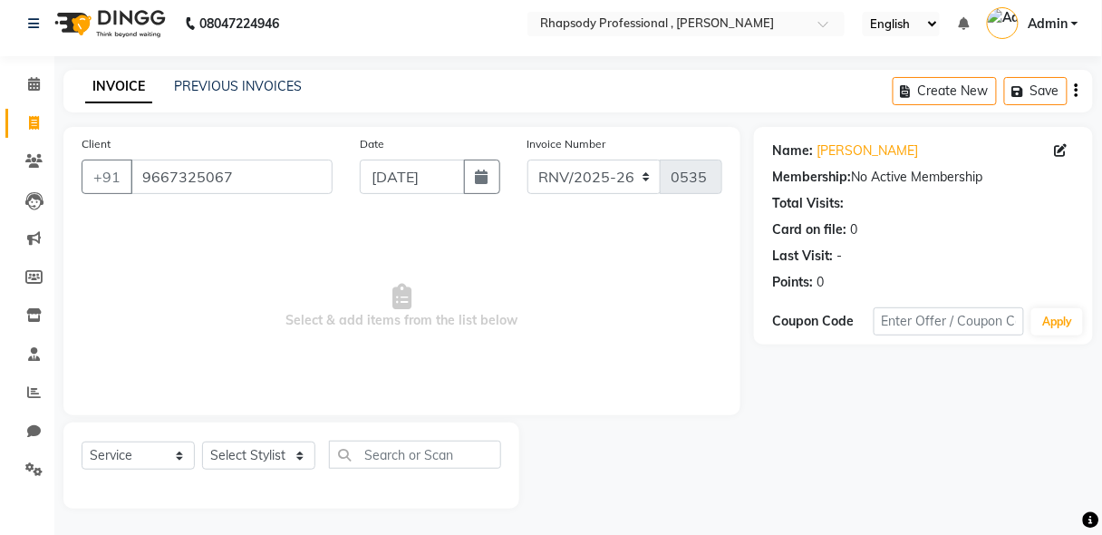
click at [1076, 92] on icon "button" at bounding box center [1077, 91] width 4 height 1
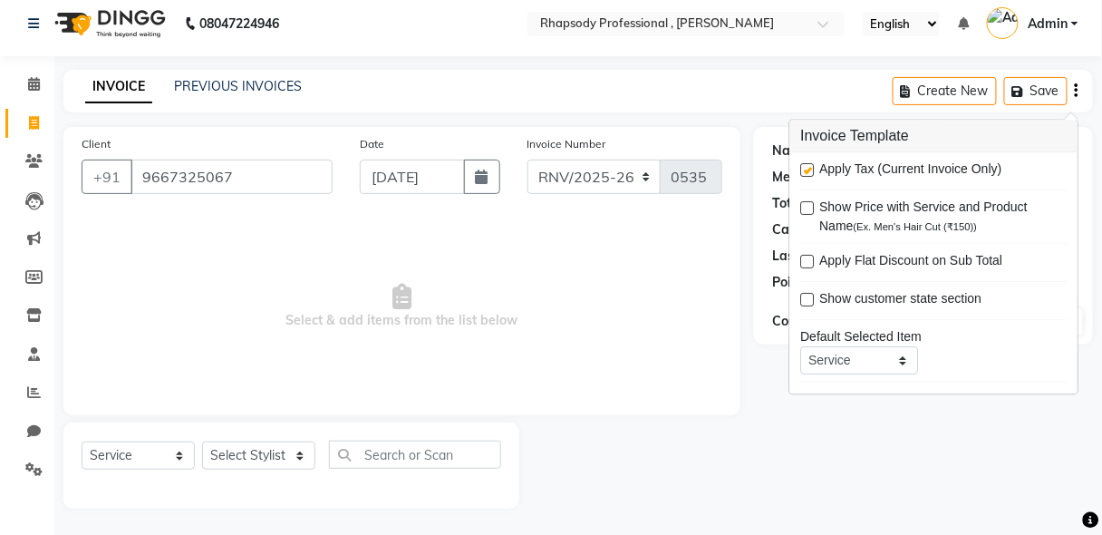
click at [804, 170] on label at bounding box center [807, 171] width 14 height 14
click at [804, 170] on input "checkbox" at bounding box center [806, 172] width 12 height 12
checkbox input "false"
click at [252, 464] on select "Select Stylist [PERSON_NAME] [PERSON_NAME] Manager [PERSON_NAME] [PERSON_NAME] …" at bounding box center [258, 455] width 113 height 28
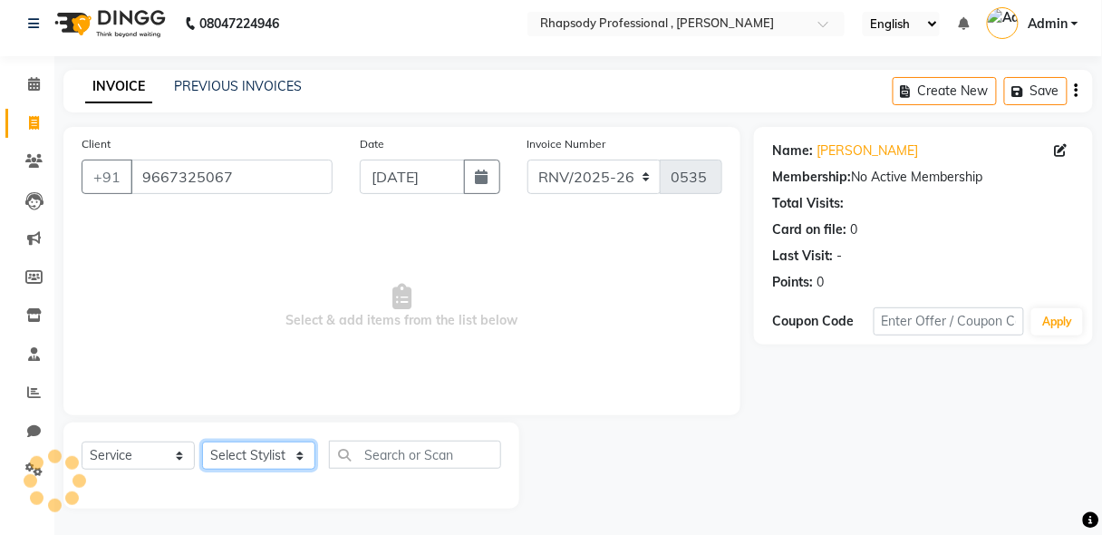
select select "85673"
click at [202, 441] on select "Select Stylist [PERSON_NAME] [PERSON_NAME] Manager [PERSON_NAME] [PERSON_NAME] …" at bounding box center [258, 455] width 113 height 28
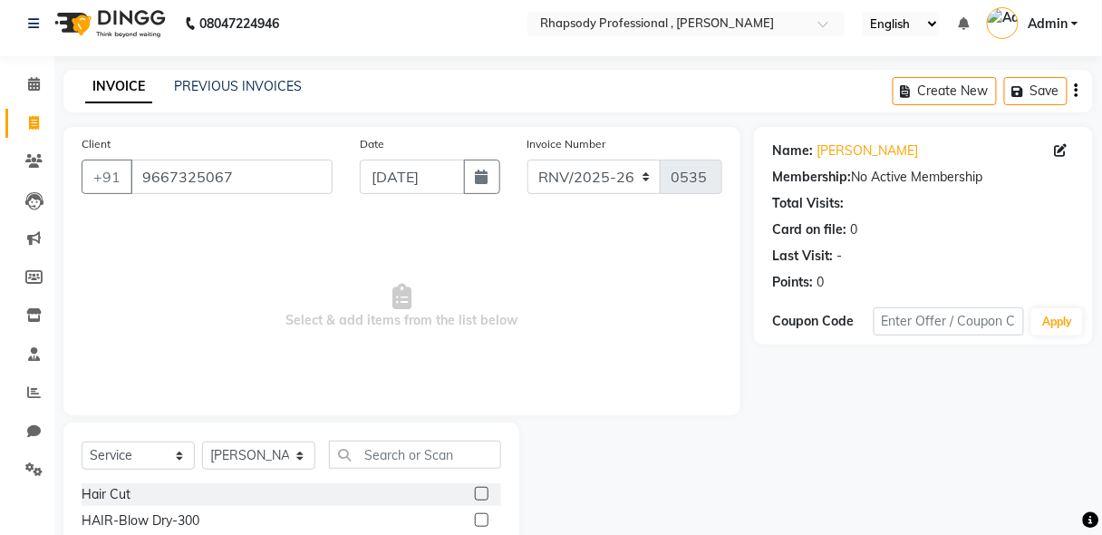
click at [475, 493] on label at bounding box center [482, 494] width 14 height 14
click at [475, 493] on input "checkbox" at bounding box center [481, 494] width 12 height 12
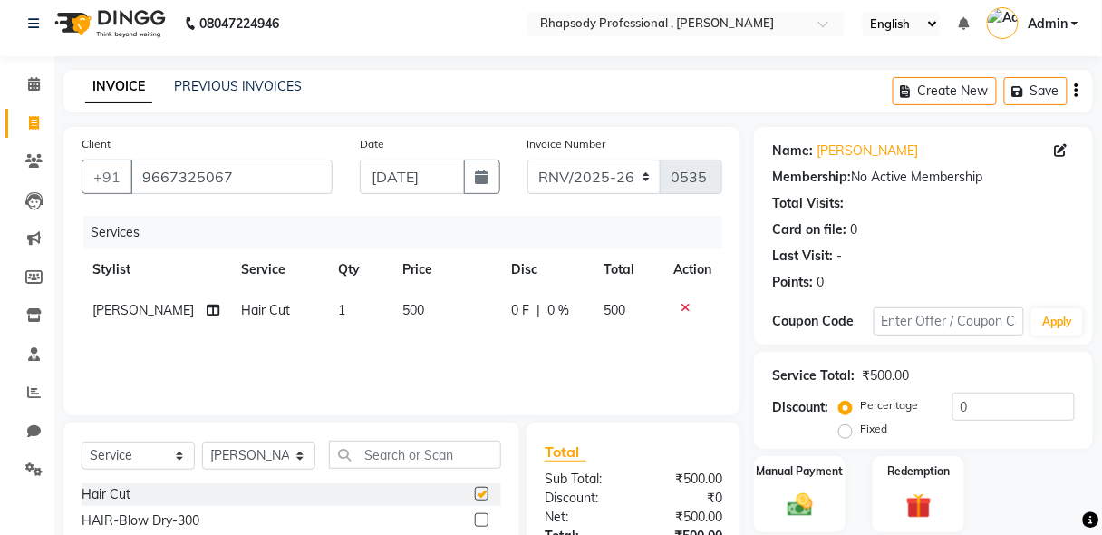
checkbox input "false"
click at [615, 187] on select "RNV/2025-26 V/2025 V/2025-26" at bounding box center [594, 176] width 134 height 34
select select "8581"
click at [527, 159] on select "RNV/2025-26 V/2025 V/2025-26" at bounding box center [594, 176] width 134 height 34
click at [1073, 92] on div "Create New Save" at bounding box center [993, 91] width 200 height 43
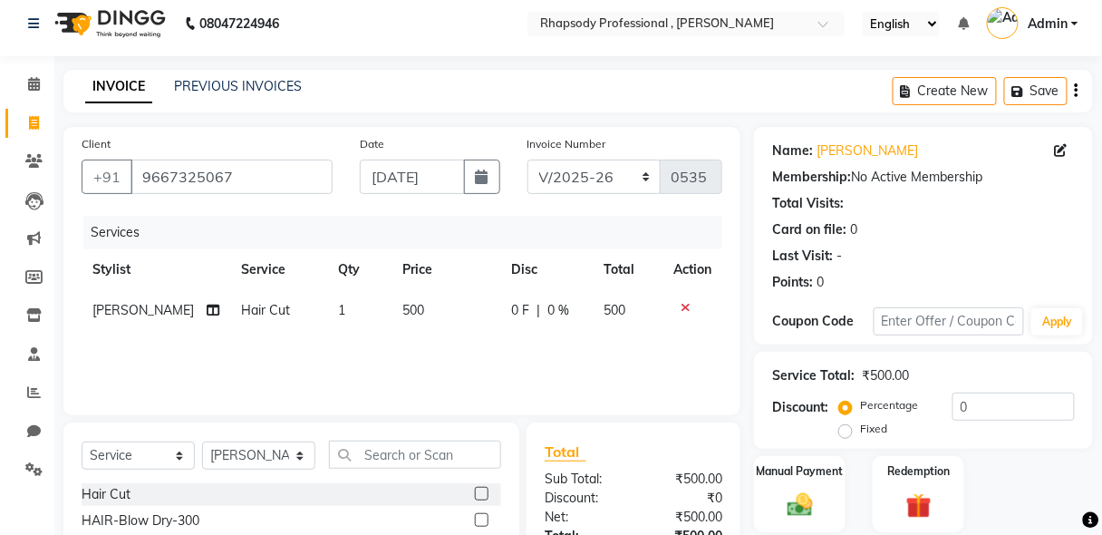
click at [1078, 92] on button "button" at bounding box center [1077, 91] width 4 height 43
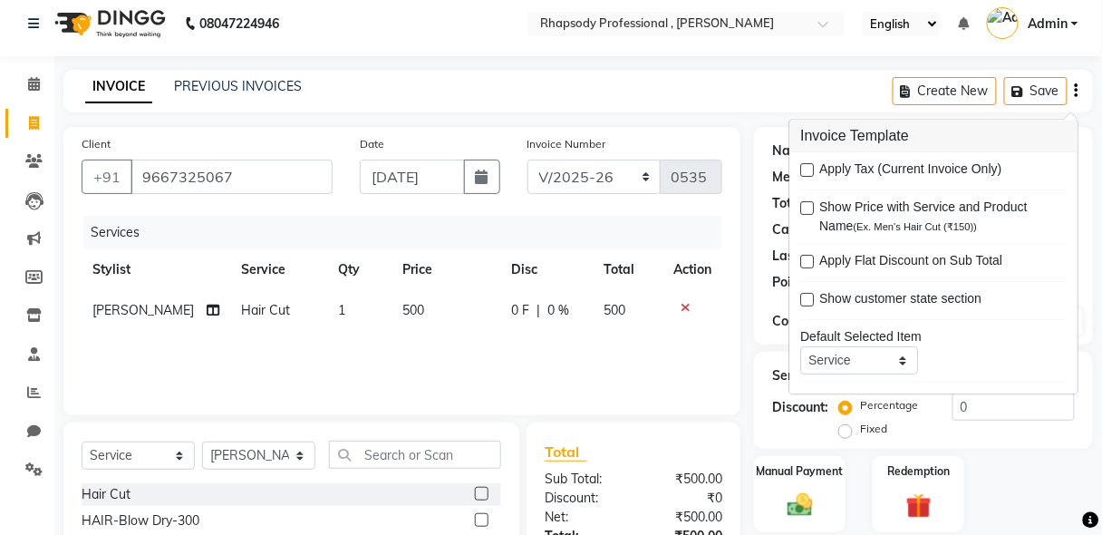
click at [805, 169] on label at bounding box center [807, 171] width 14 height 14
click at [805, 169] on input "checkbox" at bounding box center [806, 172] width 12 height 12
checkbox input "true"
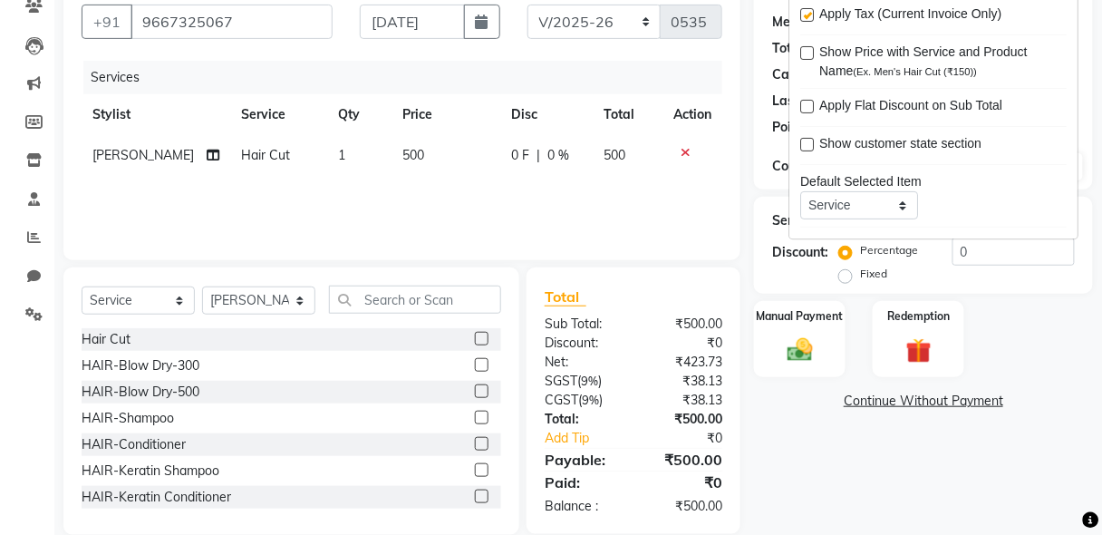
scroll to position [189, 0]
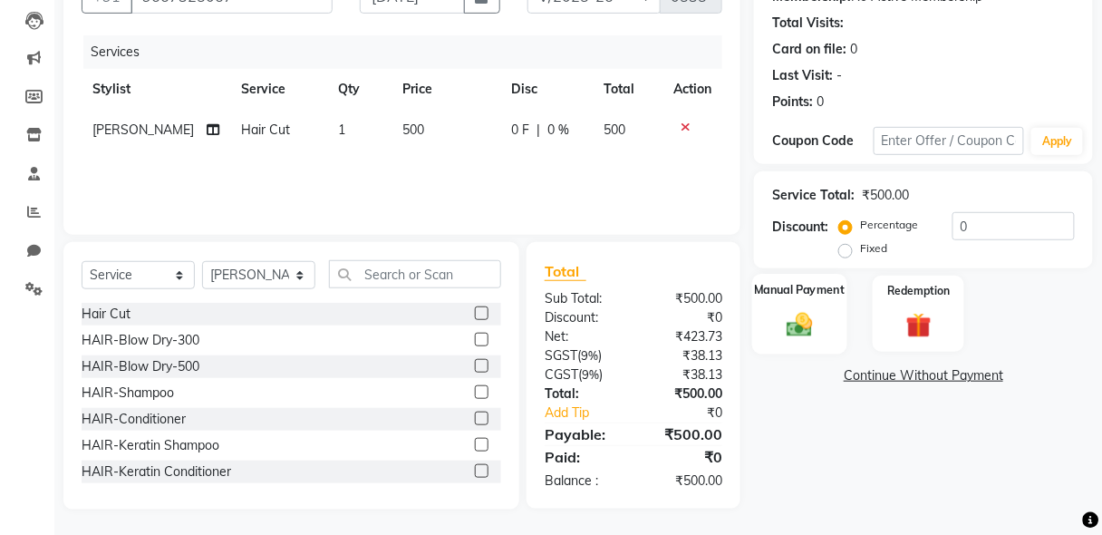
click at [800, 325] on img at bounding box center [799, 324] width 43 height 31
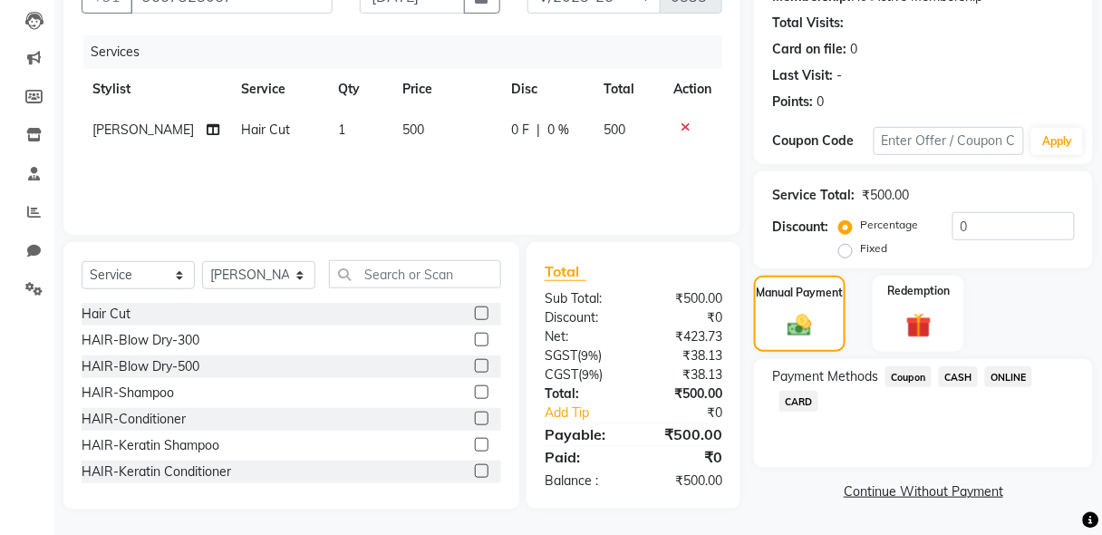
click at [1012, 377] on span "ONLINE" at bounding box center [1008, 376] width 47 height 21
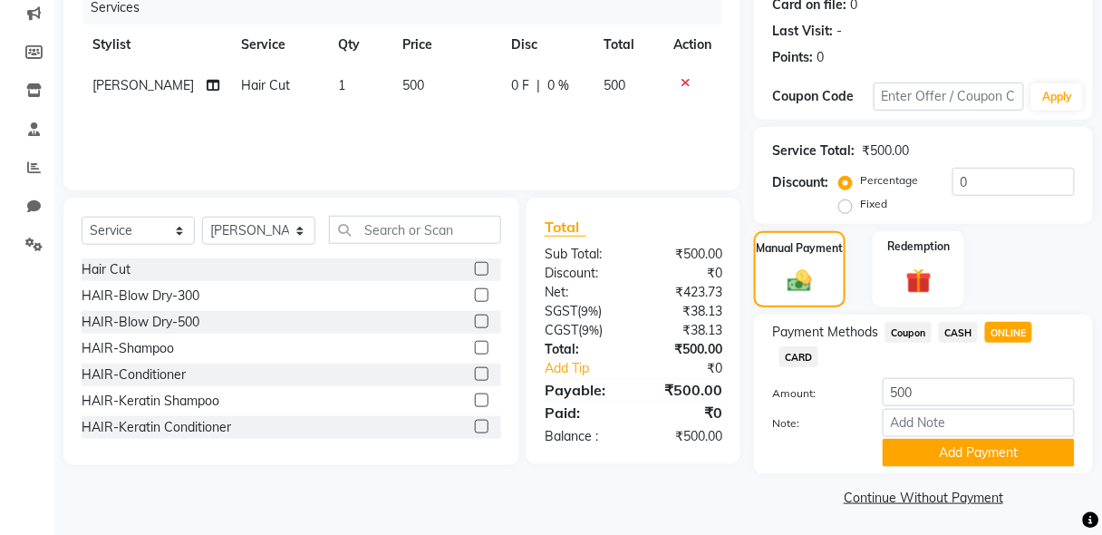
scroll to position [236, 0]
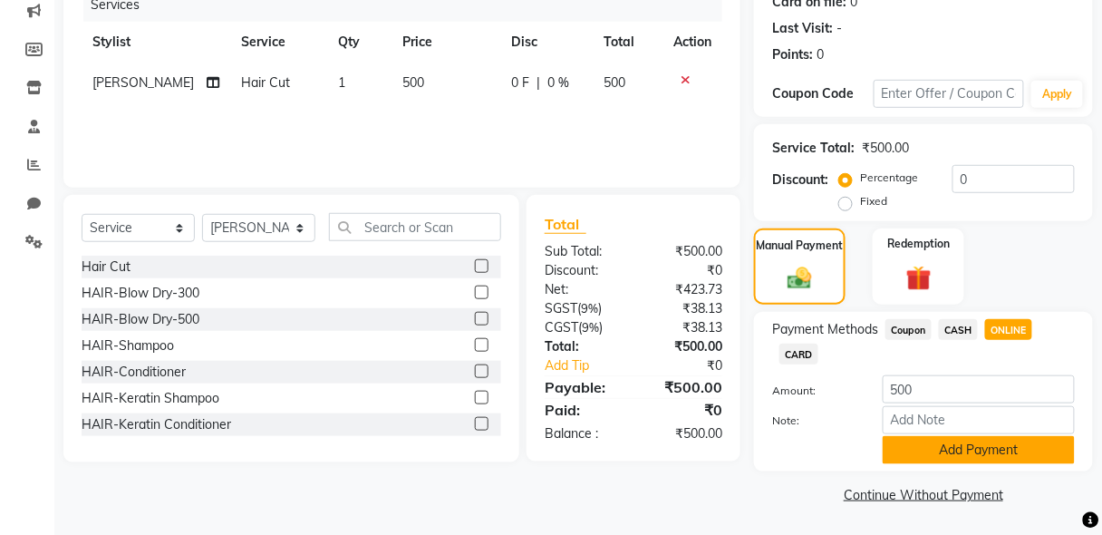
click at [989, 441] on button "Add Payment" at bounding box center [979, 450] width 192 height 28
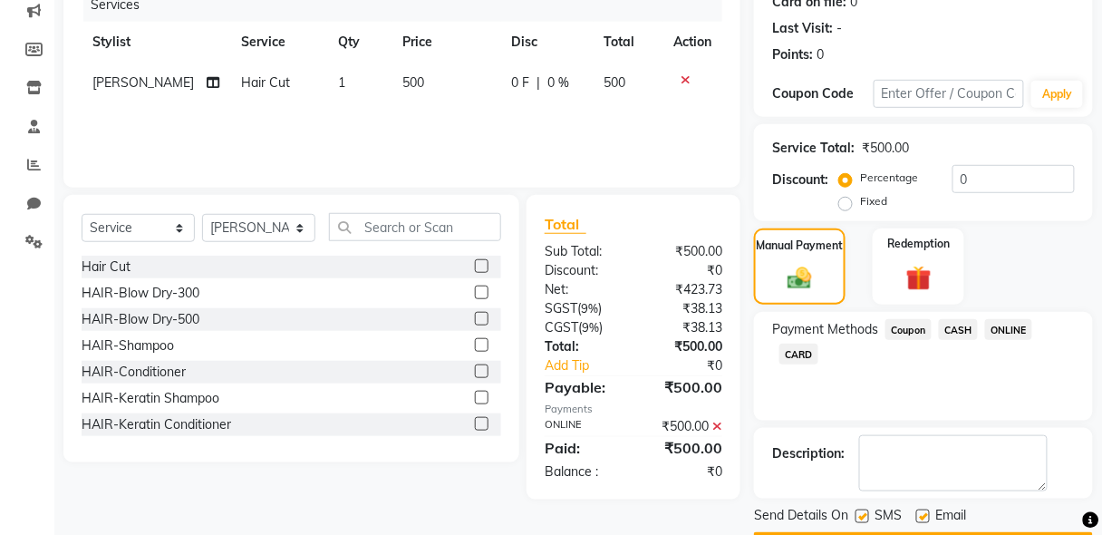
scroll to position [287, 0]
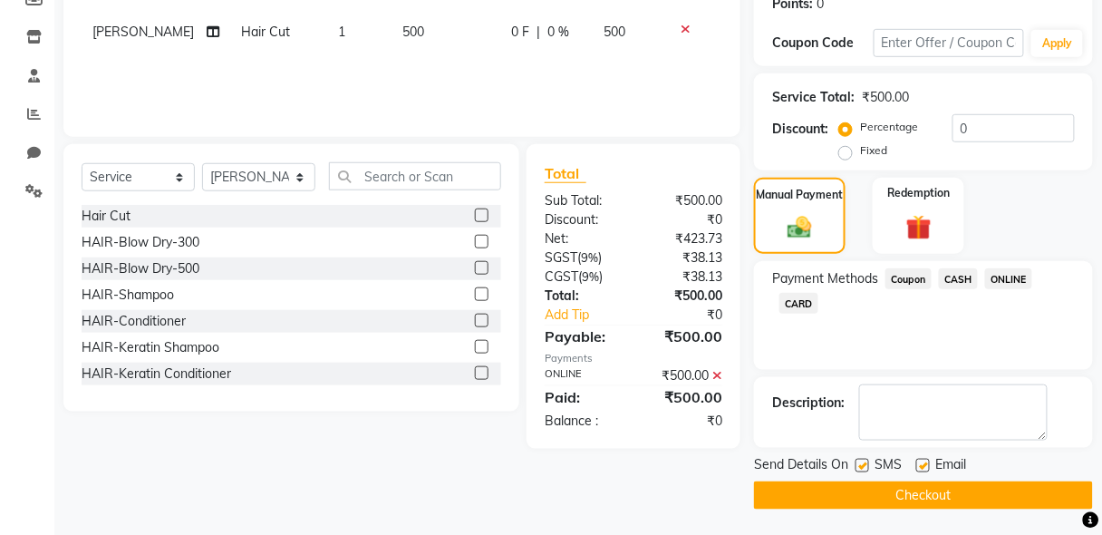
click at [939, 495] on button "Checkout" at bounding box center [923, 495] width 339 height 28
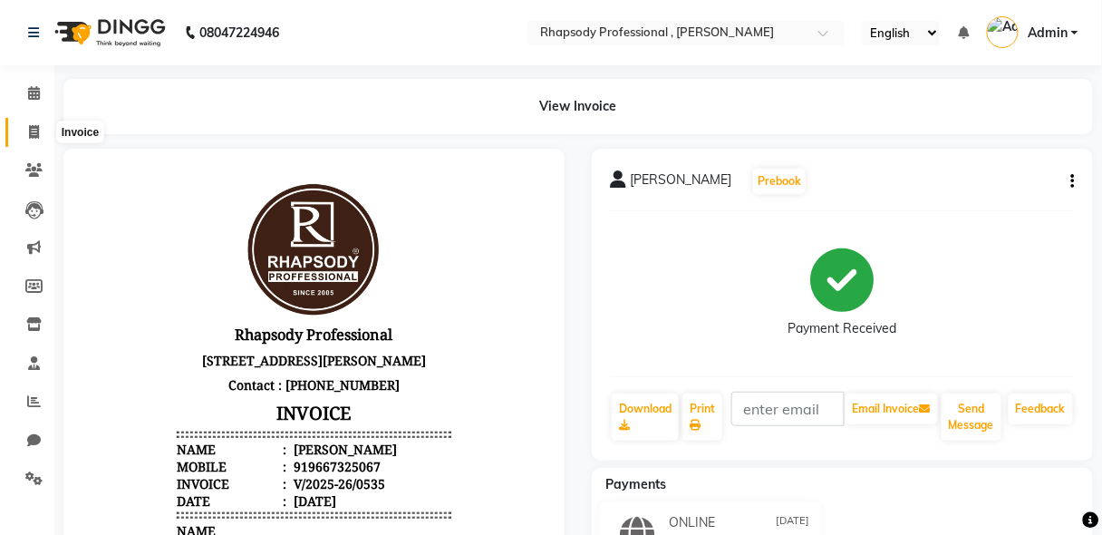
click at [25, 134] on span at bounding box center [34, 132] width 32 height 21
select select "service"
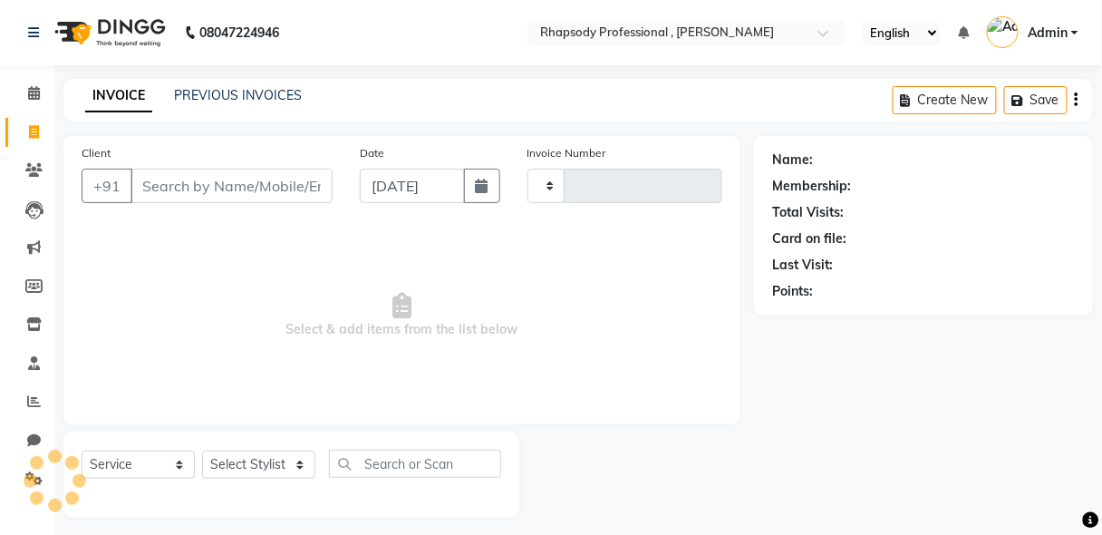
scroll to position [9, 0]
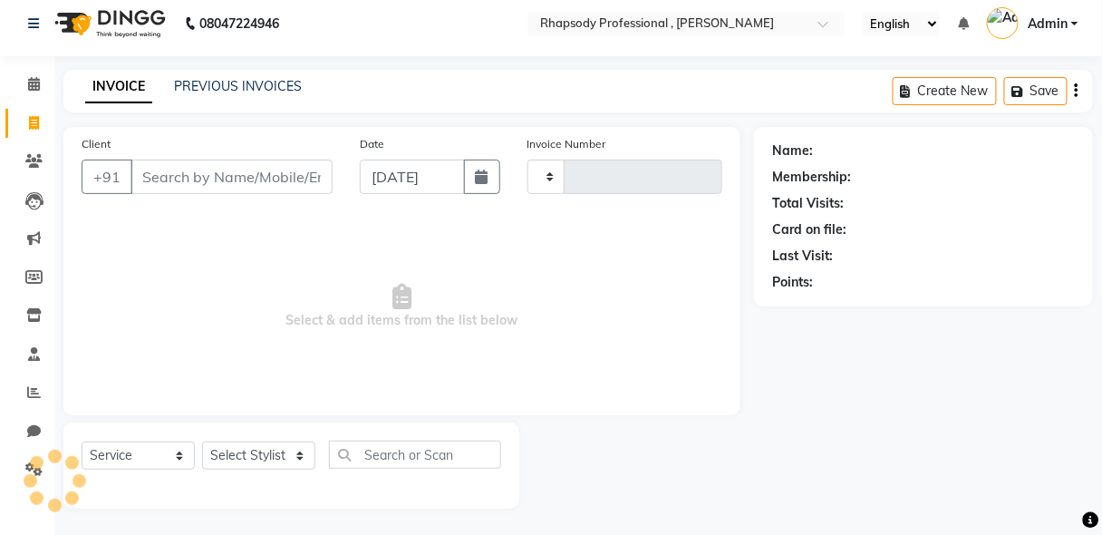
type input "0536"
select select "8581"
